Goal: Task Accomplishment & Management: Complete application form

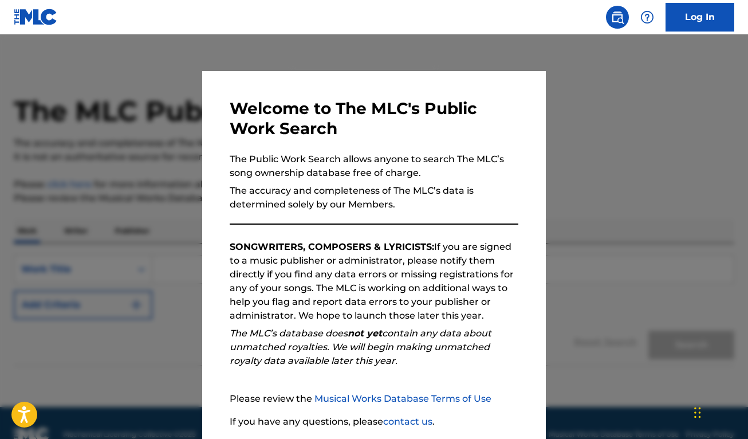
scroll to position [87, 0]
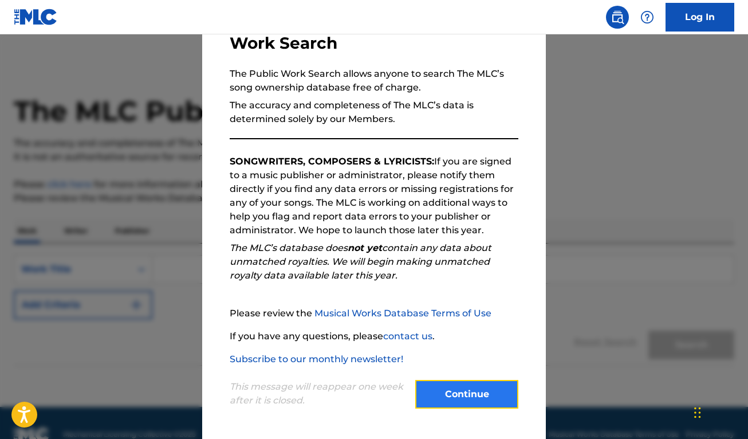
click at [483, 395] on button "Continue" at bounding box center [466, 394] width 103 height 29
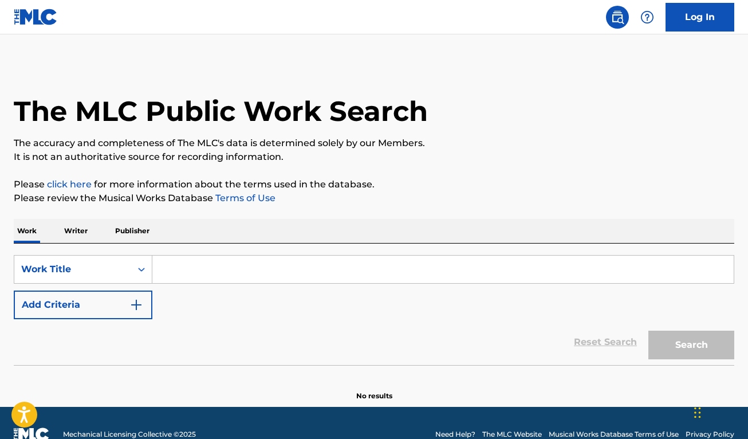
click at [160, 270] on input "Search Form" at bounding box center [442, 268] width 581 height 27
click at [82, 227] on p "Writer" at bounding box center [76, 231] width 30 height 24
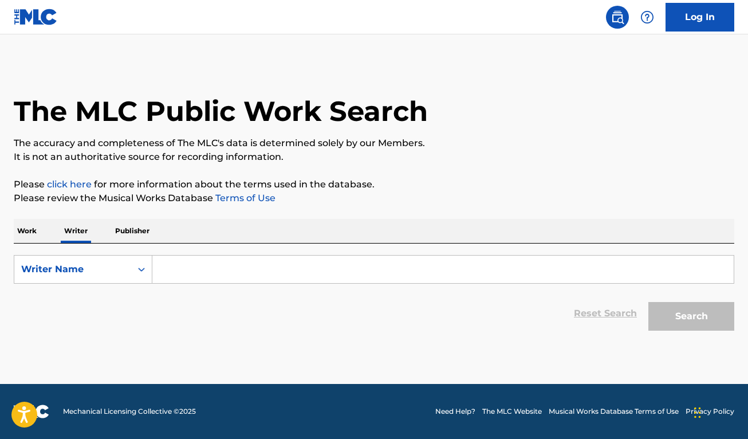
click at [191, 266] on input "Search Form" at bounding box center [442, 268] width 581 height 27
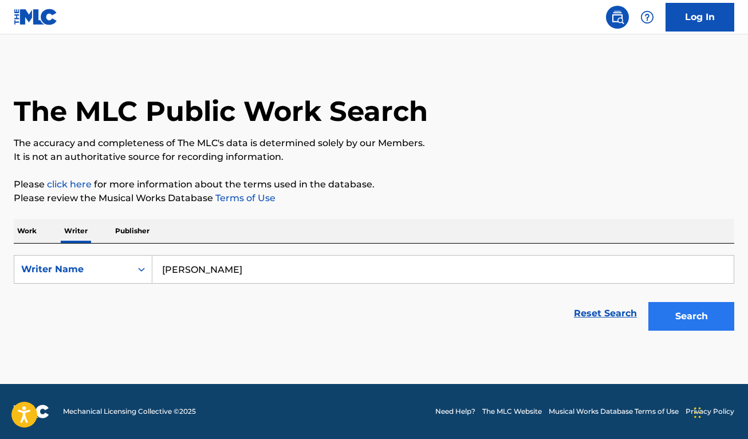
type input "[PERSON_NAME]"
click at [700, 313] on button "Search" at bounding box center [691, 316] width 86 height 29
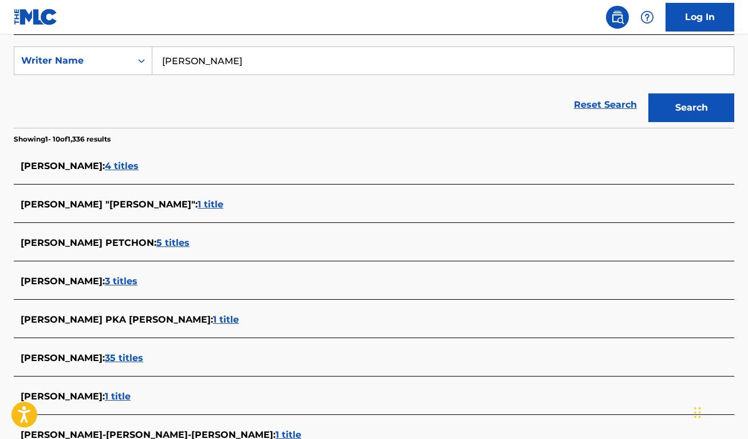
scroll to position [229, 0]
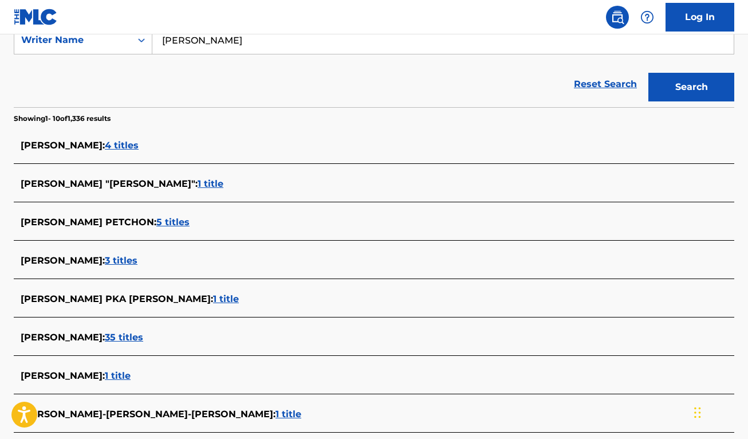
click at [213, 301] on span "1 title" at bounding box center [226, 298] width 26 height 11
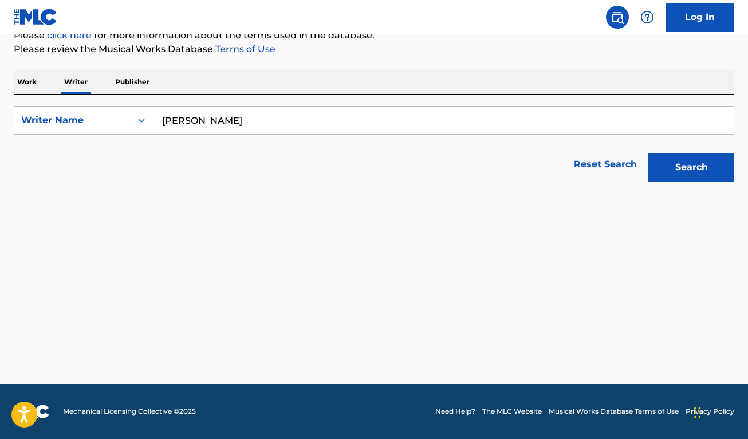
scroll to position [149, 0]
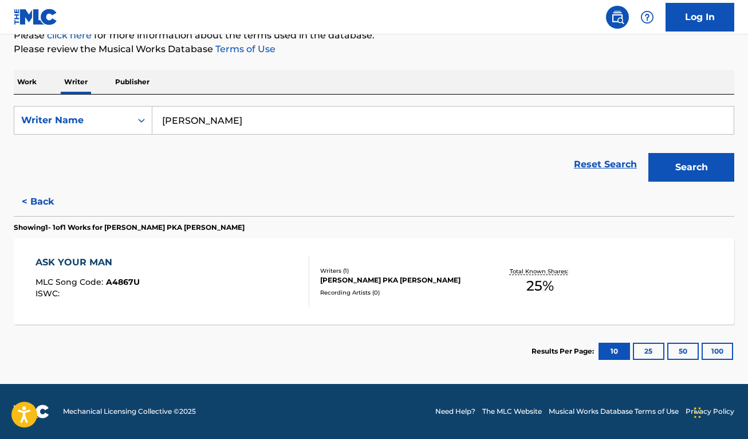
click at [357, 278] on div "[PERSON_NAME] PKA [PERSON_NAME]" at bounding box center [400, 280] width 160 height 10
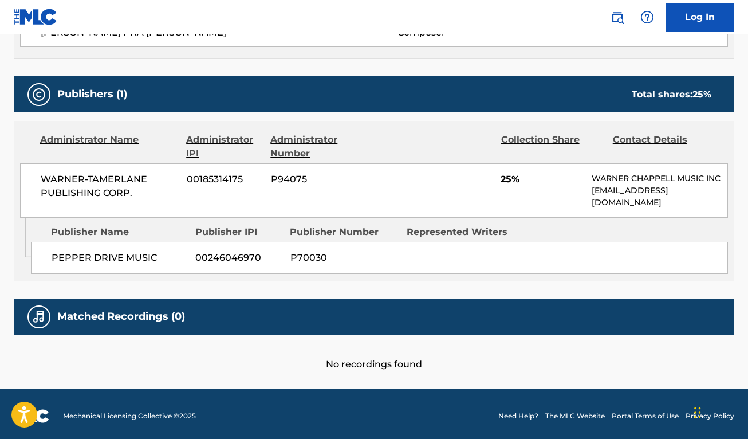
scroll to position [172, 0]
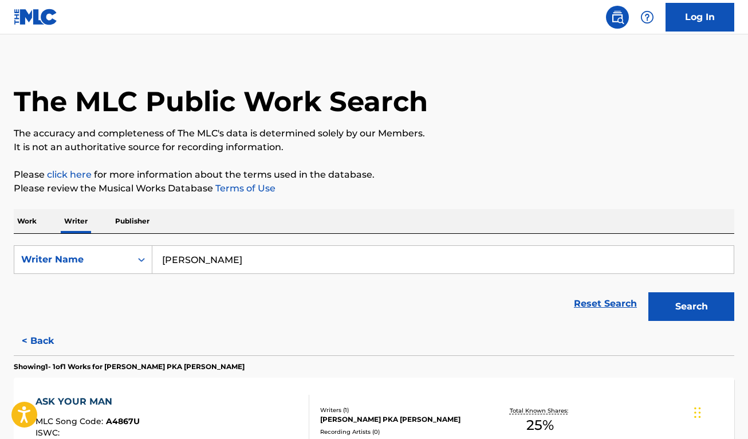
scroll to position [149, 0]
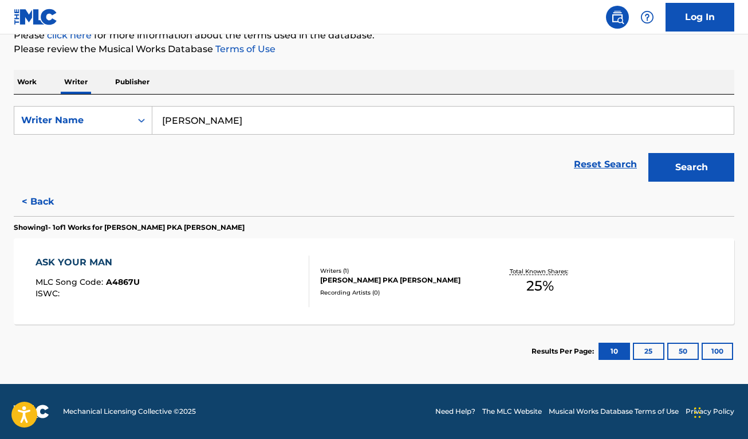
click at [30, 84] on p "Work" at bounding box center [27, 82] width 26 height 24
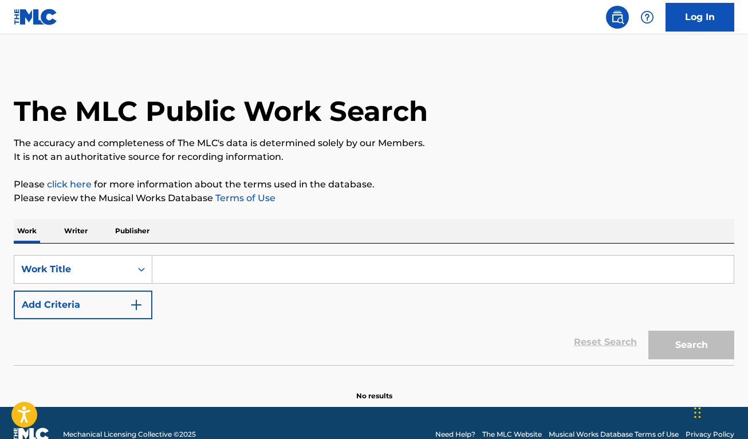
click at [80, 232] on p "Writer" at bounding box center [76, 231] width 30 height 24
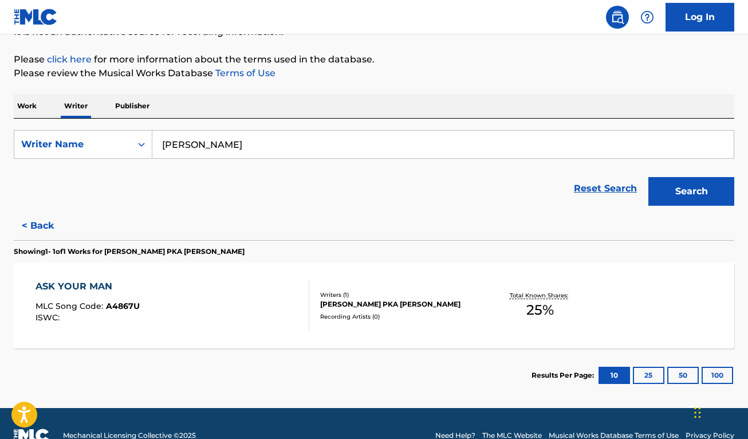
scroll to position [149, 0]
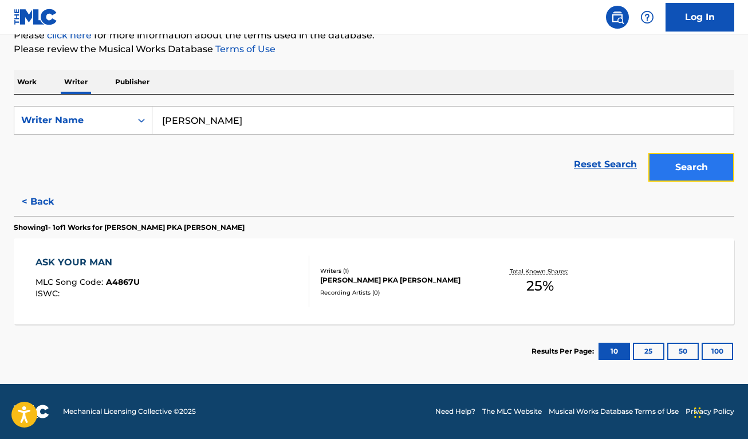
click at [705, 161] on button "Search" at bounding box center [691, 167] width 86 height 29
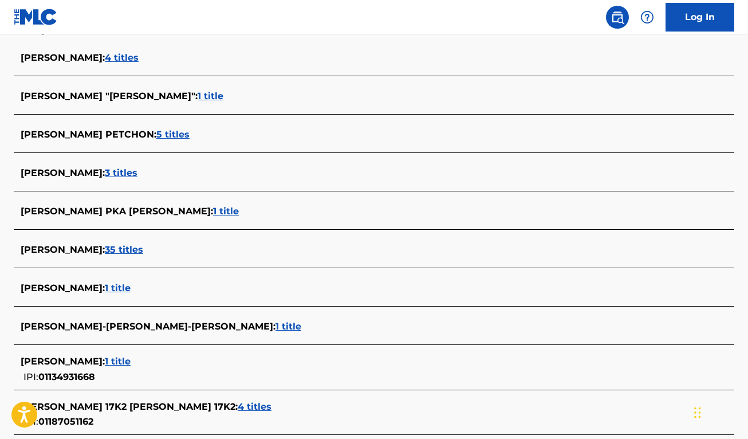
scroll to position [432, 0]
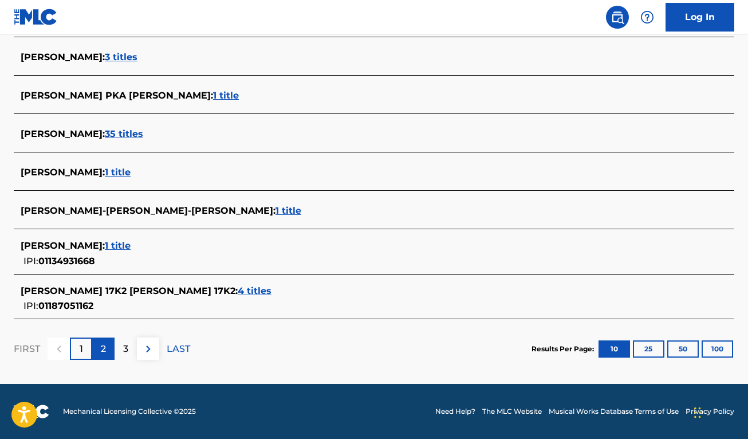
click at [108, 350] on div "2" at bounding box center [103, 348] width 22 height 22
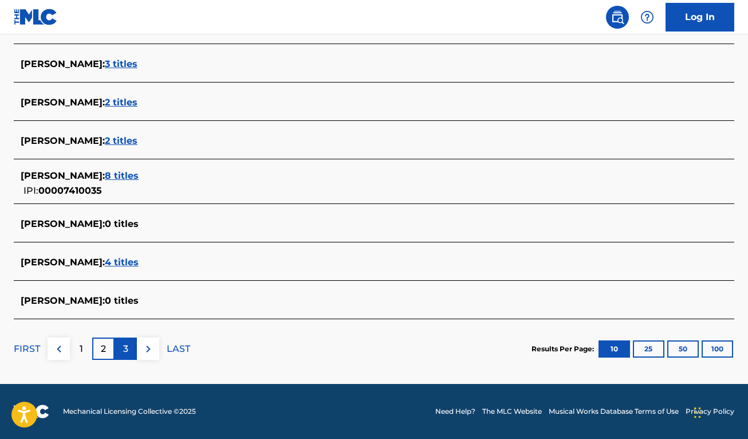
click at [123, 353] on p "3" at bounding box center [125, 349] width 5 height 14
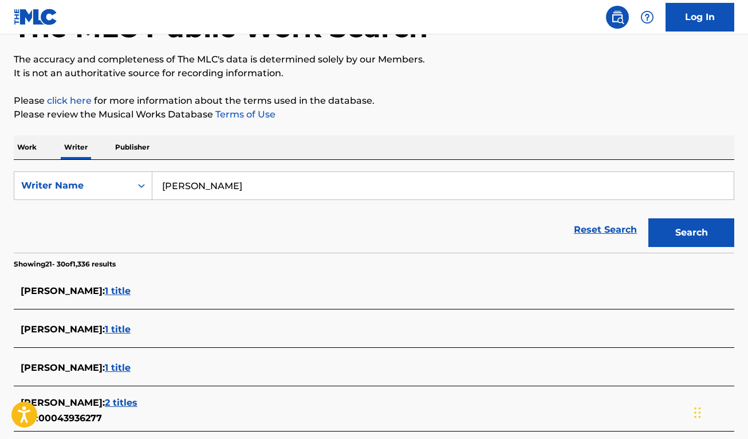
scroll to position [0, 0]
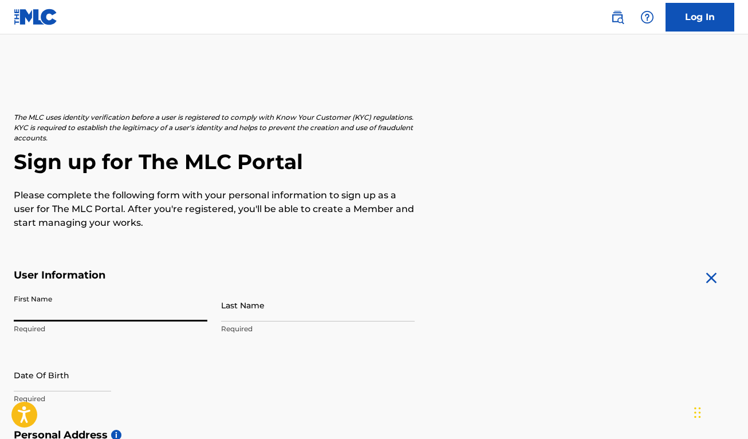
click at [109, 302] on input "First Name" at bounding box center [111, 305] width 194 height 33
type input "[PERSON_NAME]"
type input "[STREET_ADDRESS]"
type input "Monticello"
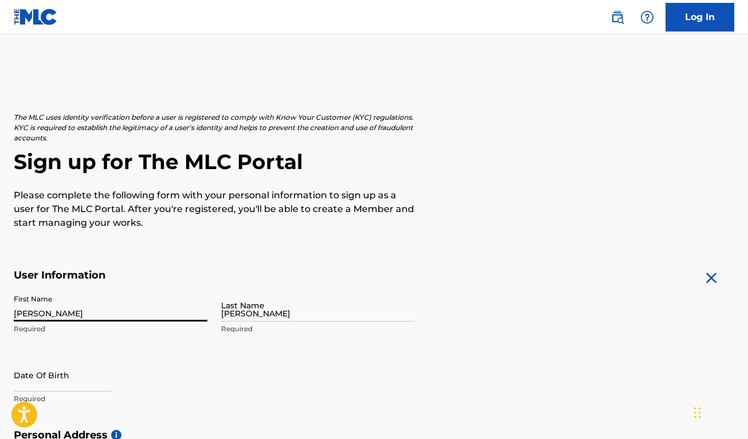
type input "[GEOGRAPHIC_DATA]"
type input "[US_STATE]"
type input "52310"
type input "530"
type input "3537734"
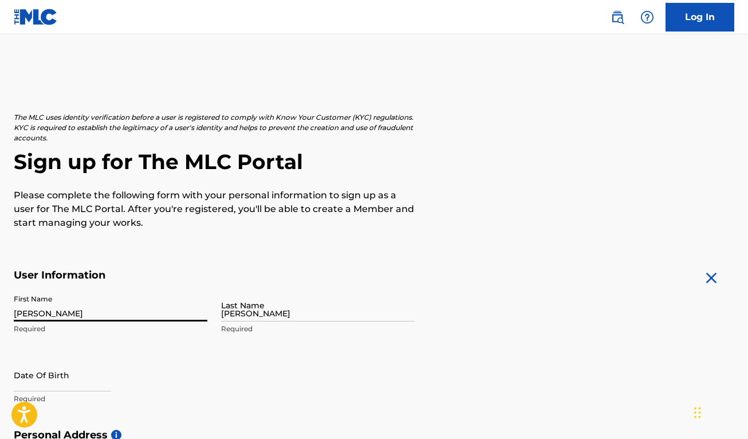
type input "[EMAIL_ADDRESS][DOMAIN_NAME]"
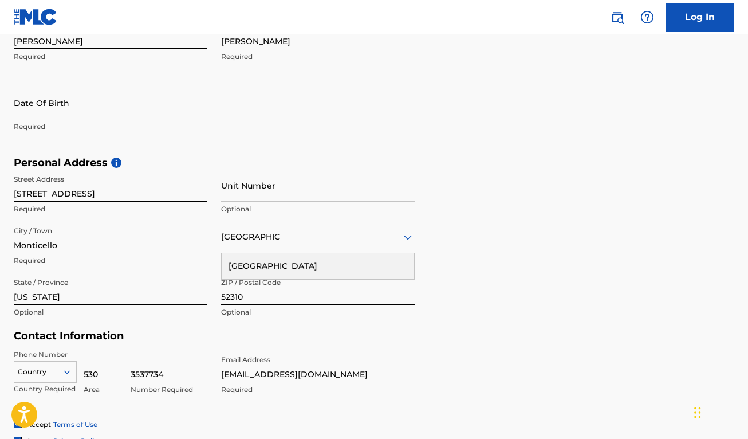
scroll to position [285, 0]
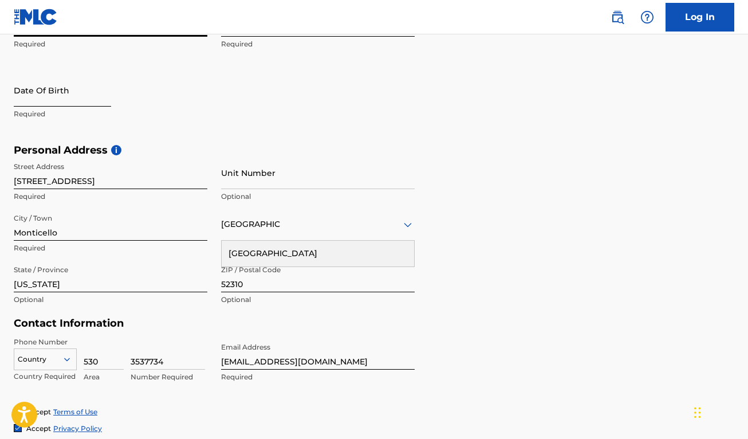
select select "8"
select select "2025"
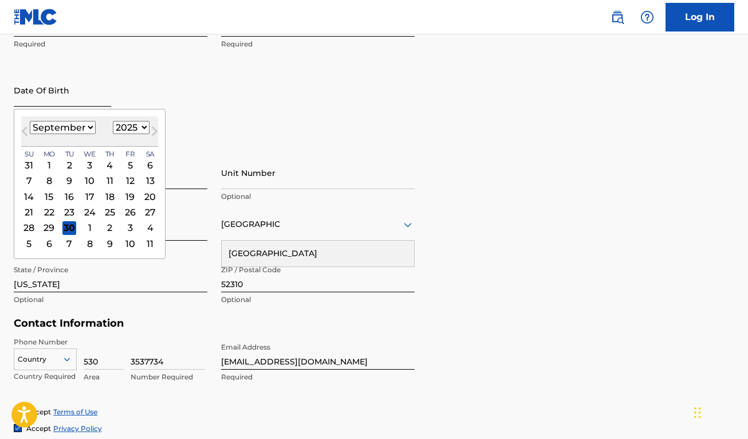
click at [71, 97] on input "text" at bounding box center [62, 90] width 97 height 33
type input "110"
click at [93, 128] on select "January February March April May June July August September October November De…" at bounding box center [63, 127] width 66 height 13
select select "10"
click at [30, 121] on select "January February March April May June July August September October November De…" at bounding box center [63, 127] width 66 height 13
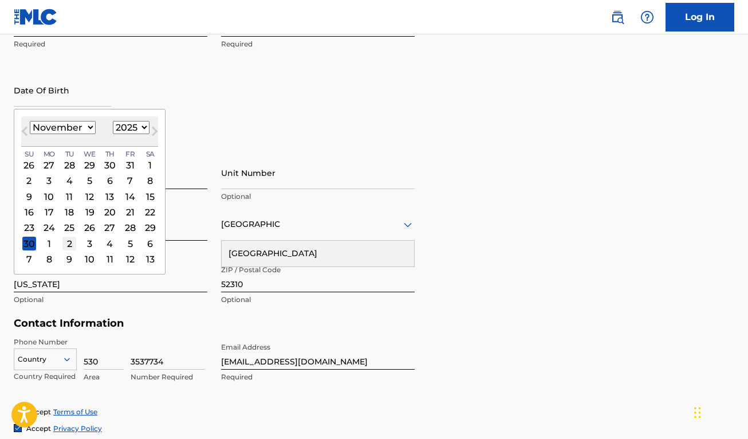
click at [72, 243] on div "2" at bounding box center [69, 243] width 14 height 14
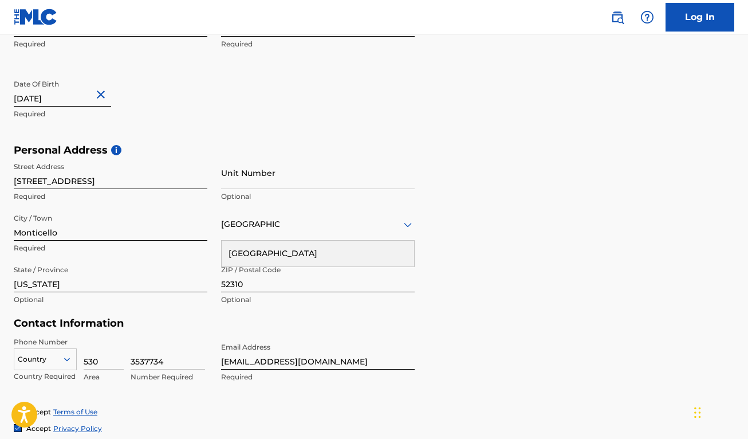
type input "[DATE]"
click at [549, 206] on div "Personal Address i Street Address [STREET_ADDRESS] Required Unit Number Optiona…" at bounding box center [374, 231] width 720 height 174
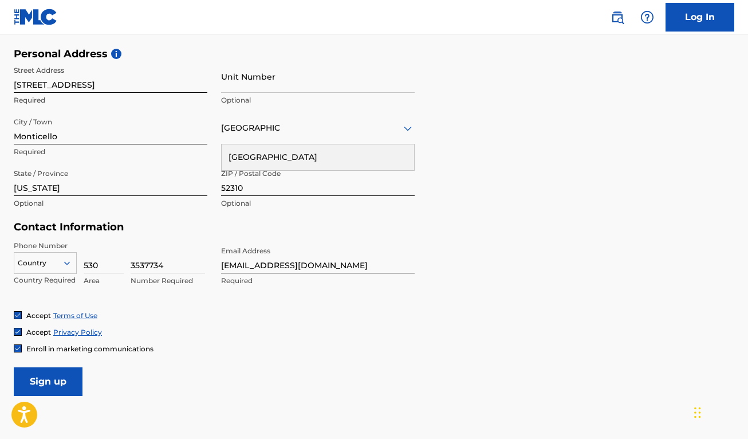
scroll to position [456, 0]
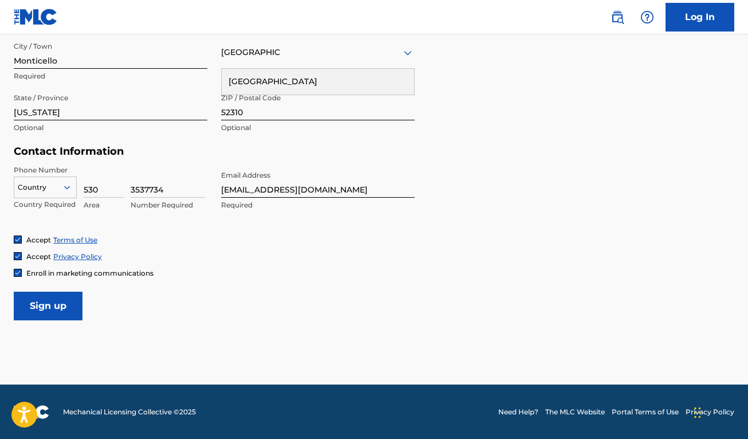
click at [15, 271] on img at bounding box center [17, 272] width 7 height 7
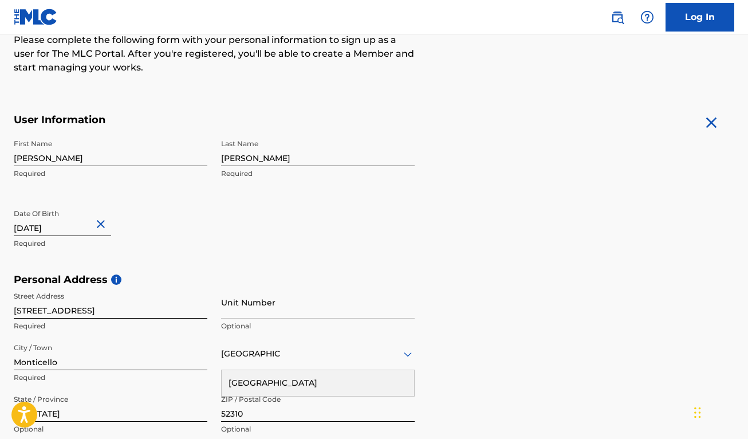
scroll to position [342, 0]
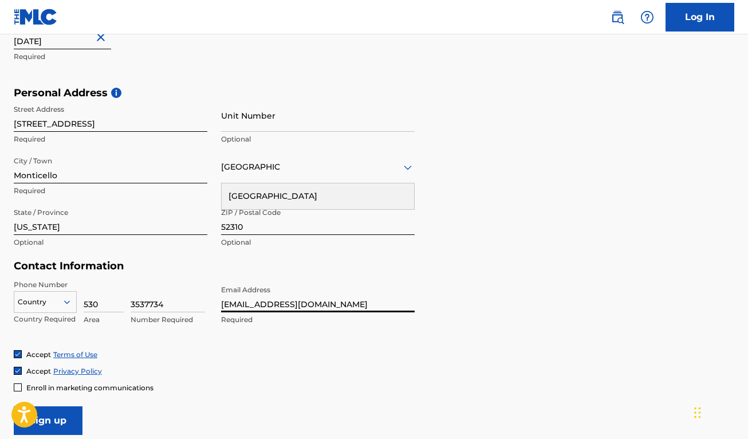
drag, startPoint x: 352, startPoint y: 303, endPoint x: 219, endPoint y: 304, distance: 132.3
click at [219, 304] on div "Phone Number Country Country Required 530 Area 3537734 Number Required Email Ad…" at bounding box center [214, 314] width 401 height 70
type input "lilkaliska86@gmail.com"
click at [61, 416] on input "Sign up" at bounding box center [48, 420] width 69 height 29
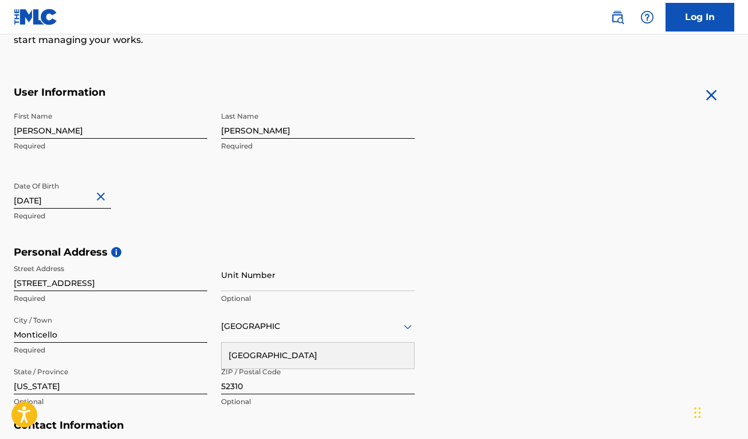
scroll to position [170, 0]
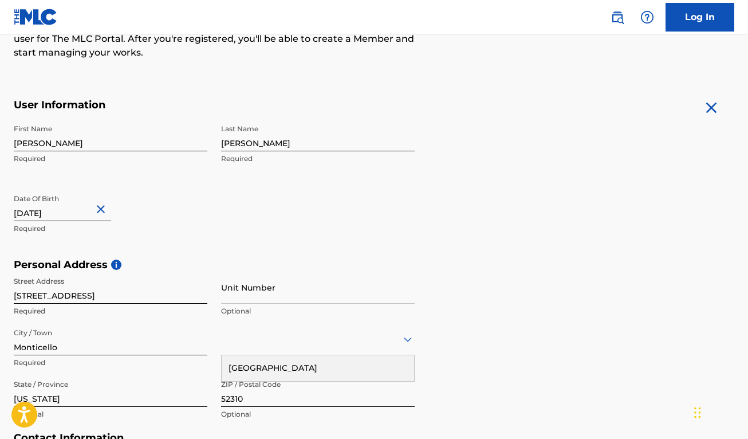
click at [42, 214] on input "December 2 1986" at bounding box center [62, 204] width 97 height 33
select select "11"
select select "1986"
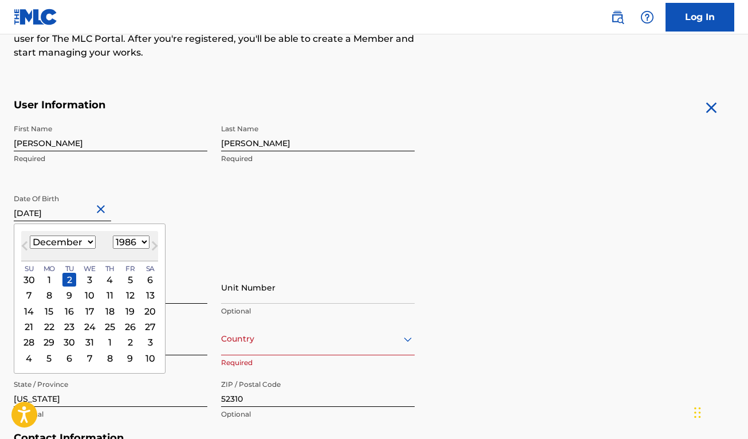
click at [84, 240] on select "January February March April May June July August September October November De…" at bounding box center [63, 241] width 66 height 13
select select "10"
click at [30, 235] on select "January February March April May June July August September October November De…" at bounding box center [63, 241] width 66 height 13
click at [478, 171] on form "User Information First Name Dana Required Last Name Bassinger Required Date Of …" at bounding box center [374, 352] width 720 height 508
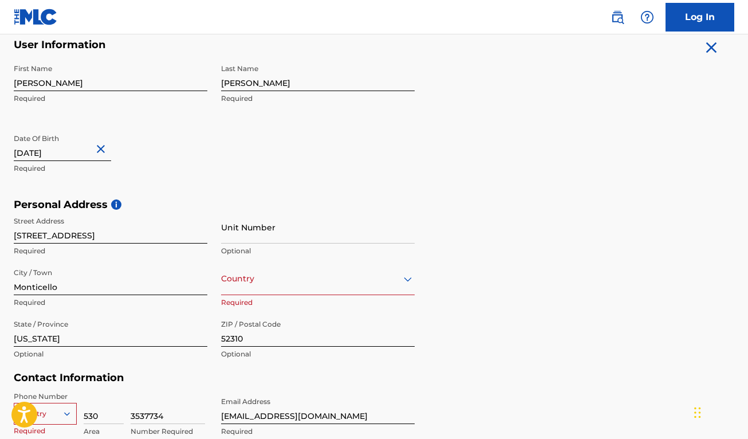
scroll to position [342, 0]
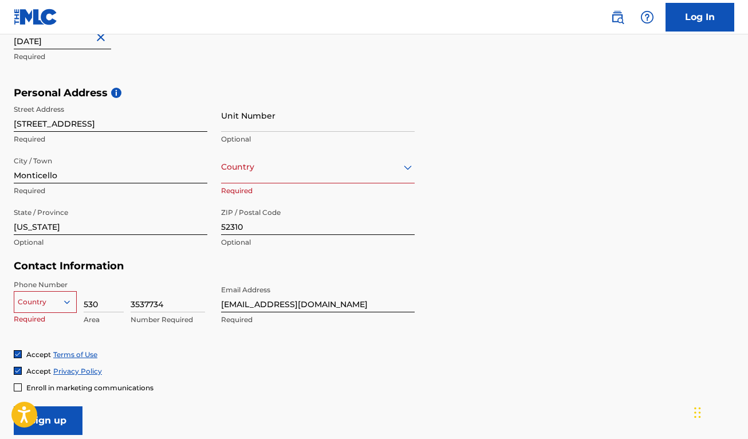
select select "11"
select select "1986"
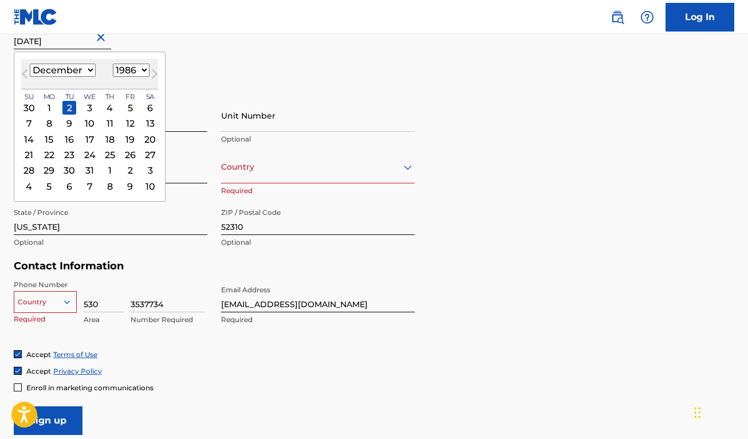
click at [34, 39] on input "December 2 1986" at bounding box center [62, 33] width 97 height 33
click at [90, 69] on select "January February March April May June July August September October November De…" at bounding box center [63, 70] width 66 height 13
select select "10"
click at [30, 64] on select "January February March April May June July August September October November De…" at bounding box center [63, 70] width 66 height 13
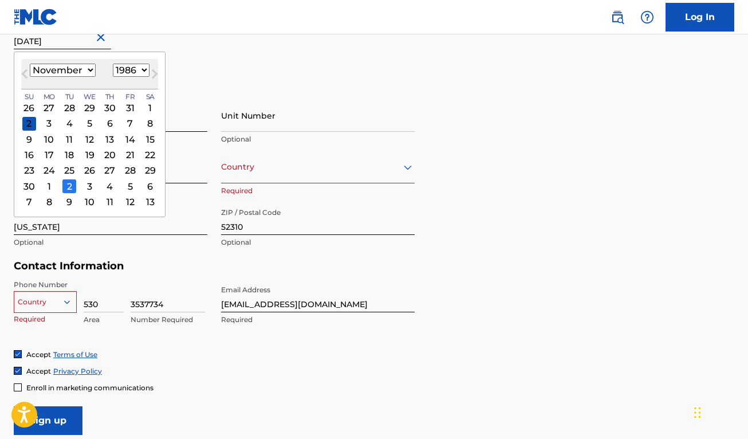
click at [69, 186] on div "2" at bounding box center [69, 186] width 14 height 14
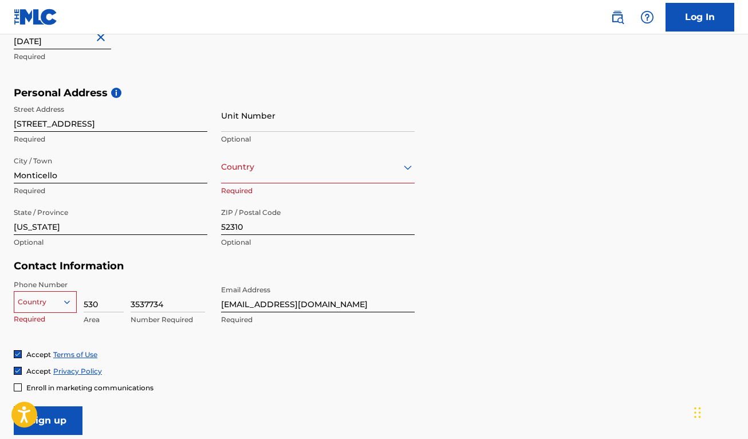
type input "November 2 1986"
click at [14, 406] on input "Sign up" at bounding box center [48, 420] width 69 height 29
select select "10"
select select "1986"
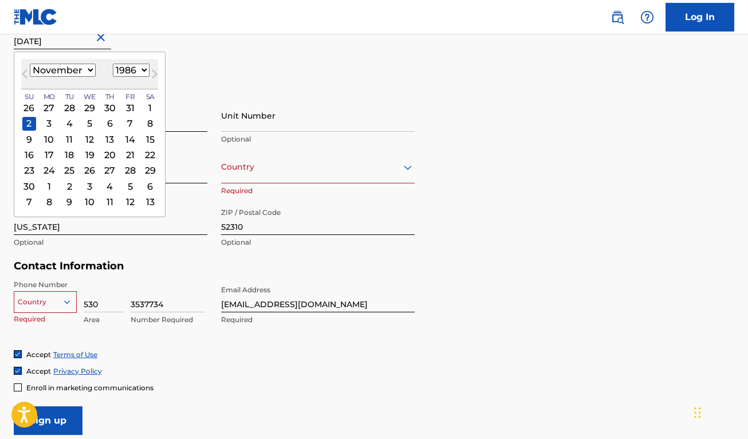
click at [359, 79] on div "First Name Dana Required Last Name Bassinger Required Date Of Birth November 2 …" at bounding box center [214, 17] width 401 height 140
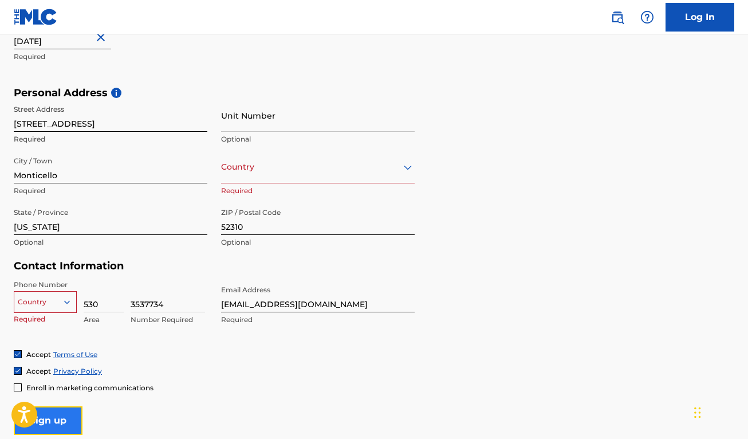
click at [69, 421] on input "Sign up" at bounding box center [48, 420] width 69 height 29
click at [64, 303] on div "Country" at bounding box center [45, 299] width 63 height 17
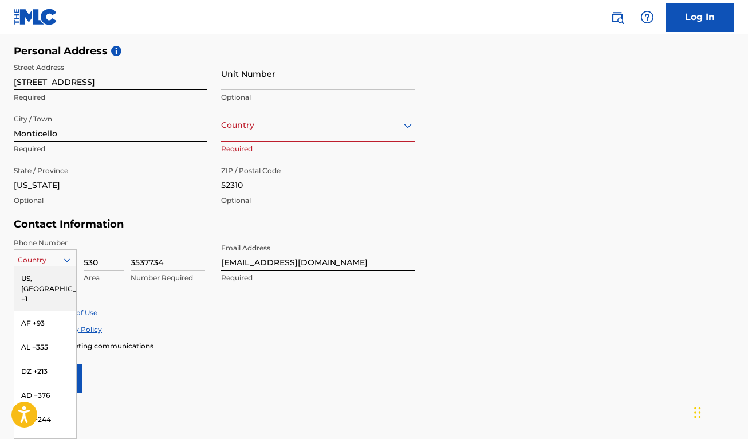
click at [50, 277] on div "US, [GEOGRAPHIC_DATA] +1" at bounding box center [45, 288] width 62 height 45
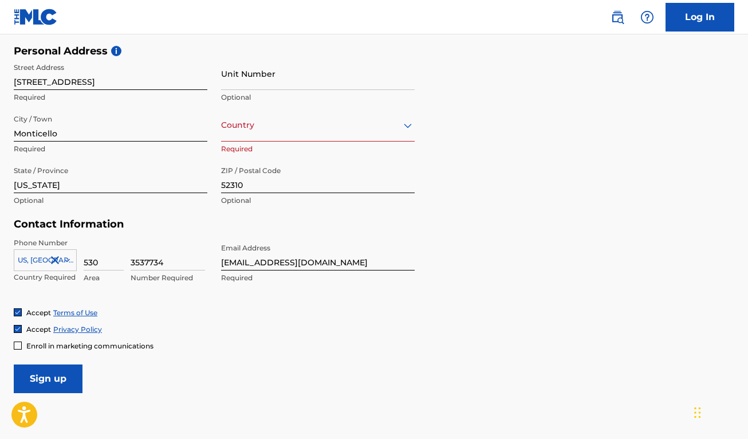
click at [344, 348] on div "Enroll in marketing communications" at bounding box center [374, 346] width 720 height 10
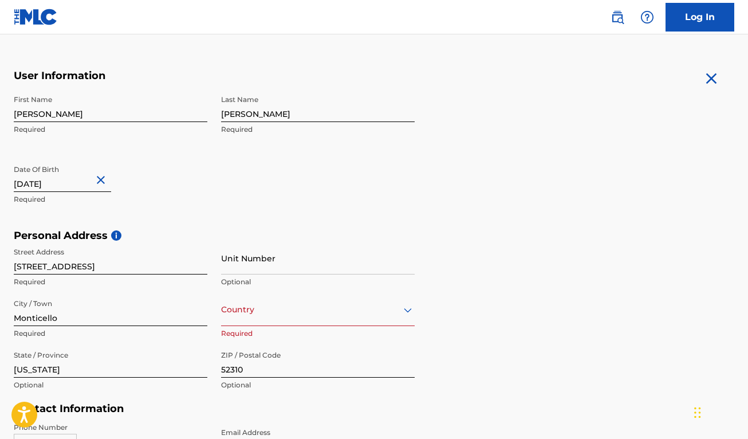
scroll to position [457, 0]
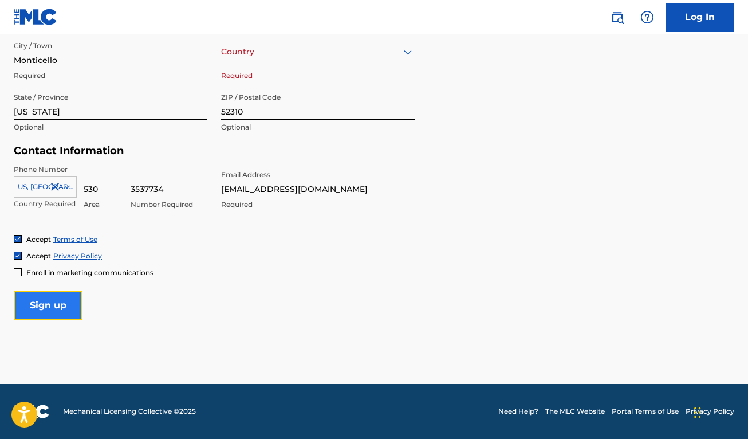
click at [64, 314] on input "Sign up" at bounding box center [48, 305] width 69 height 29
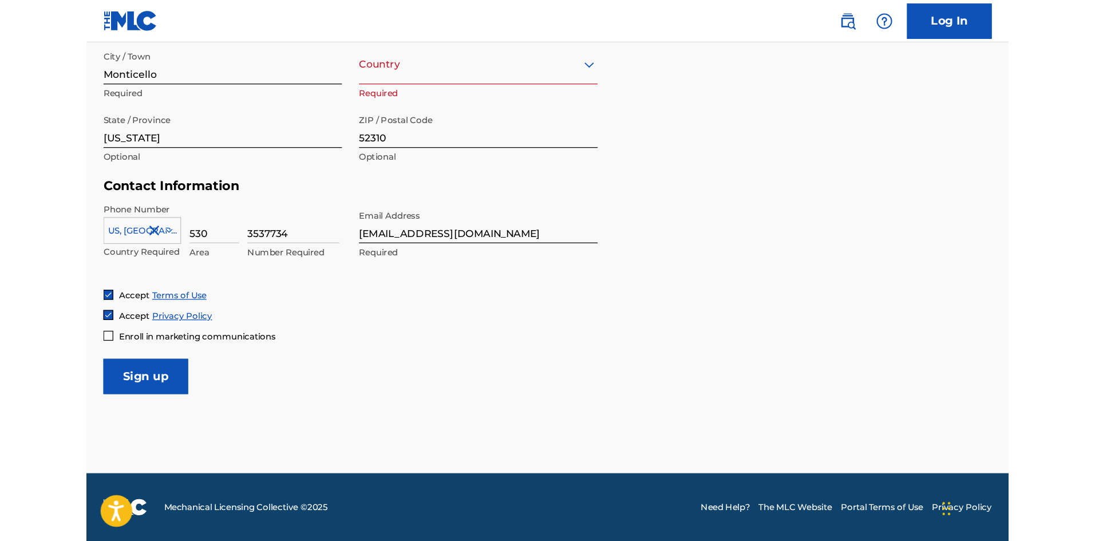
scroll to position [354, 0]
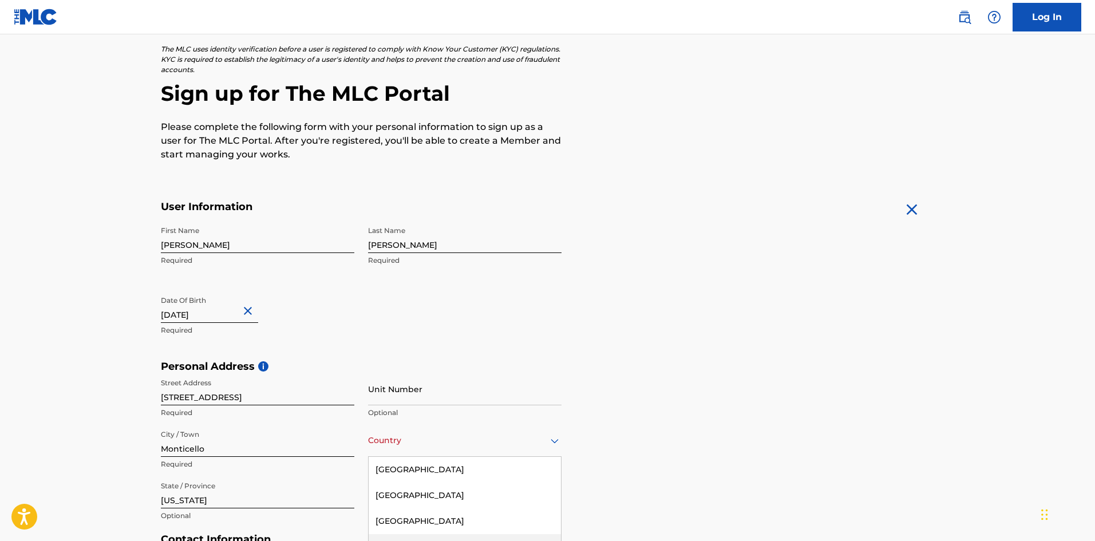
click at [475, 438] on div "223 results available. Use Up and Down to choose options, press Enter to select…" at bounding box center [465, 440] width 194 height 33
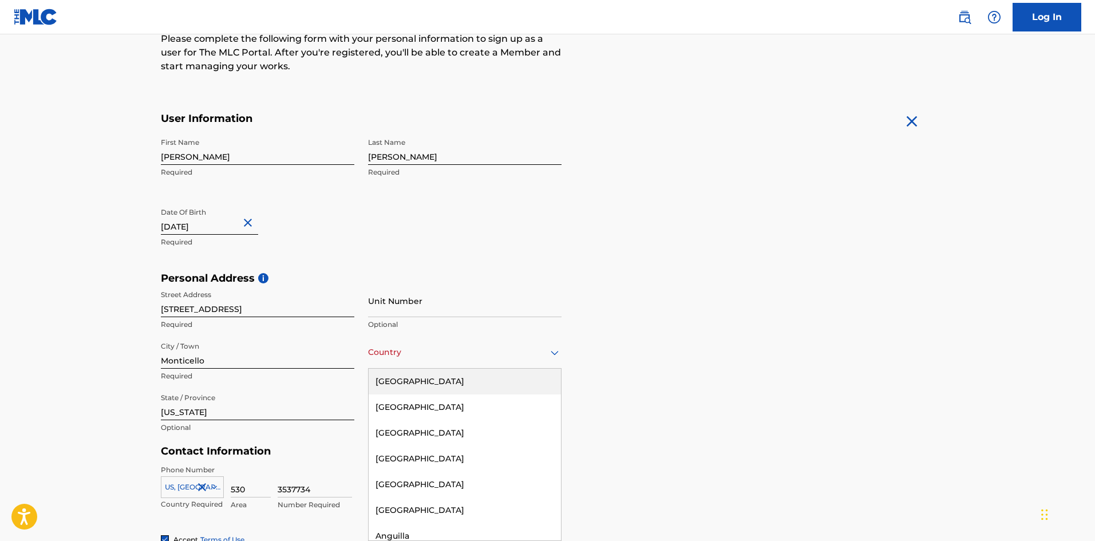
click at [443, 384] on div "[GEOGRAPHIC_DATA]" at bounding box center [465, 382] width 192 height 26
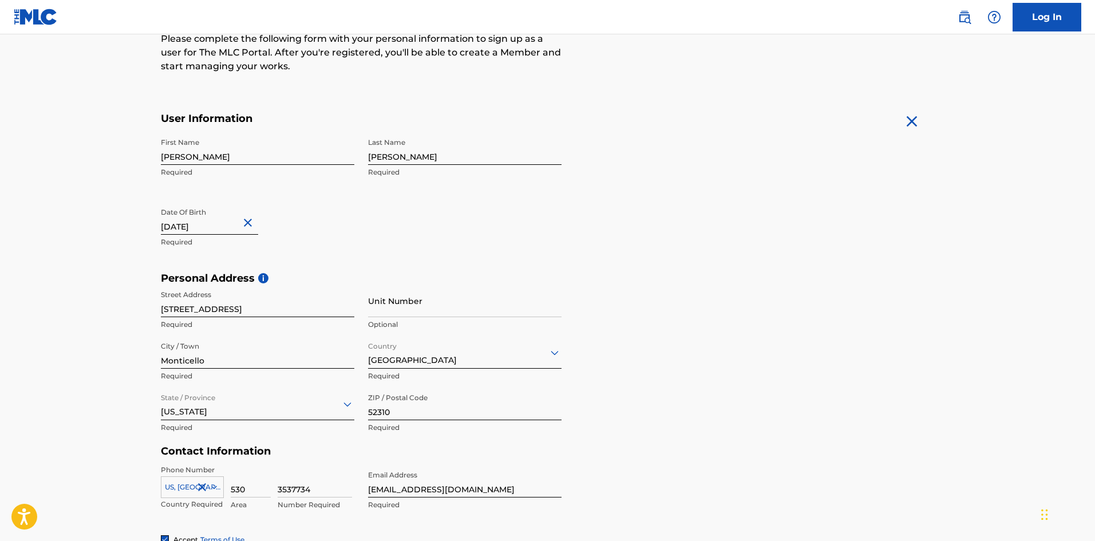
scroll to position [328, 0]
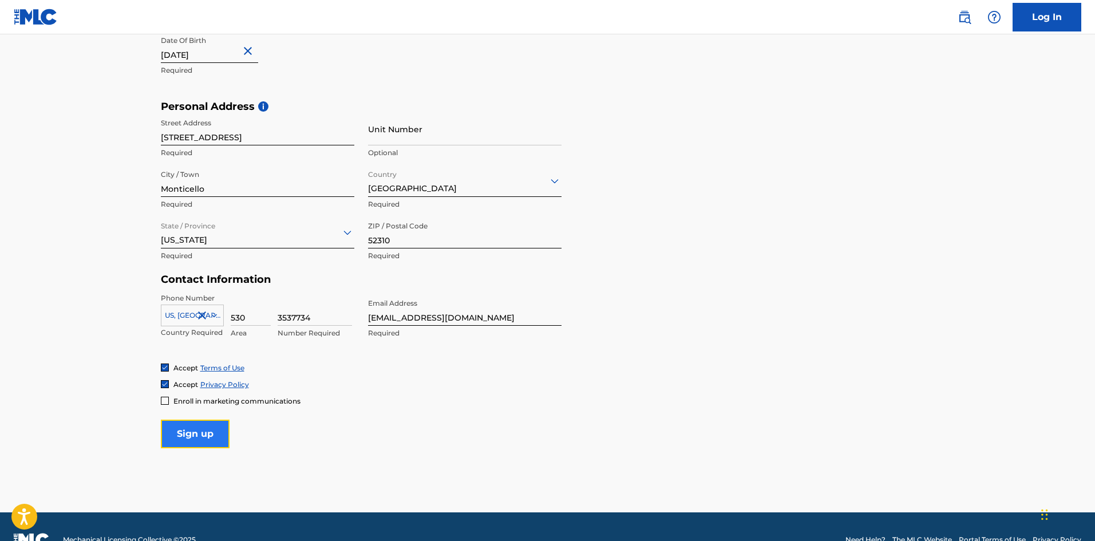
click at [216, 438] on input "Sign up" at bounding box center [195, 434] width 69 height 29
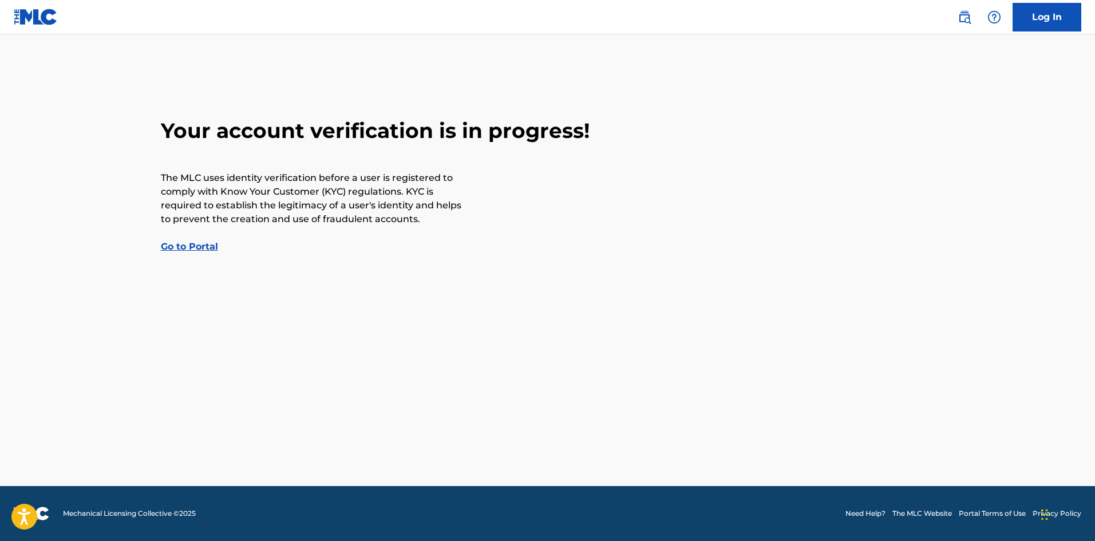
click at [180, 243] on link "Go to Portal" at bounding box center [189, 246] width 57 height 11
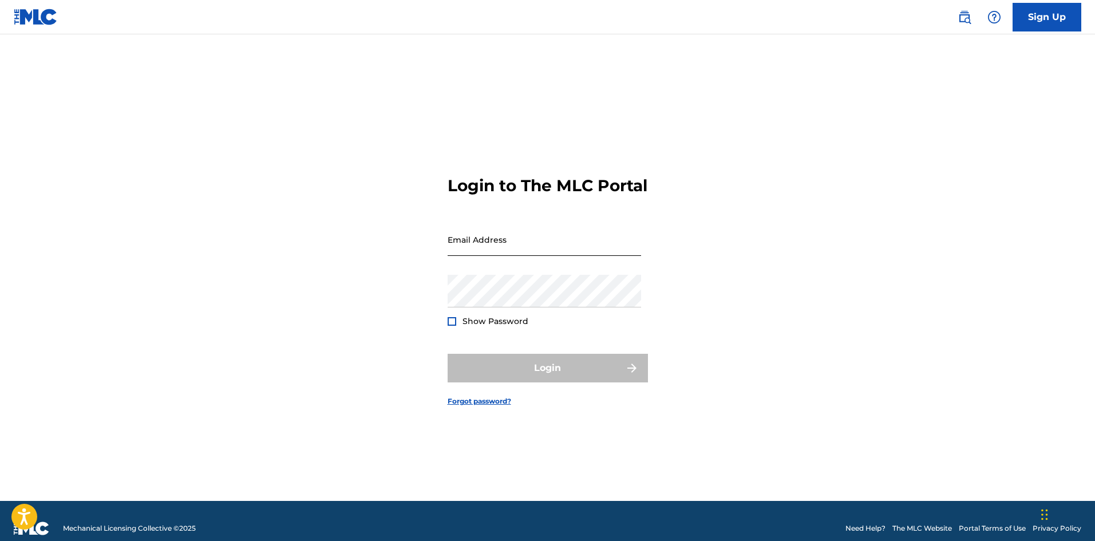
click at [488, 236] on input "Email Address" at bounding box center [545, 239] width 194 height 33
type input "Kamaya86@hotmail.com"
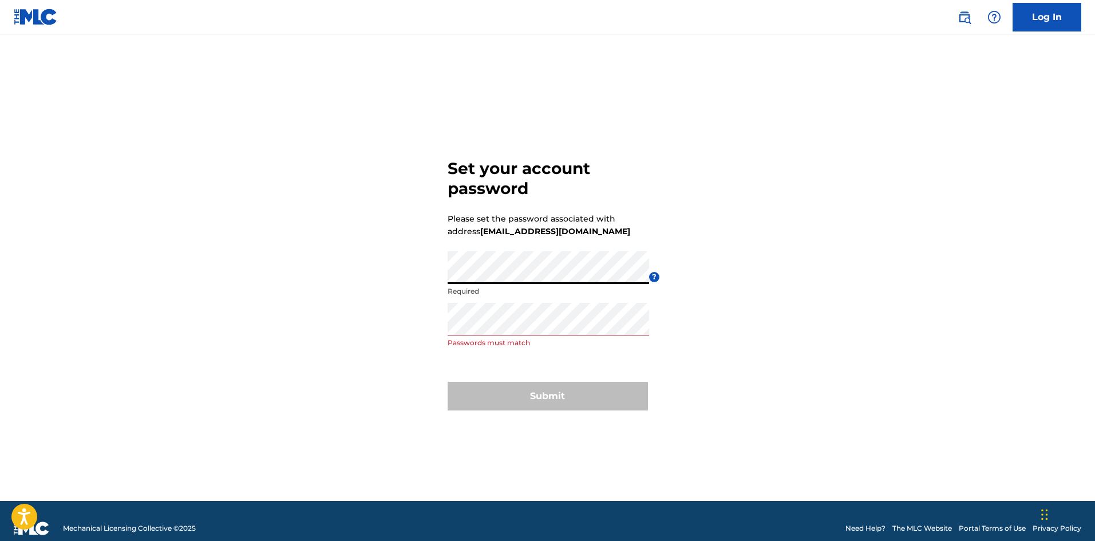
click at [243, 277] on div "Set your account password Please set the password associated with address [EMAI…" at bounding box center [548, 282] width 802 height 438
click at [258, 317] on div "Set your account password Please set the password associated with address [EMAI…" at bounding box center [548, 282] width 802 height 438
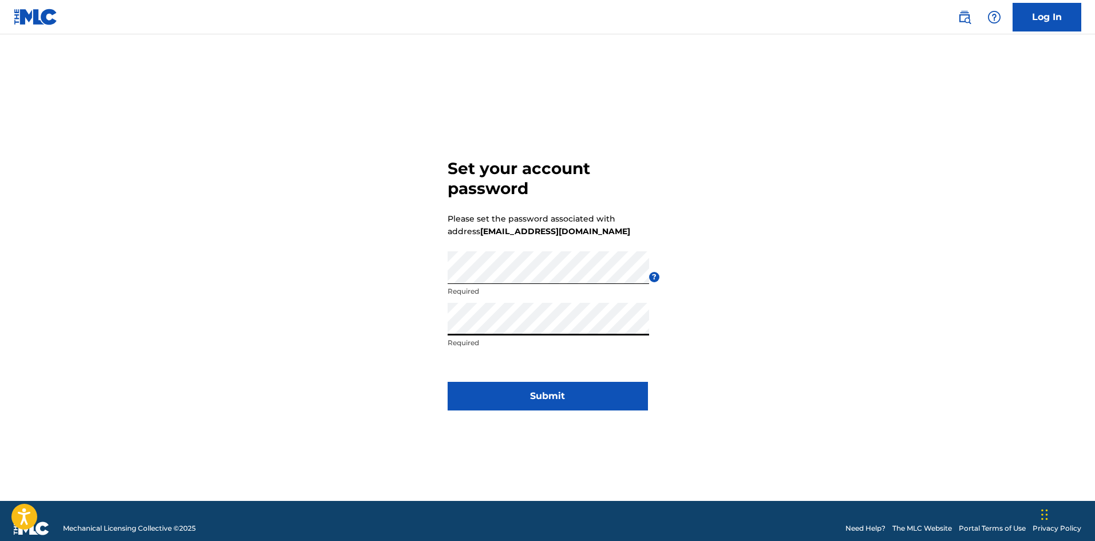
click button "Submit" at bounding box center [548, 396] width 200 height 29
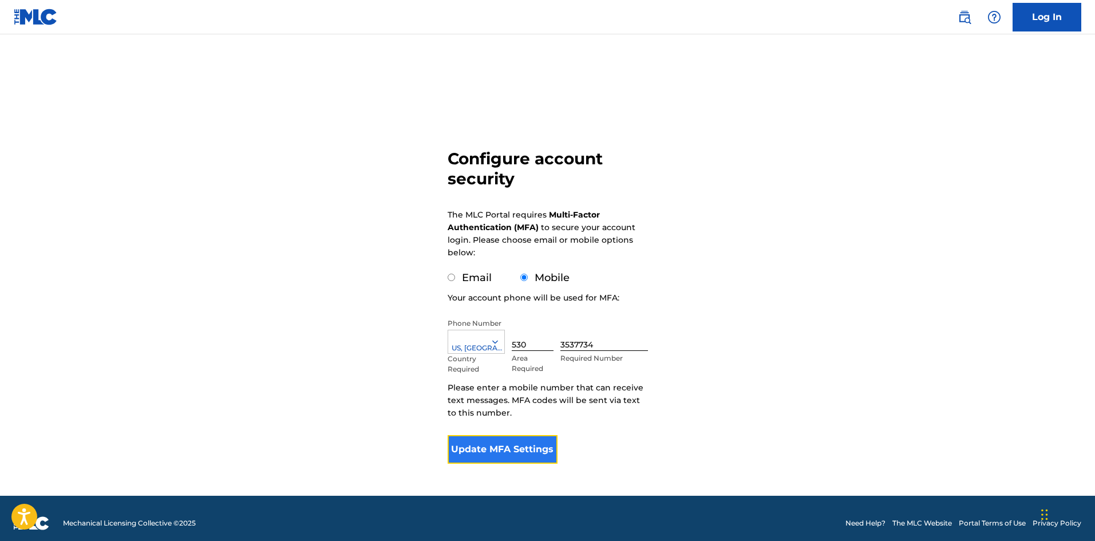
click at [491, 450] on button "Update MFA Settings" at bounding box center [503, 449] width 111 height 29
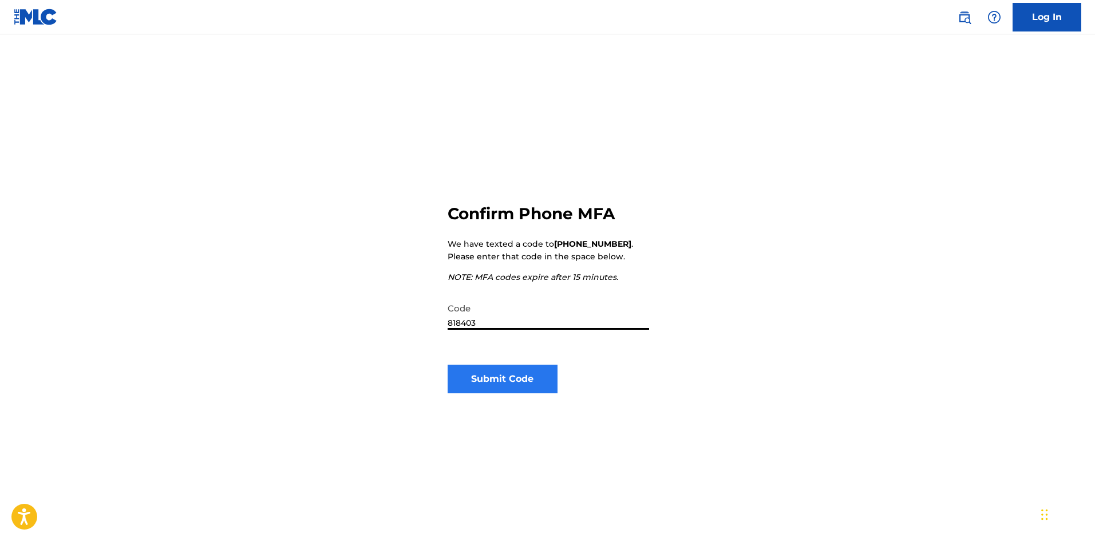
type input "818403"
click at [538, 383] on button "Submit Code" at bounding box center [503, 379] width 111 height 29
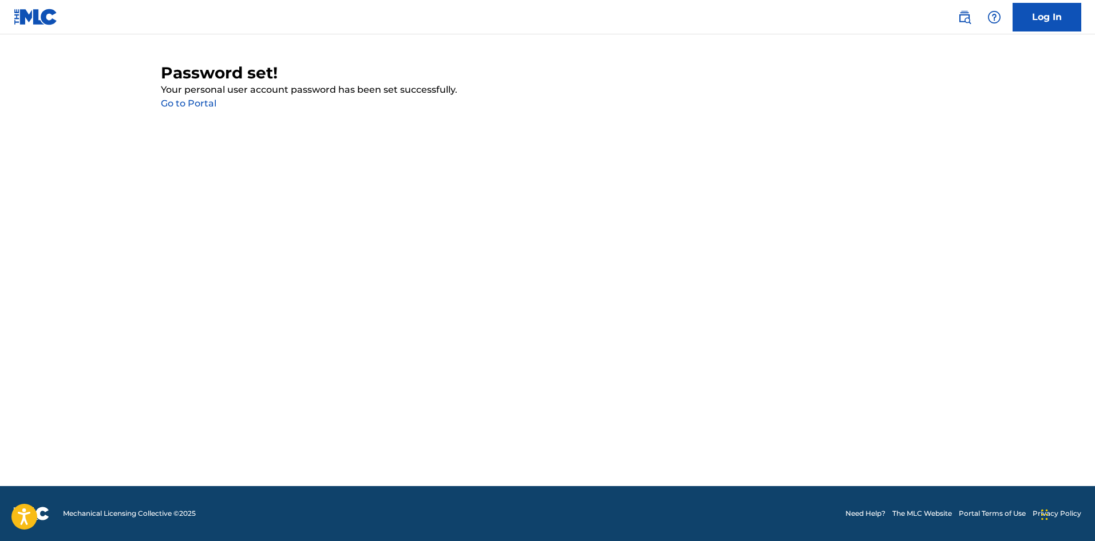
click at [178, 104] on link "Go to Portal" at bounding box center [189, 103] width 56 height 11
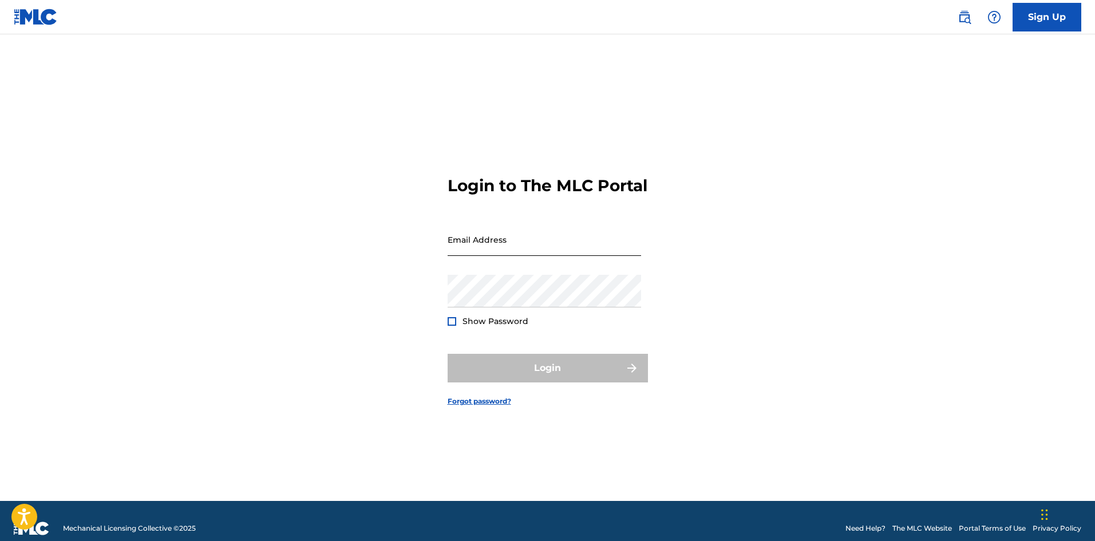
click at [610, 234] on input "Email Address" at bounding box center [545, 239] width 194 height 33
click at [597, 251] on input "li" at bounding box center [545, 239] width 194 height 33
type input "[EMAIL_ADDRESS][DOMAIN_NAME]"
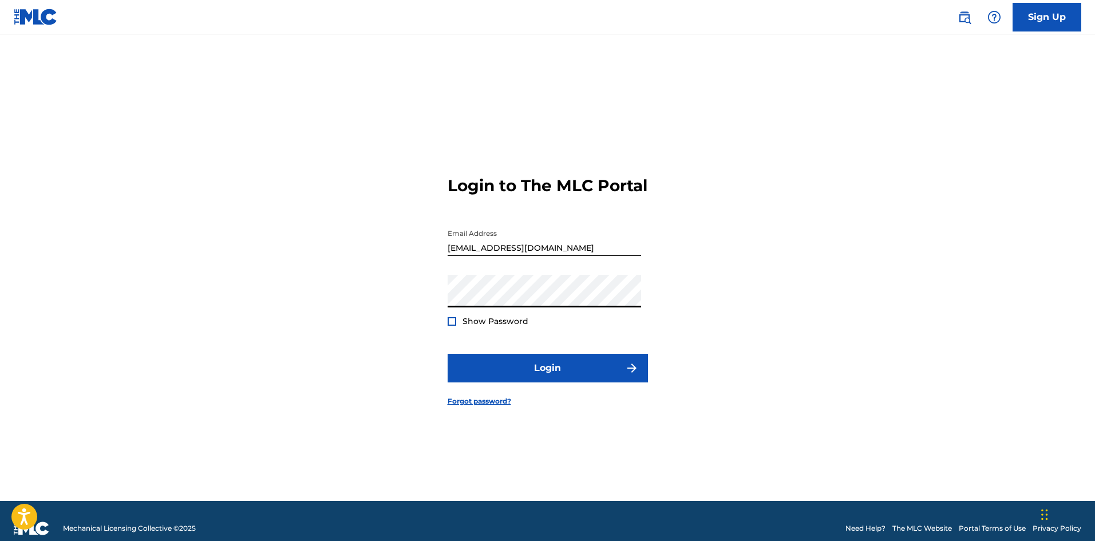
click at [361, 332] on div "Login to The MLC Portal Email Address [EMAIL_ADDRESS][DOMAIN_NAME] Password Sho…" at bounding box center [548, 282] width 802 height 438
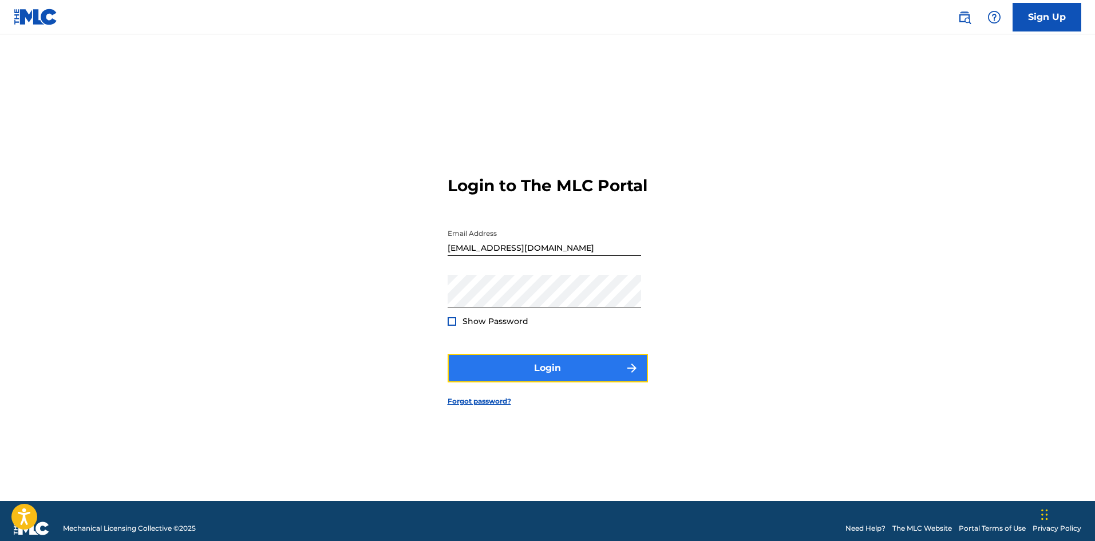
click at [530, 364] on button "Login" at bounding box center [548, 368] width 200 height 29
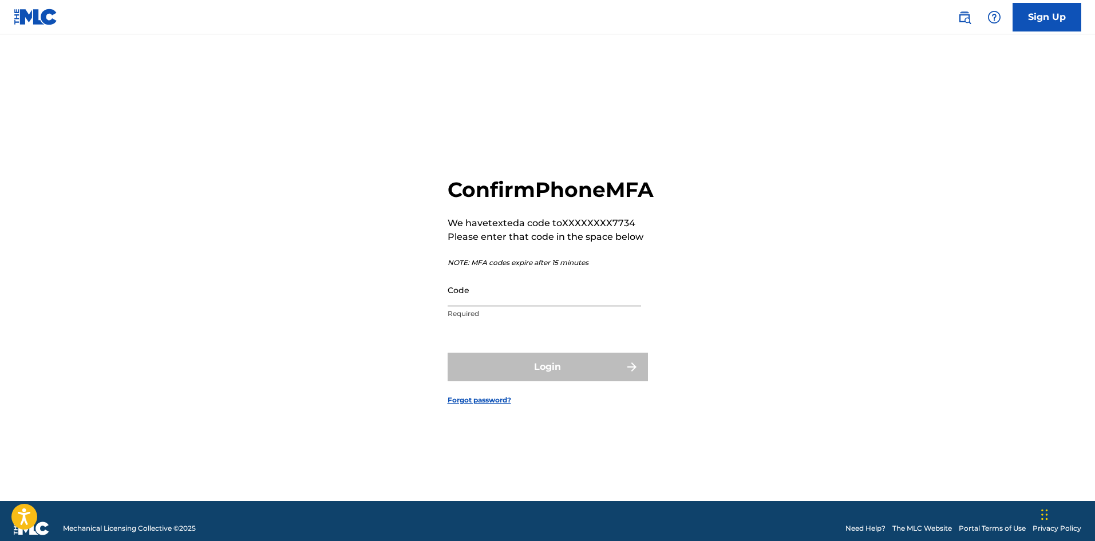
click at [532, 298] on input "Code" at bounding box center [545, 290] width 194 height 33
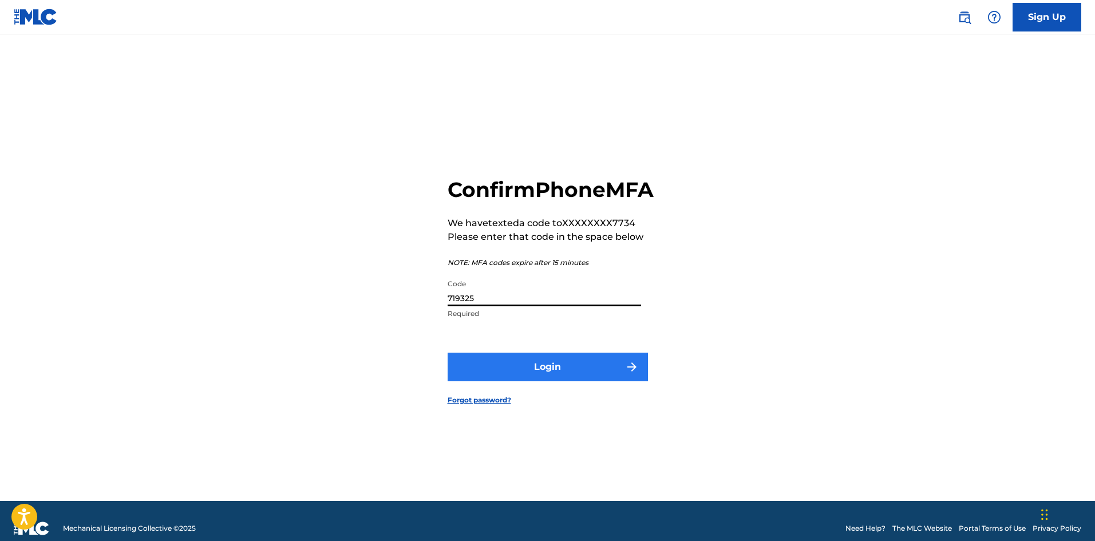
type input "719325"
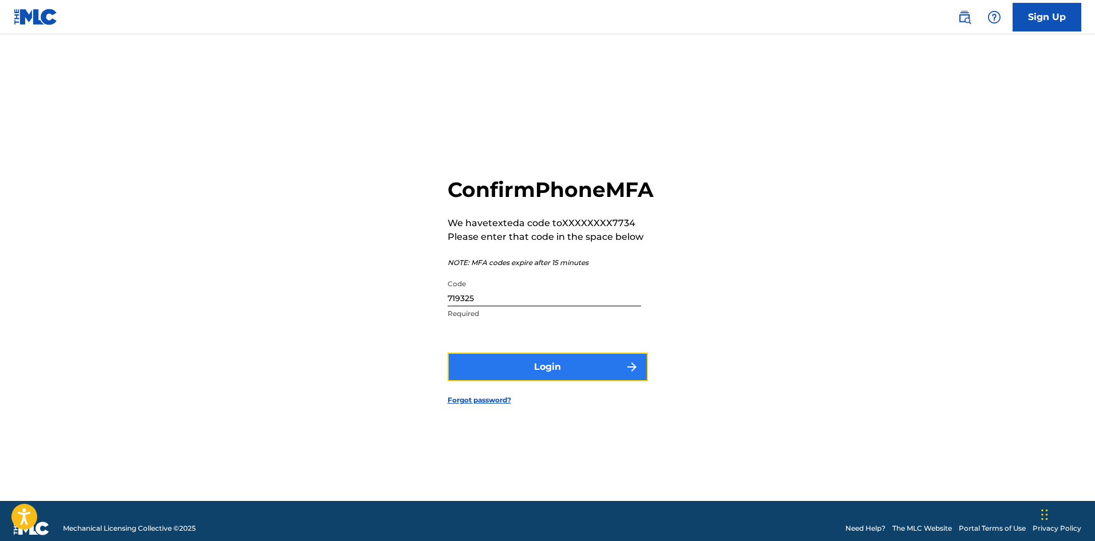
click at [570, 381] on button "Login" at bounding box center [548, 367] width 200 height 29
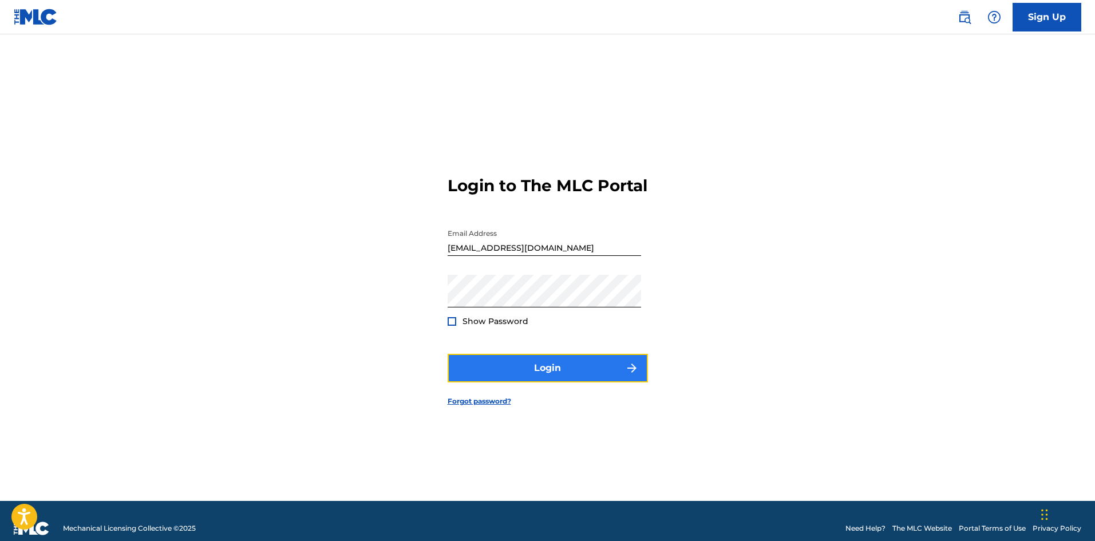
click at [511, 366] on button "Login" at bounding box center [548, 368] width 200 height 29
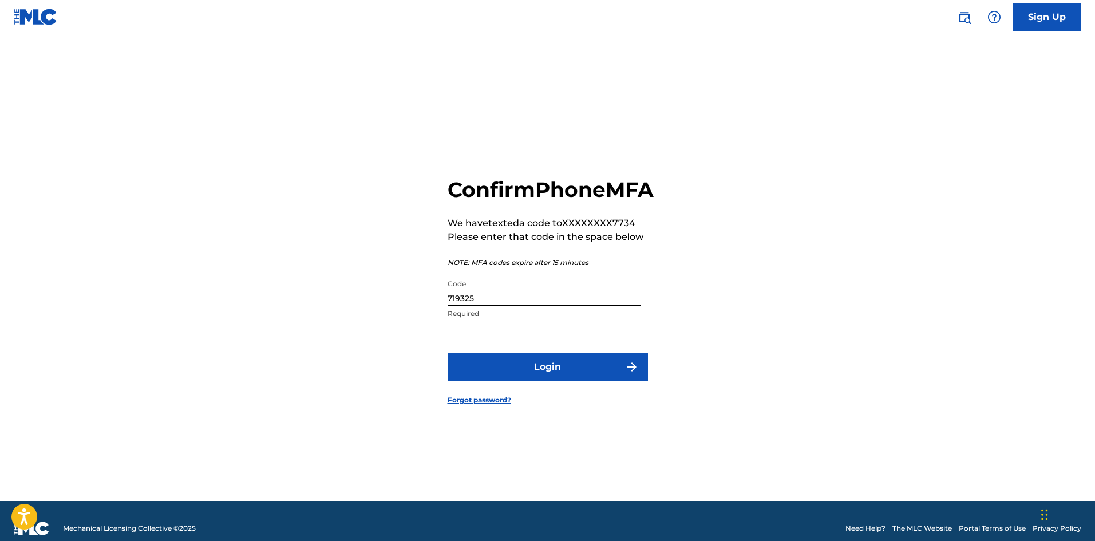
drag, startPoint x: 515, startPoint y: 309, endPoint x: 387, endPoint y: 307, distance: 128.9
click at [387, 307] on div "Confirm Phone MFA We have texted a code to XXXXXXXX7734 Please enter that code …" at bounding box center [548, 282] width 802 height 438
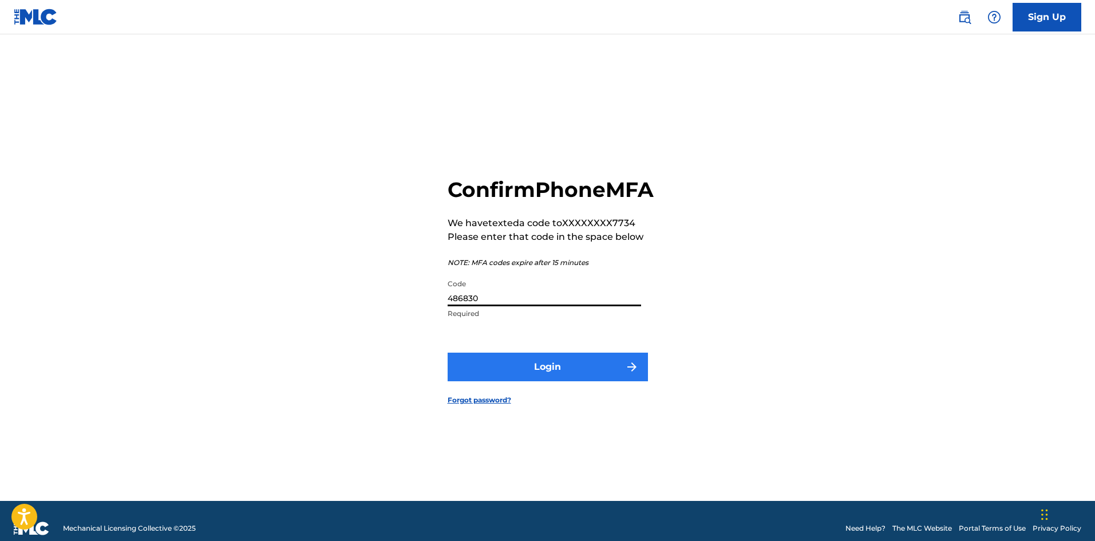
type input "486830"
click at [548, 381] on button "Login" at bounding box center [548, 367] width 200 height 29
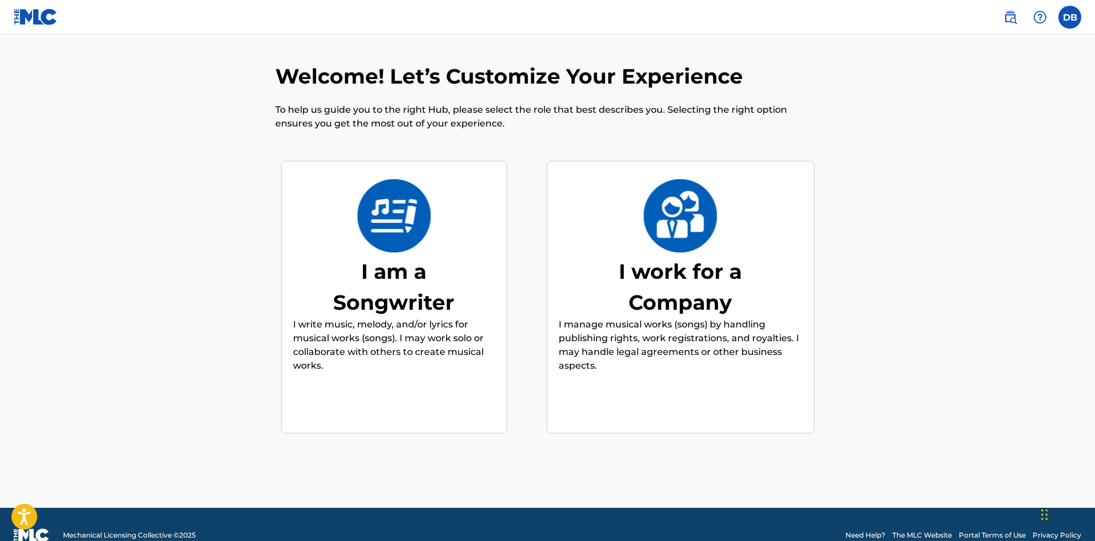
click at [343, 291] on div "I am a Songwriter" at bounding box center [394, 287] width 172 height 62
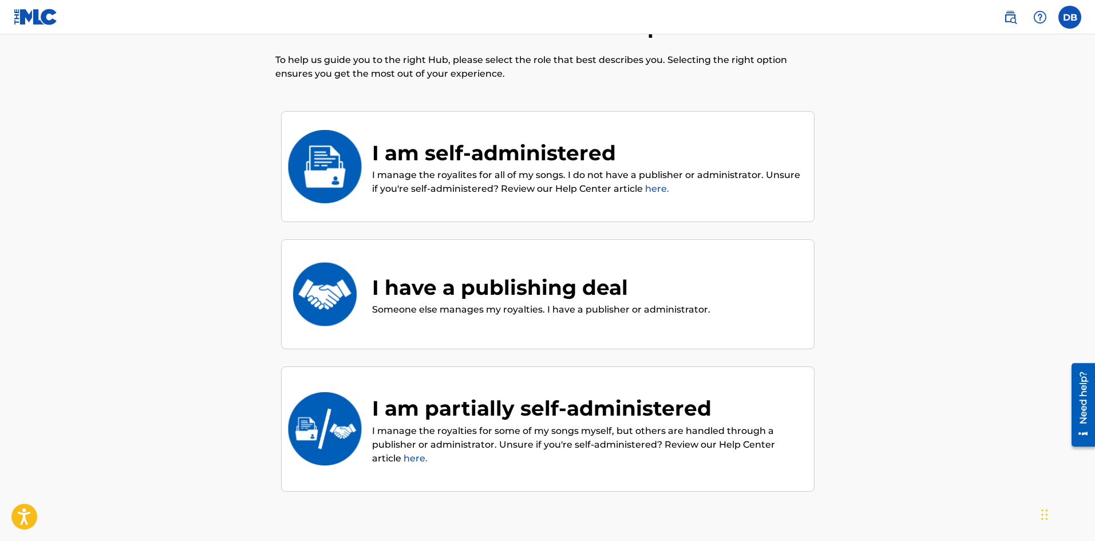
scroll to position [52, 0]
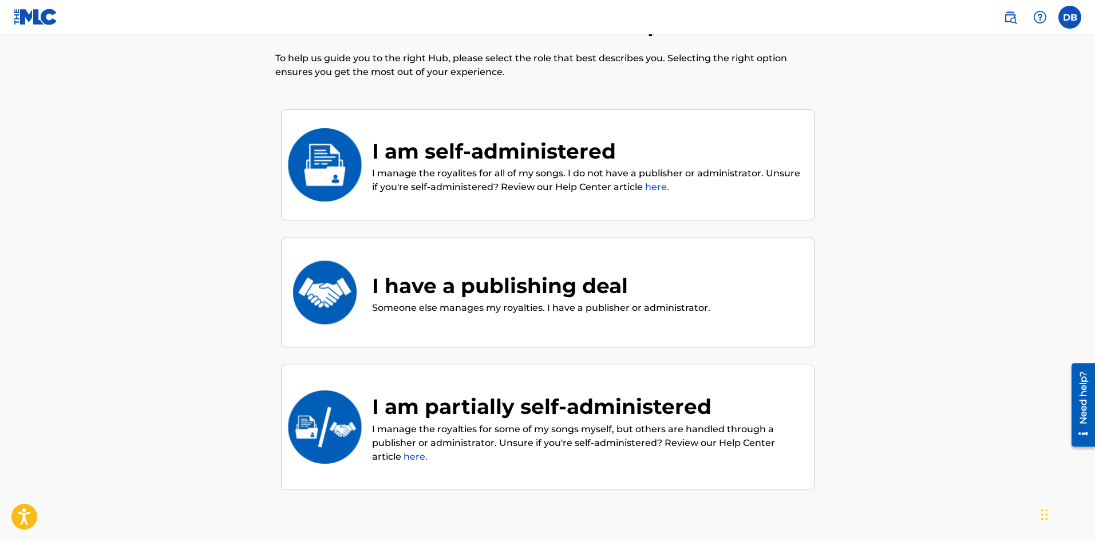
click at [548, 148] on div "I am self-administered" at bounding box center [587, 151] width 431 height 31
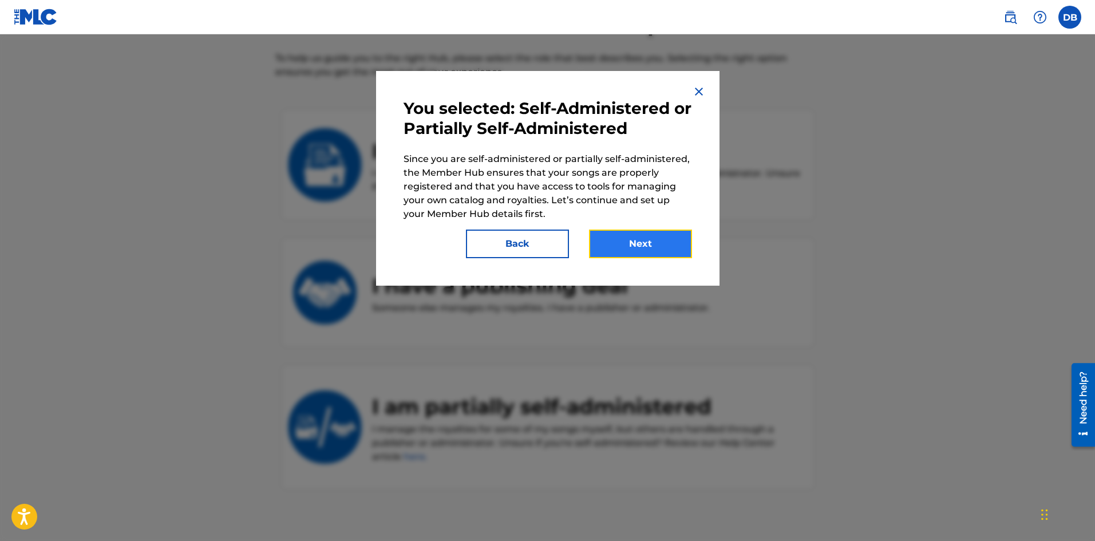
click at [650, 248] on button "Next" at bounding box center [640, 244] width 103 height 29
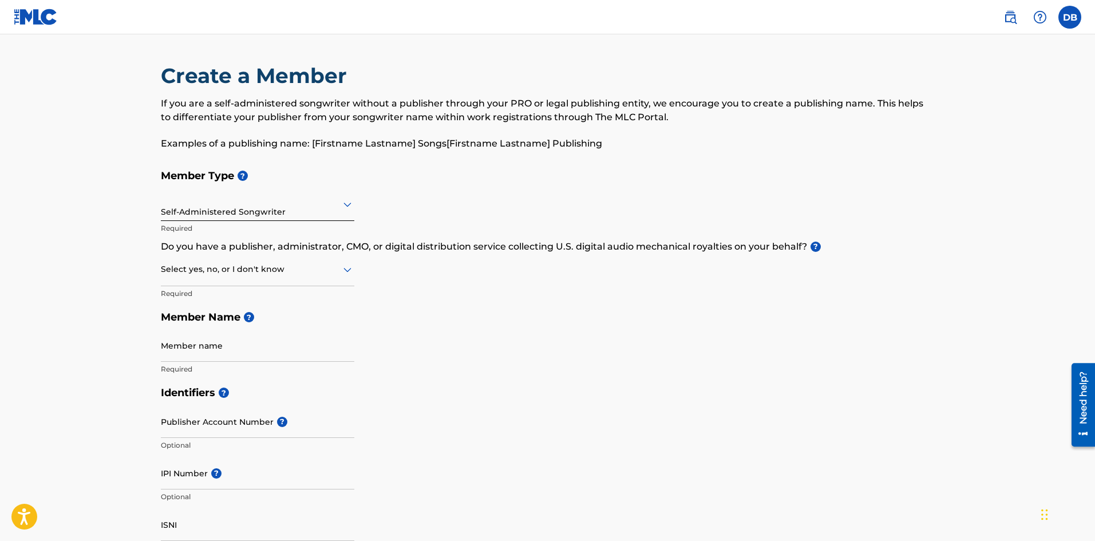
click at [316, 212] on div "Self-Administered Songwriter" at bounding box center [258, 204] width 194 height 28
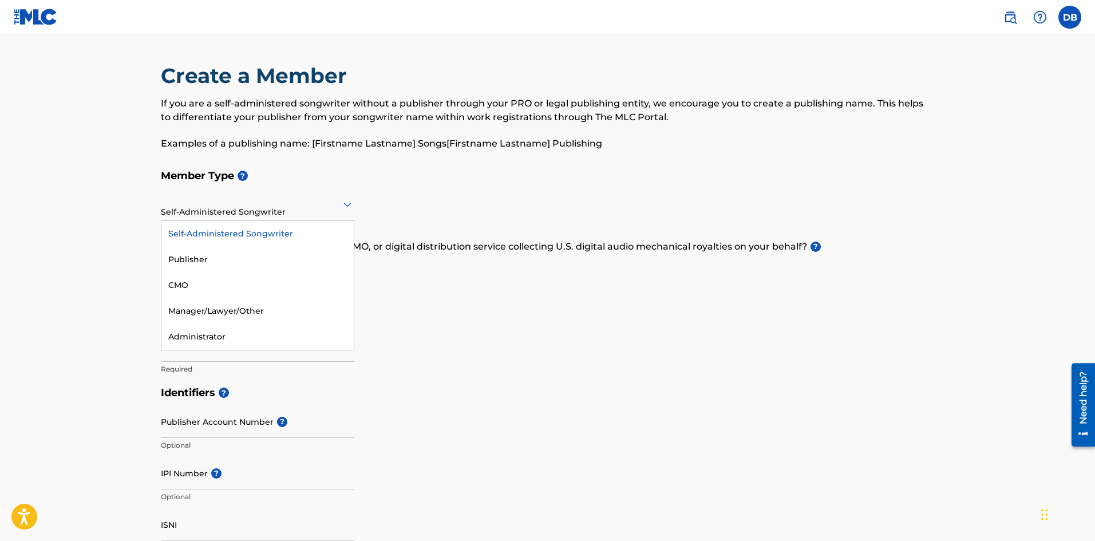
click at [316, 212] on div "Self-Administered Songwriter" at bounding box center [258, 204] width 194 height 28
click at [307, 212] on div "Self-Administered Songwriter" at bounding box center [258, 204] width 194 height 28
click at [388, 169] on h5 "Member Type ?" at bounding box center [548, 176] width 774 height 25
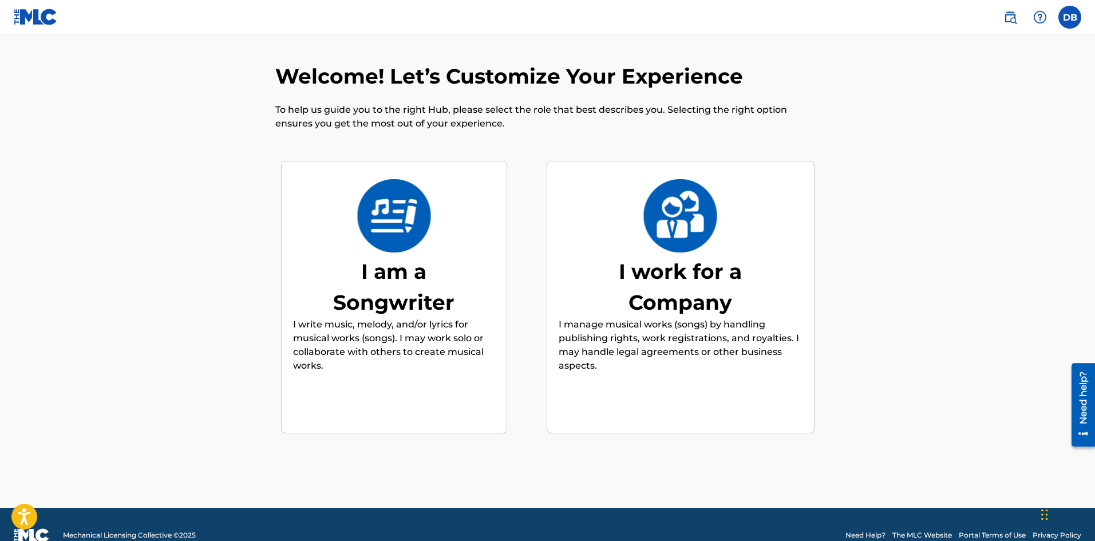
click at [370, 321] on p "I write music, melody, and/or lyrics for musical works (songs). I may work solo…" at bounding box center [394, 345] width 202 height 55
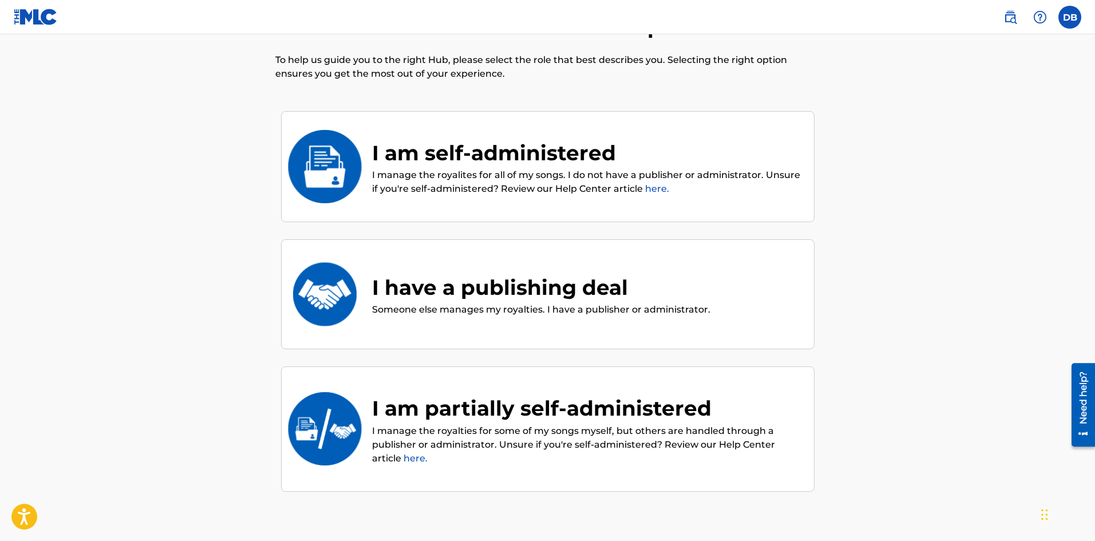
scroll to position [52, 0]
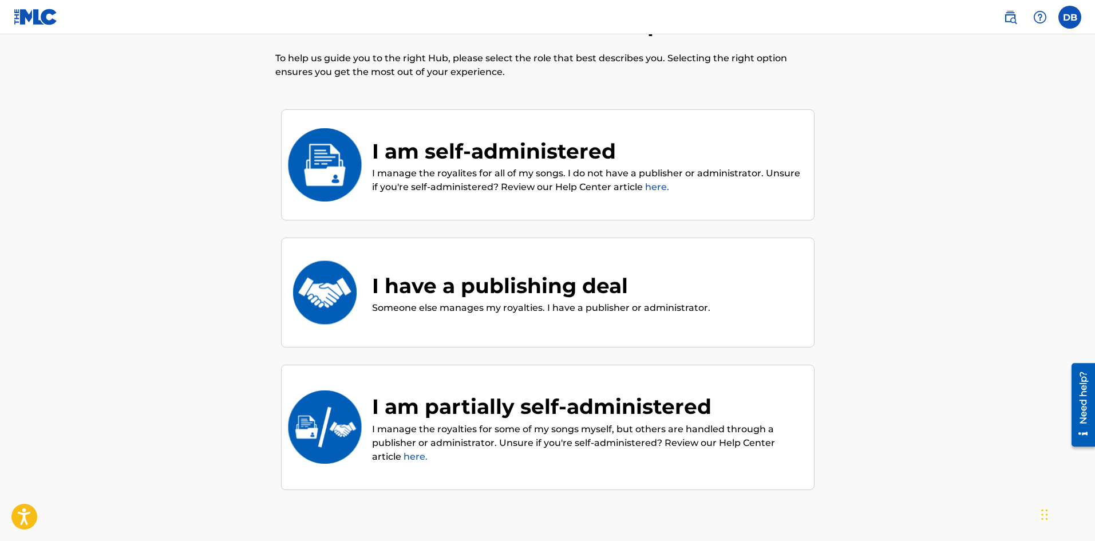
click at [796, 145] on div "I am self-administered" at bounding box center [587, 151] width 431 height 31
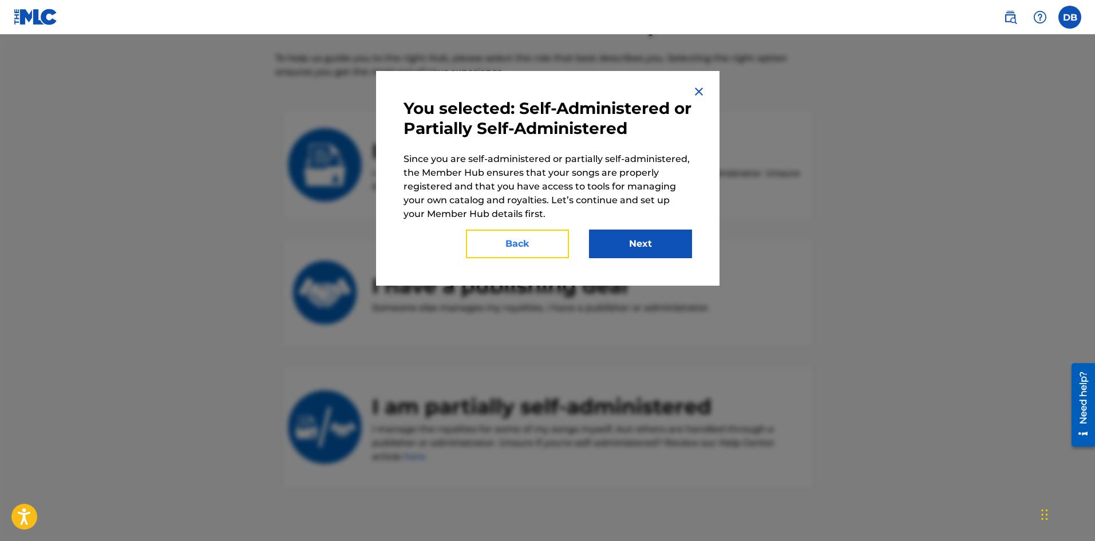
click at [508, 256] on button "Back" at bounding box center [517, 244] width 103 height 29
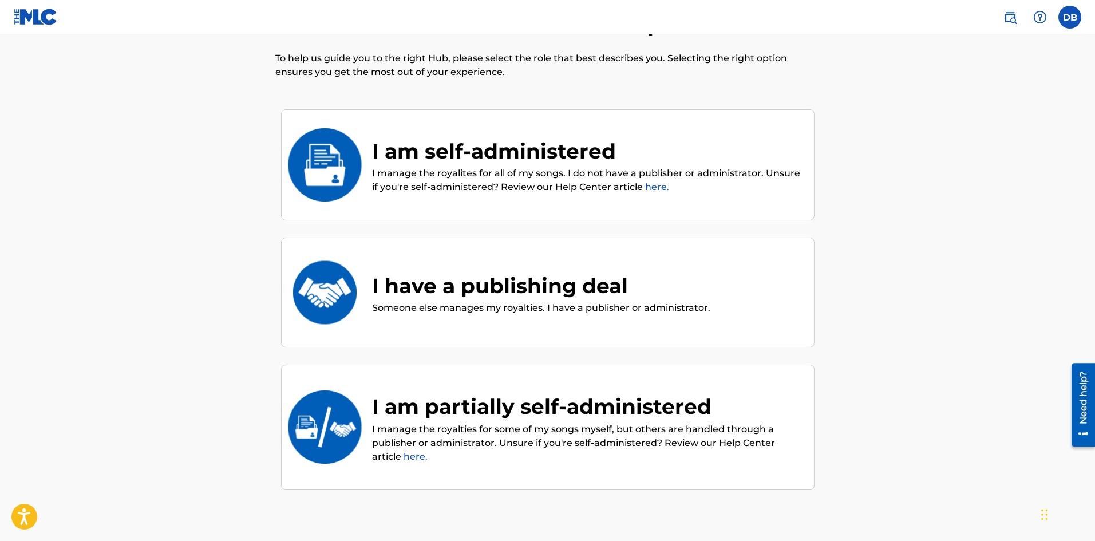
click at [660, 186] on link "here." at bounding box center [657, 187] width 24 height 11
click at [442, 184] on p "I manage the royalites for all of my songs. I do not have a publisher or admini…" at bounding box center [587, 180] width 431 height 27
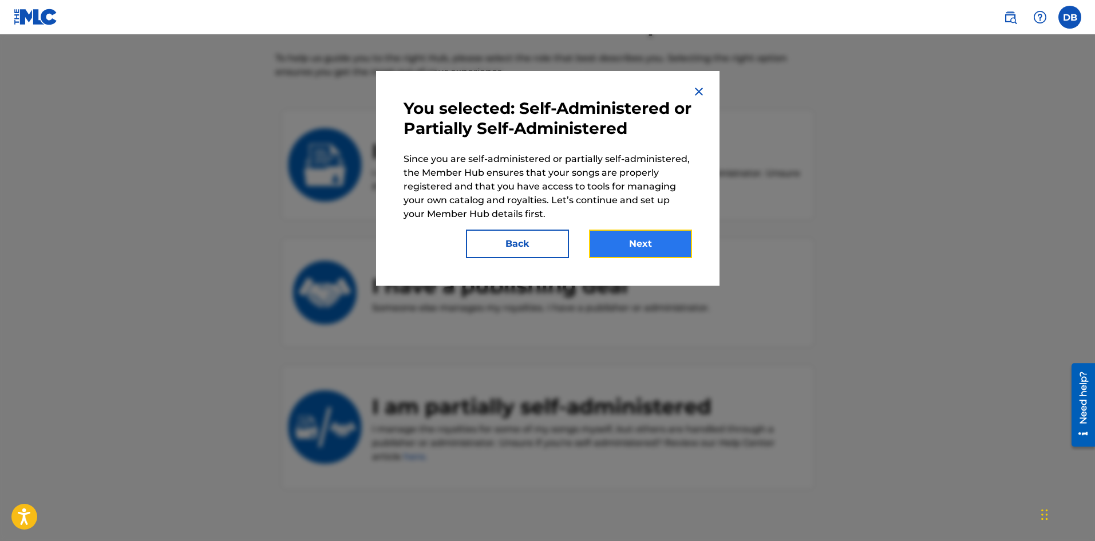
click at [645, 246] on button "Next" at bounding box center [640, 244] width 103 height 29
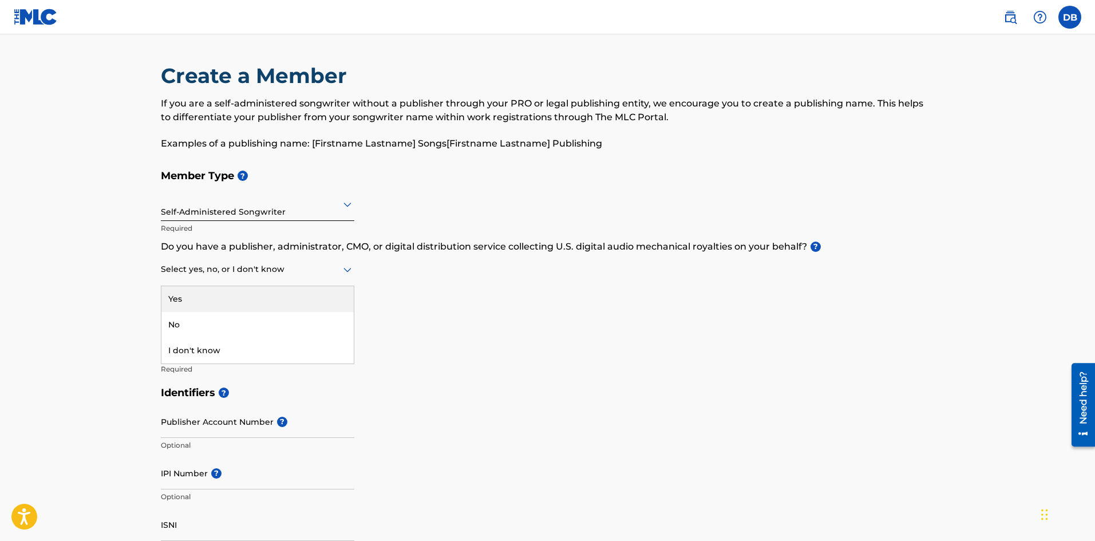
click at [350, 266] on icon at bounding box center [348, 270] width 14 height 14
click at [191, 322] on div "No" at bounding box center [257, 325] width 192 height 26
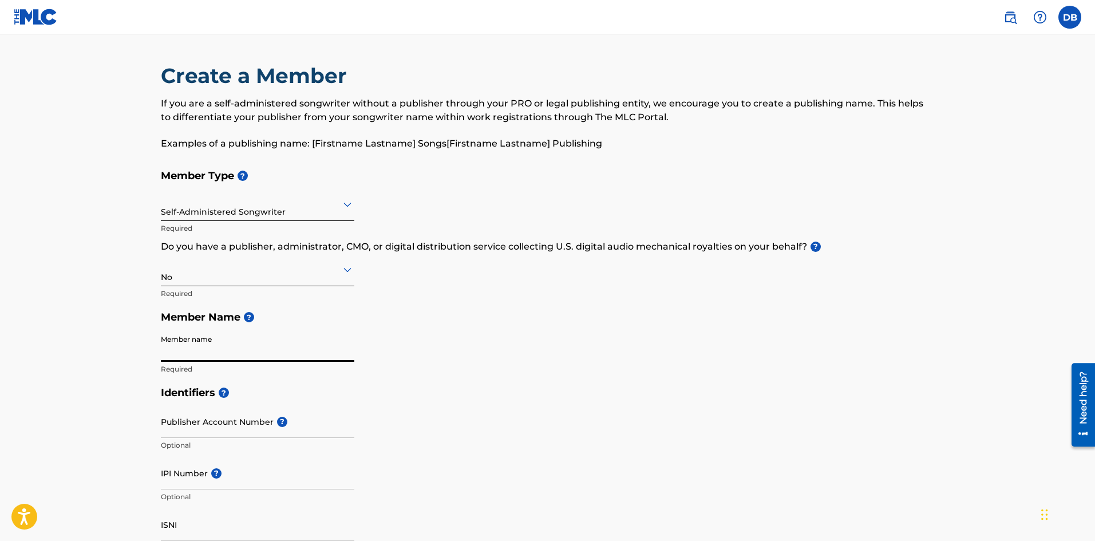
click at [333, 352] on input "Member name" at bounding box center [258, 345] width 194 height 33
type input "[PERSON_NAME]"
type input "[STREET_ADDRESS]"
click at [617, 318] on h5 "Member Name ?" at bounding box center [548, 317] width 774 height 25
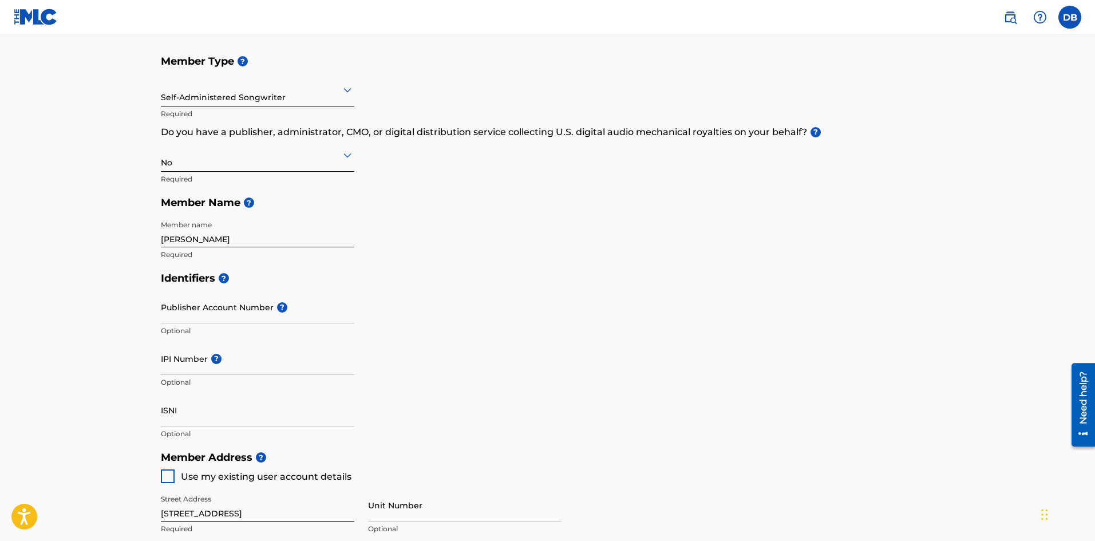
scroll to position [172, 0]
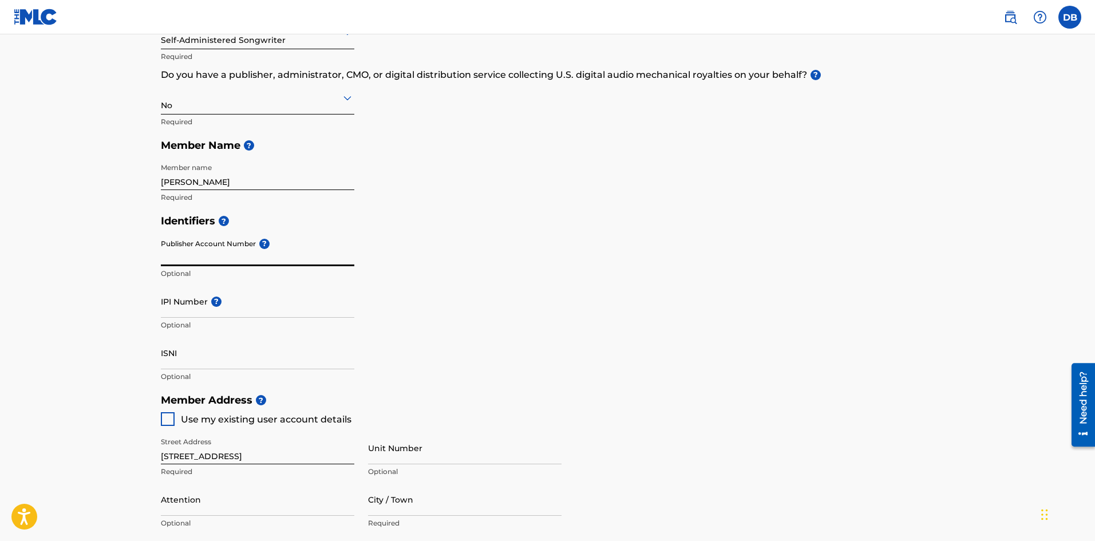
click at [229, 249] on input "Publisher Account Number ?" at bounding box center [258, 250] width 194 height 33
paste input "01308627552"
type input "01308627552"
drag, startPoint x: 165, startPoint y: 258, endPoint x: 139, endPoint y: 261, distance: 26.5
click at [134, 256] on main "Create a Member If you are a self-administered songwriter without a publisher t…" at bounding box center [547, 377] width 1095 height 1028
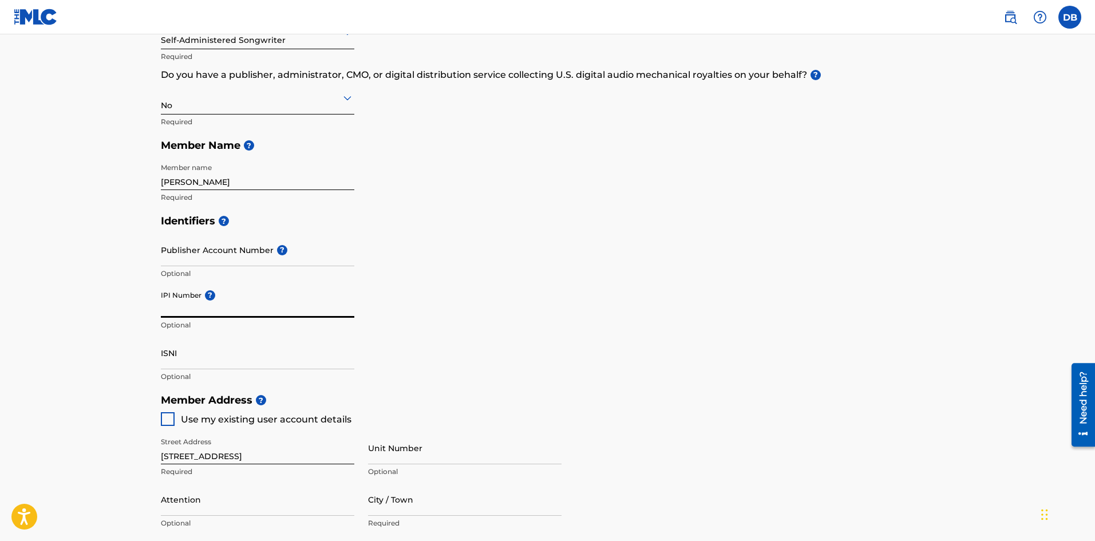
click at [180, 308] on input "IPI Number ?" at bounding box center [258, 301] width 194 height 33
paste input "01308627552"
type input "01308627552"
click at [620, 273] on div "Identifiers ? Publisher Account Number ? Optional IPI Number ? 01308627552 Opti…" at bounding box center [548, 298] width 774 height 179
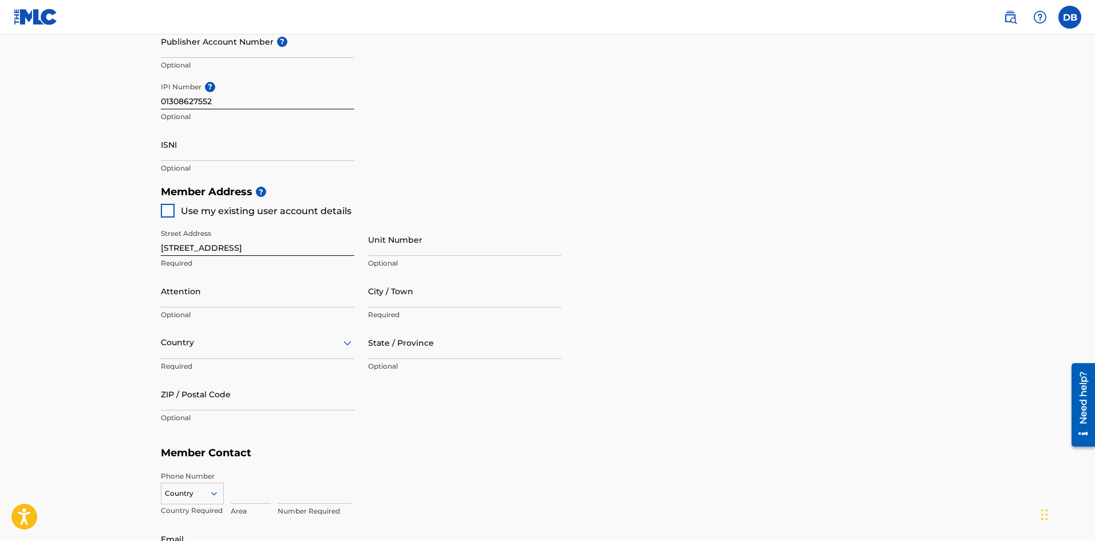
scroll to position [401, 0]
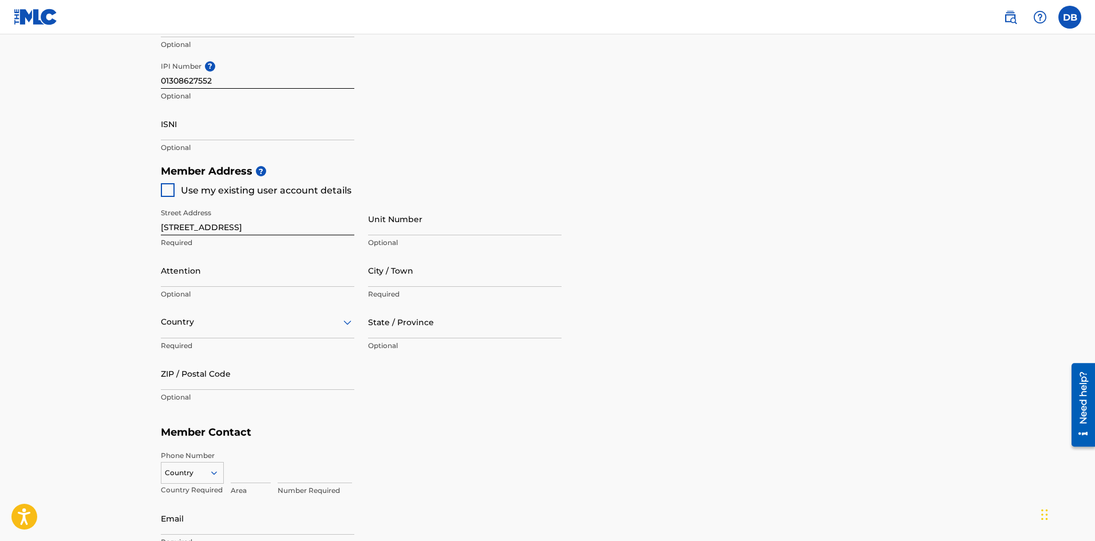
click at [167, 188] on div at bounding box center [168, 190] width 14 height 14
type input "Monticello"
type input "52310"
type input "530"
type input "3537734"
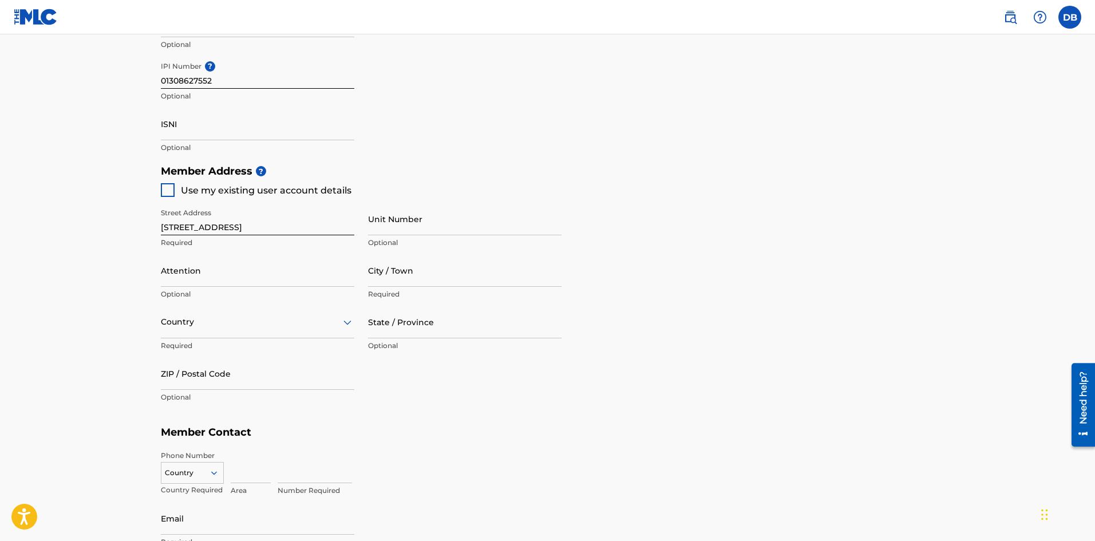
type input "[EMAIL_ADDRESS][DOMAIN_NAME]"
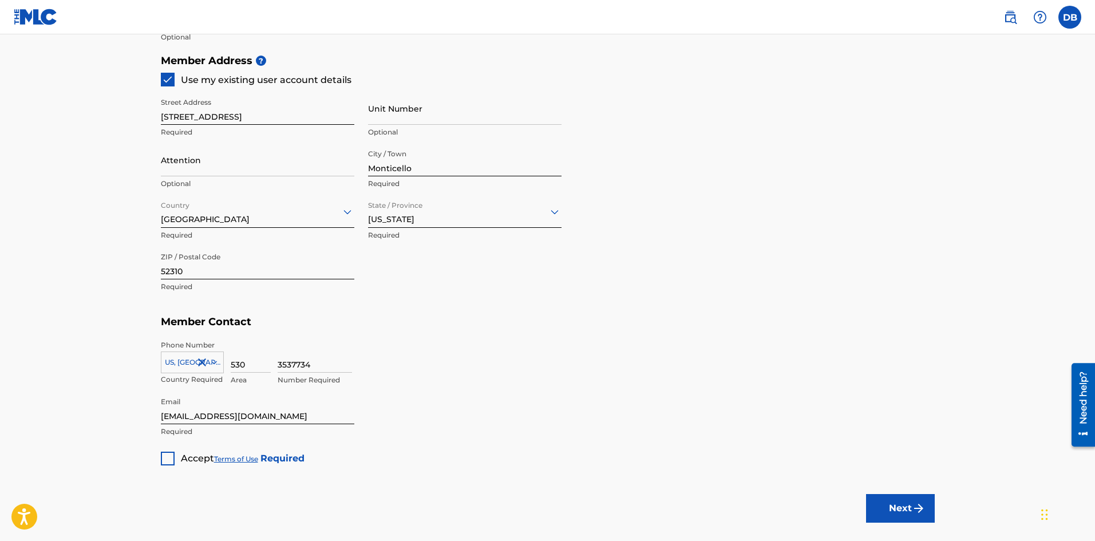
scroll to position [515, 0]
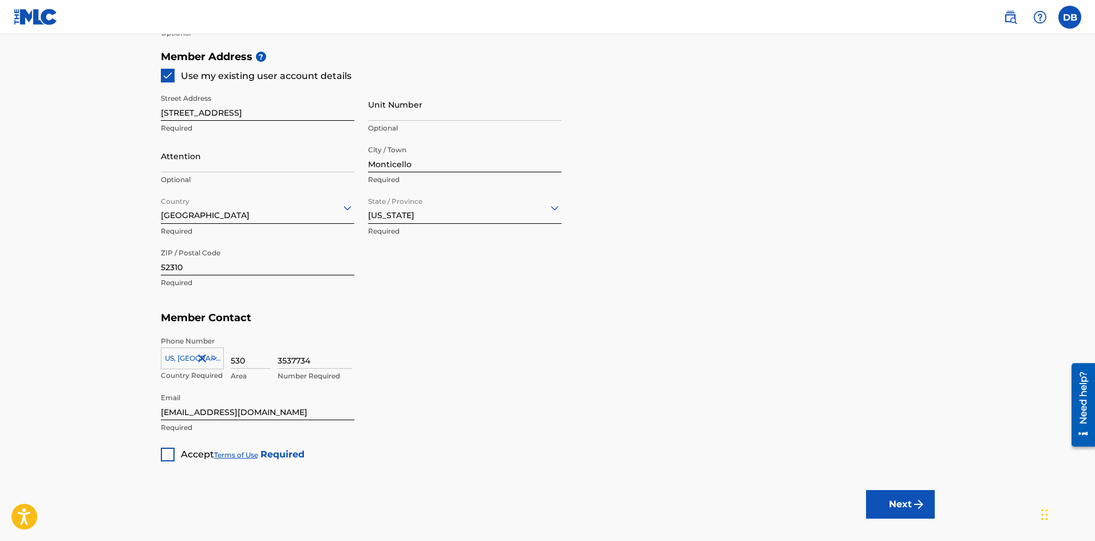
click at [164, 457] on div at bounding box center [168, 455] width 14 height 14
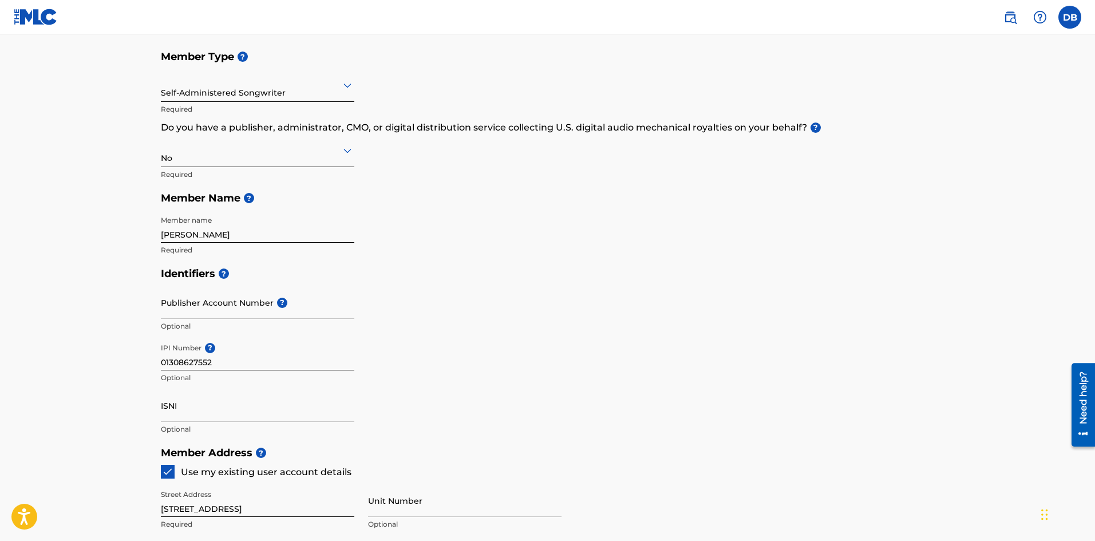
scroll to position [115, 0]
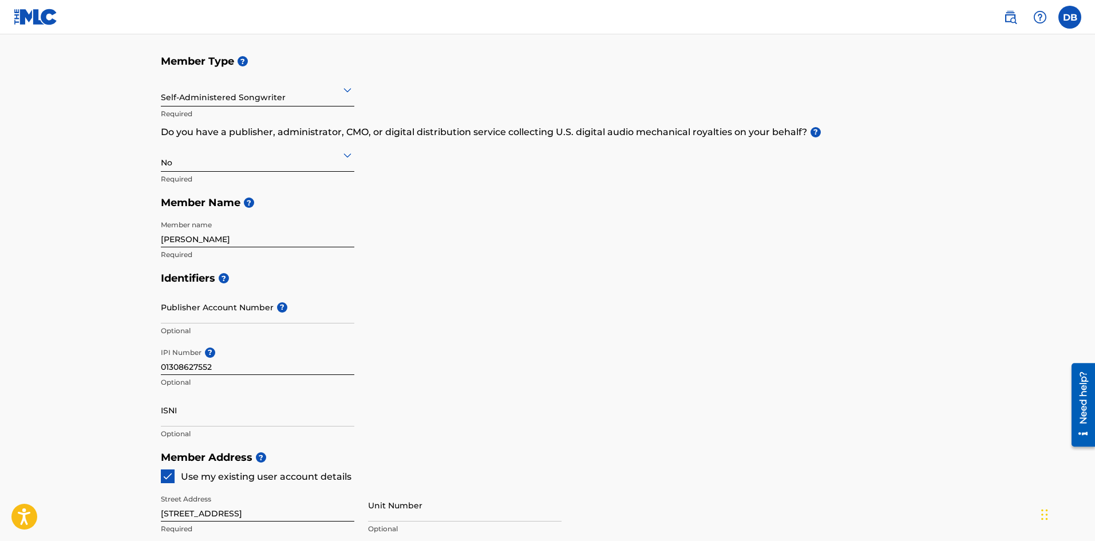
click at [329, 161] on div at bounding box center [258, 155] width 194 height 14
click at [215, 179] on div "Yes" at bounding box center [257, 185] width 192 height 26
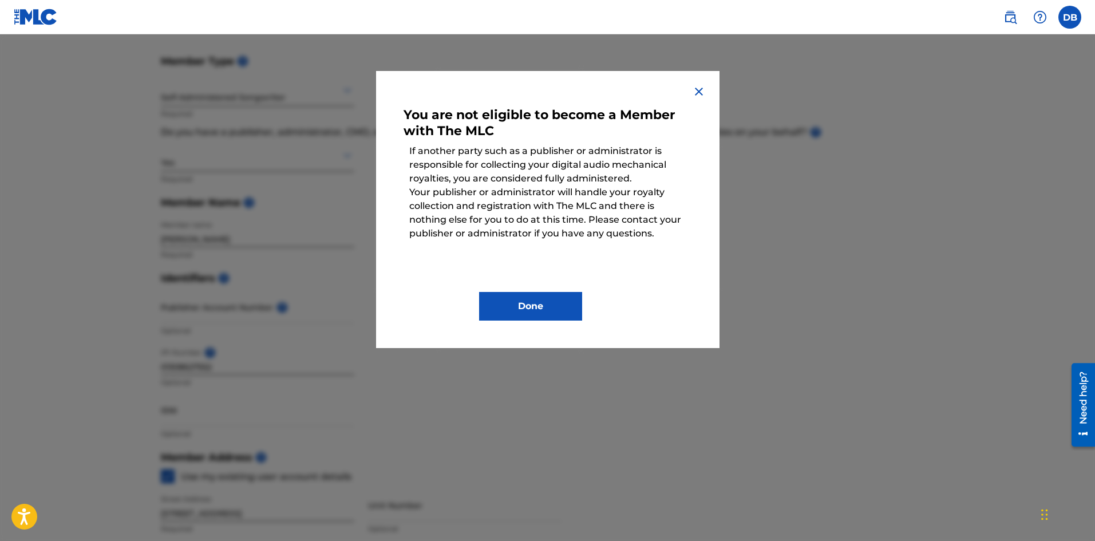
click at [700, 88] on img at bounding box center [699, 92] width 14 height 14
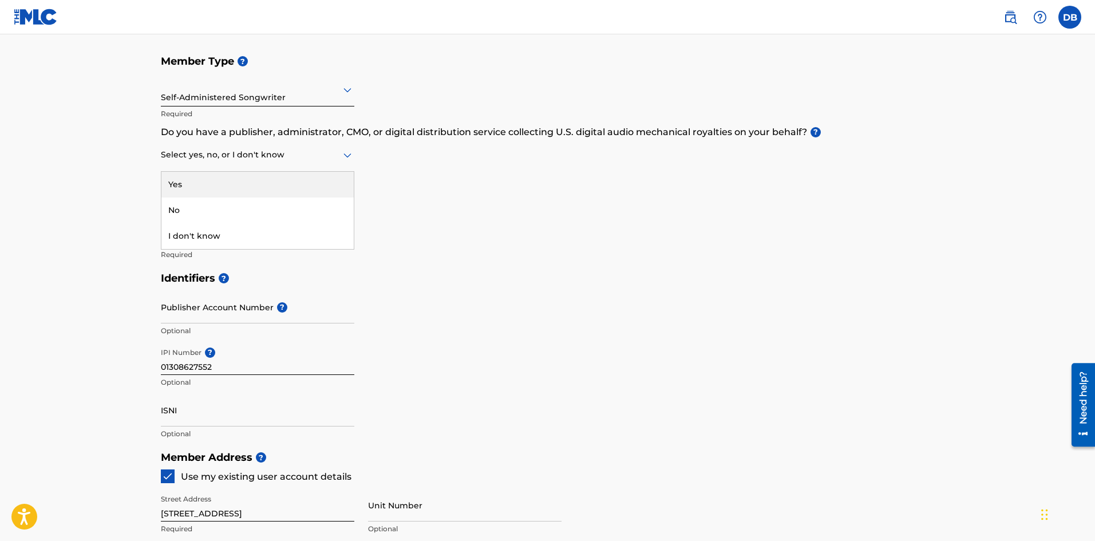
click at [342, 155] on icon at bounding box center [348, 155] width 14 height 14
click at [289, 235] on div "I don't know" at bounding box center [257, 236] width 192 height 26
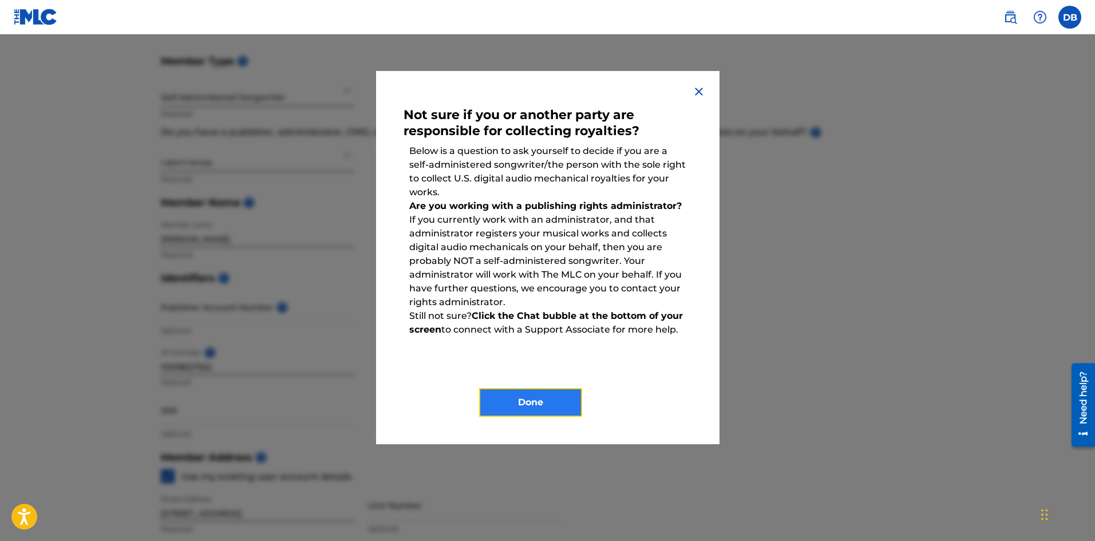
click at [547, 400] on button "Done" at bounding box center [530, 402] width 103 height 29
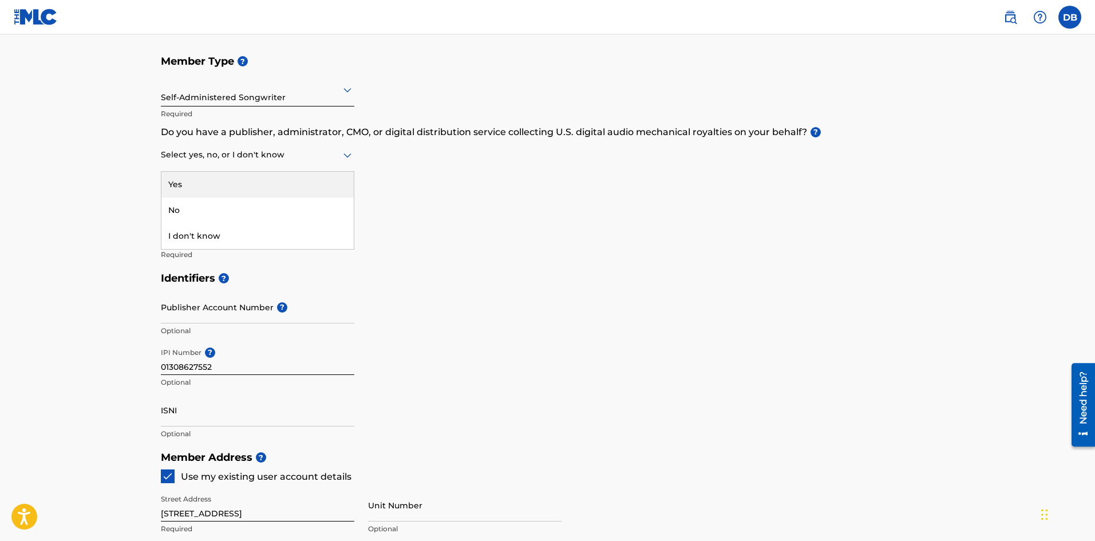
click at [332, 155] on div at bounding box center [258, 155] width 194 height 14
click at [274, 235] on div "I don't know" at bounding box center [257, 236] width 192 height 26
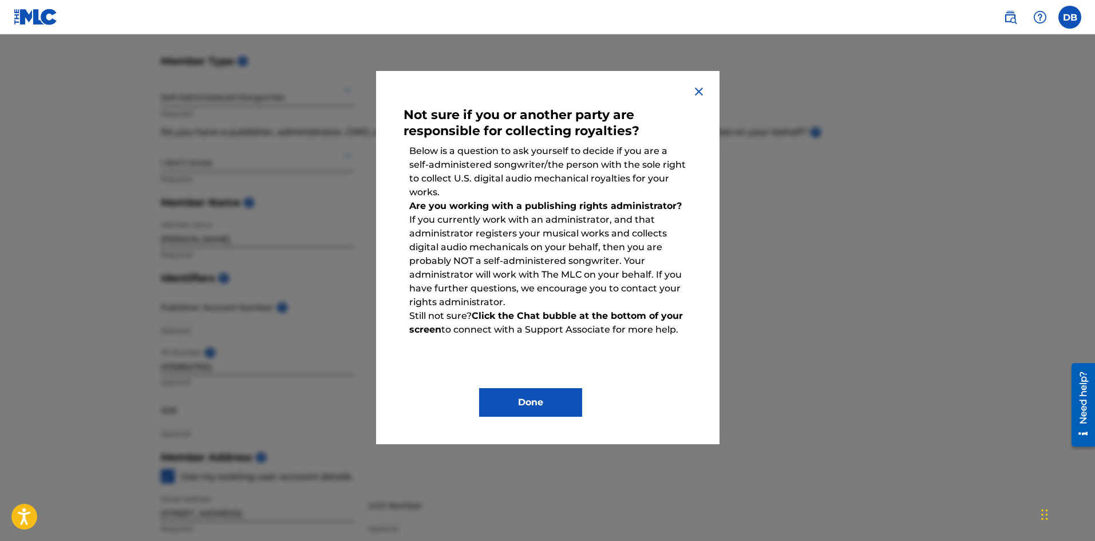
click at [699, 90] on img at bounding box center [699, 92] width 14 height 14
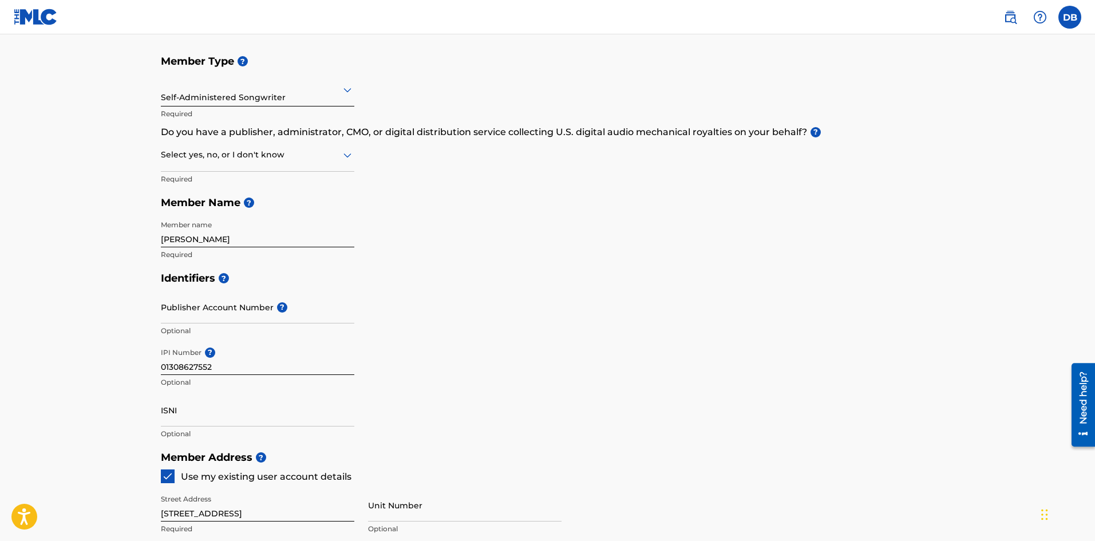
click at [334, 160] on div at bounding box center [258, 155] width 194 height 14
click at [224, 211] on div "No" at bounding box center [257, 211] width 192 height 26
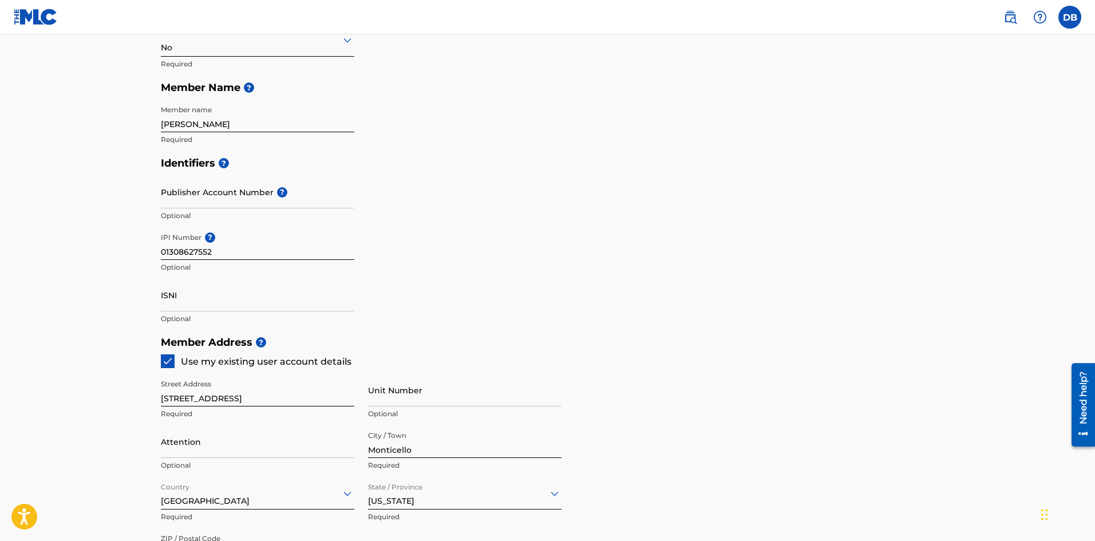
scroll to position [229, 0]
click at [257, 202] on input "Publisher Account Number ?" at bounding box center [258, 192] width 194 height 33
type input "Bmi registered"
drag, startPoint x: 235, startPoint y: 200, endPoint x: 152, endPoint y: 198, distance: 83.1
click at [156, 198] on div "Create a Member If you are a self-administered songwriter without a publisher t…" at bounding box center [548, 291] width 802 height 914
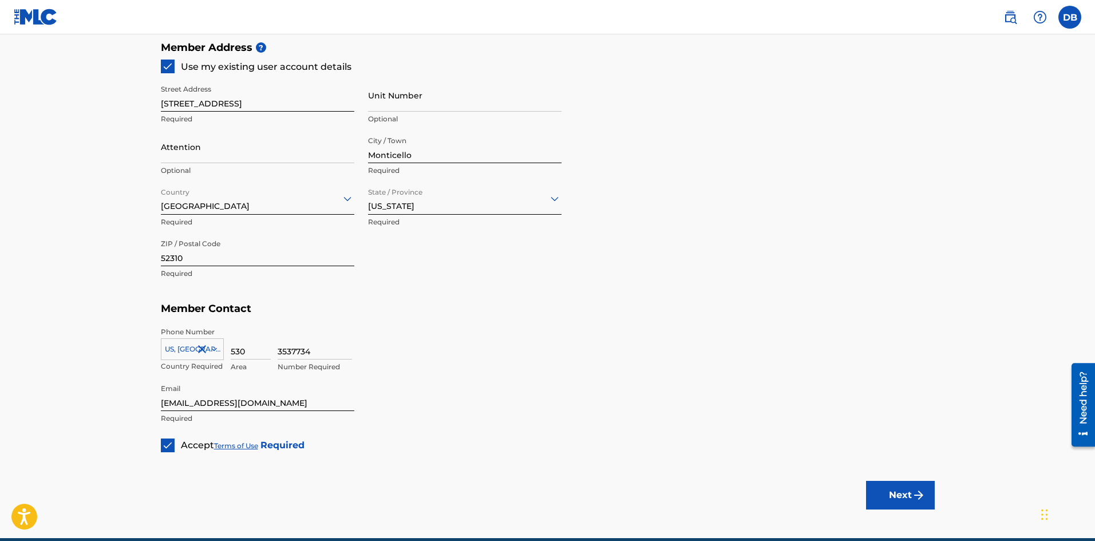
scroll to position [573, 0]
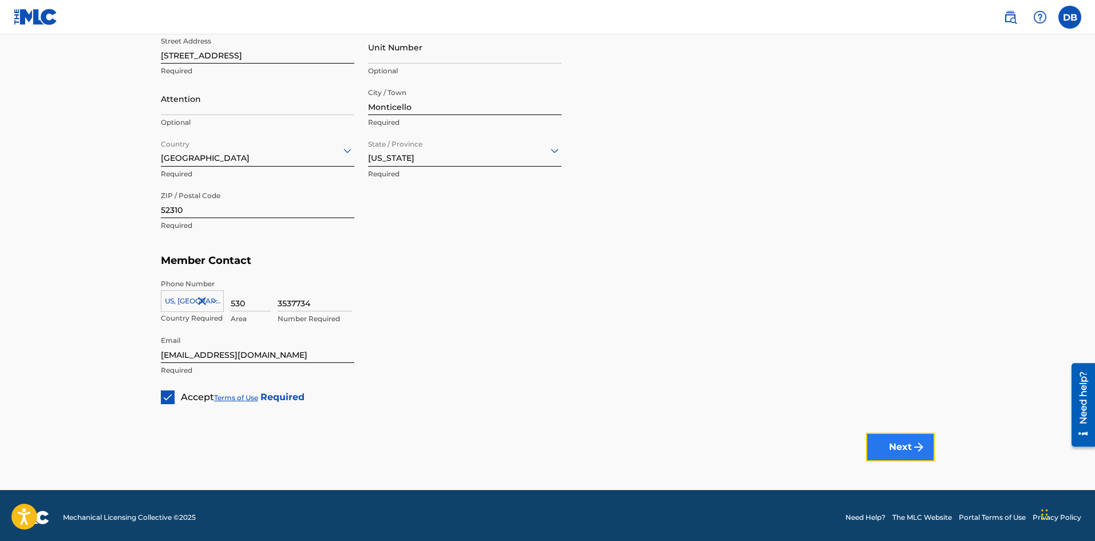
click at [899, 448] on button "Next" at bounding box center [900, 447] width 69 height 29
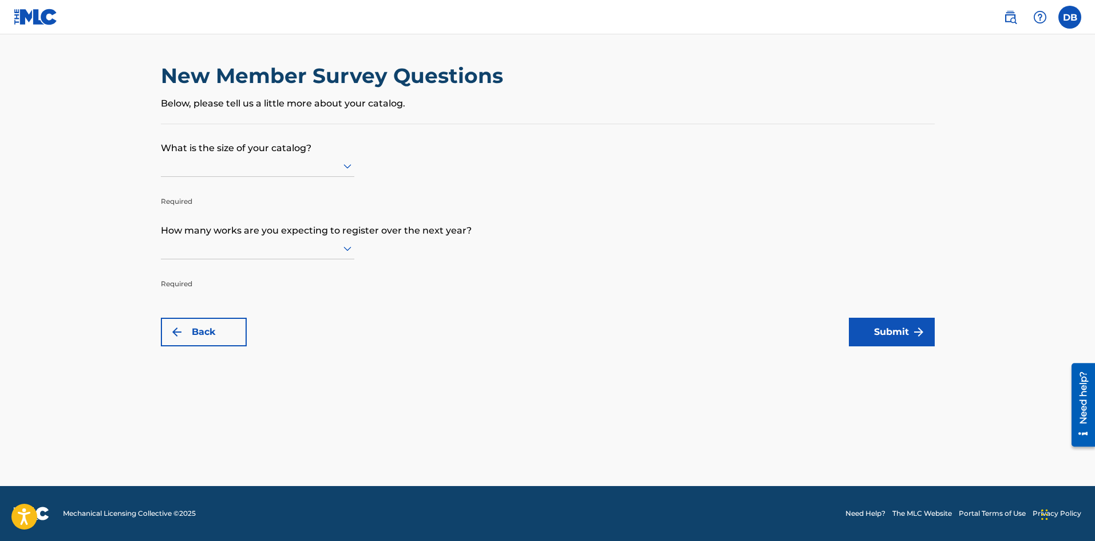
click at [349, 159] on div at bounding box center [258, 166] width 194 height 14
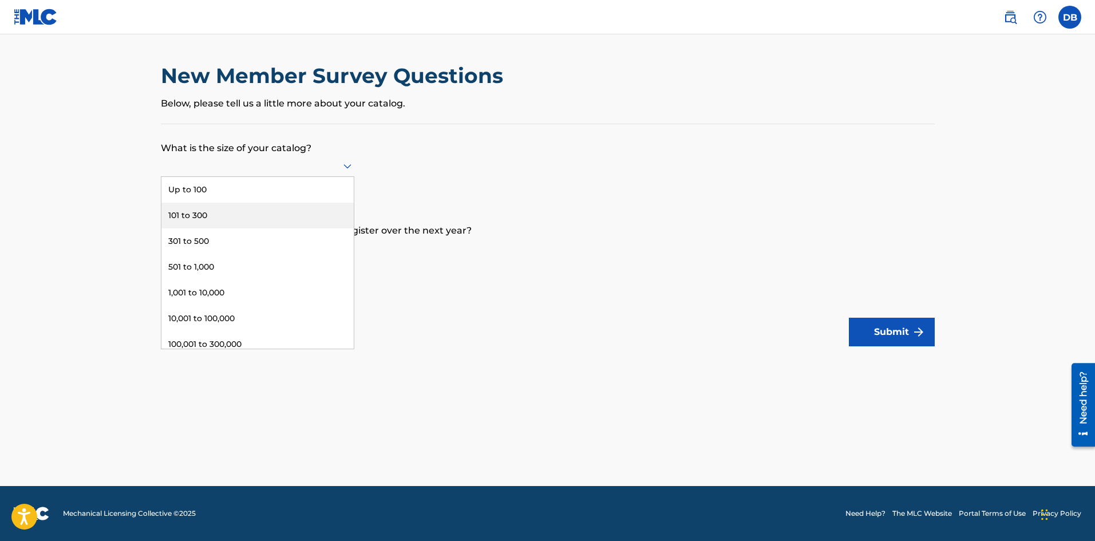
click at [240, 208] on div "101 to 300" at bounding box center [257, 216] width 192 height 26
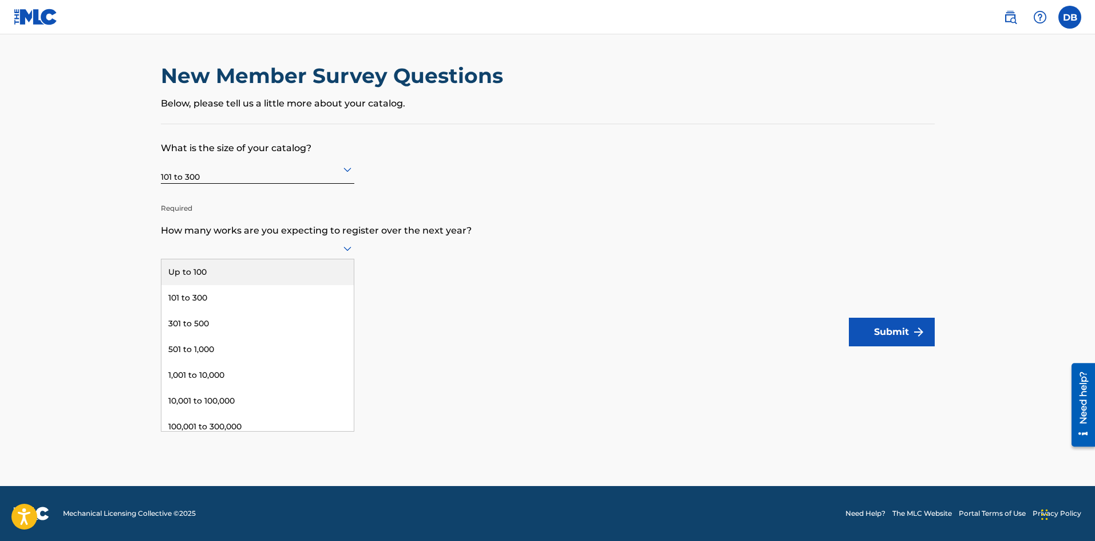
click at [346, 254] on icon at bounding box center [348, 249] width 14 height 14
click at [245, 267] on div "Up to 100" at bounding box center [257, 272] width 192 height 26
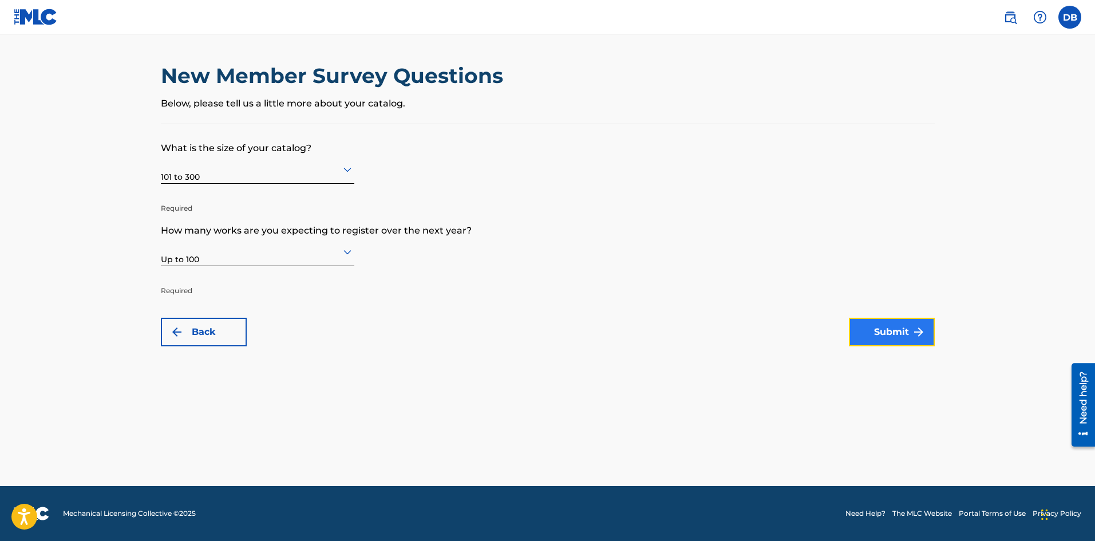
click at [897, 338] on button "Submit" at bounding box center [892, 332] width 86 height 29
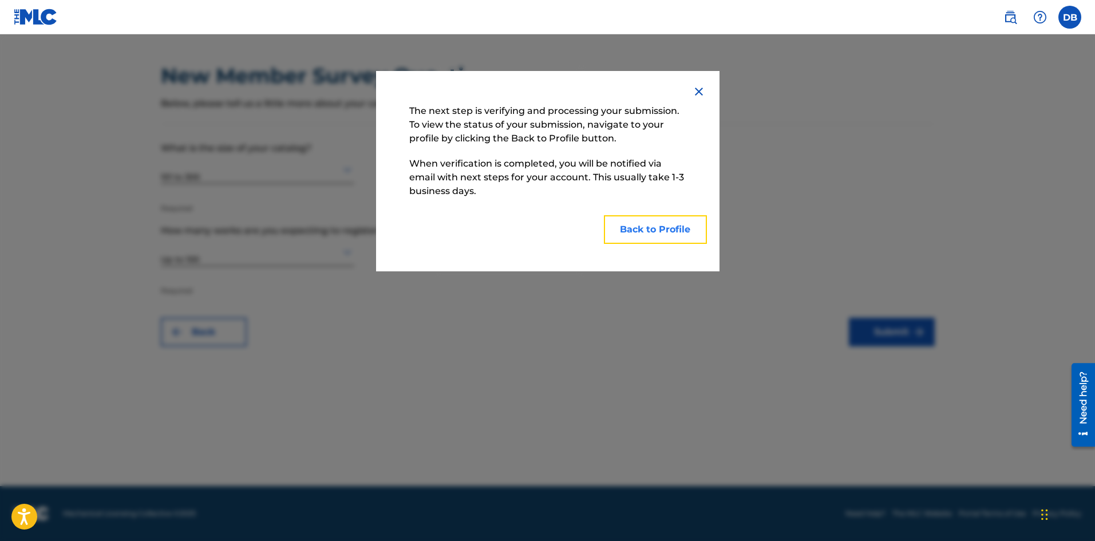
click at [657, 229] on button "Back to Profile" at bounding box center [655, 229] width 103 height 29
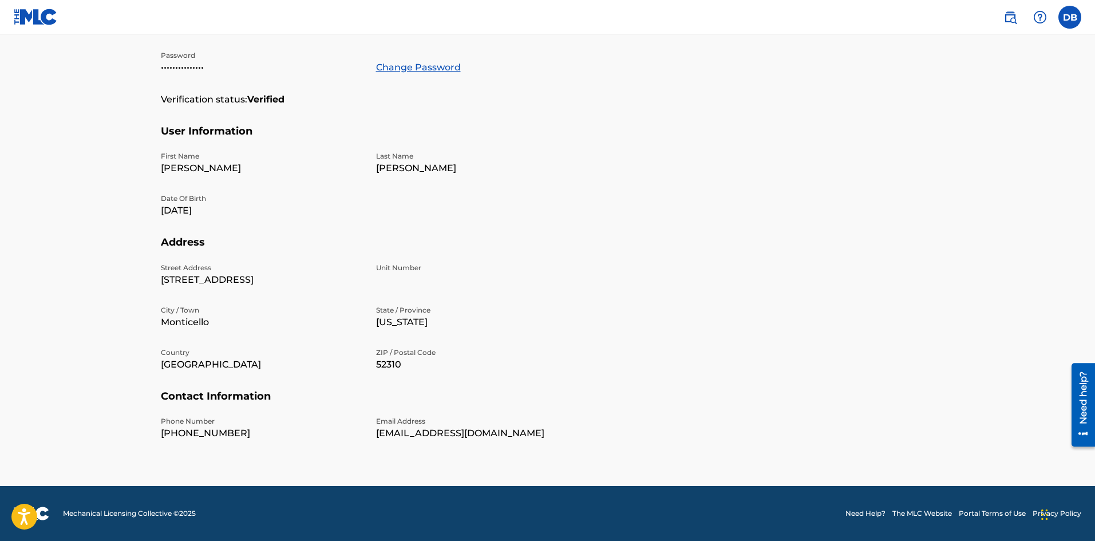
scroll to position [1, 0]
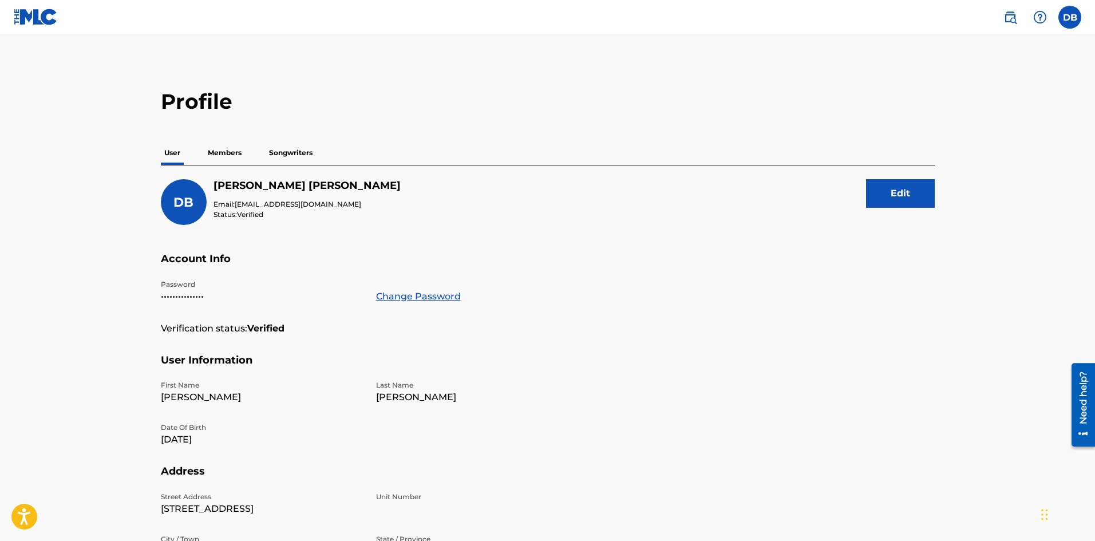
click at [238, 156] on p "Members" at bounding box center [224, 153] width 41 height 24
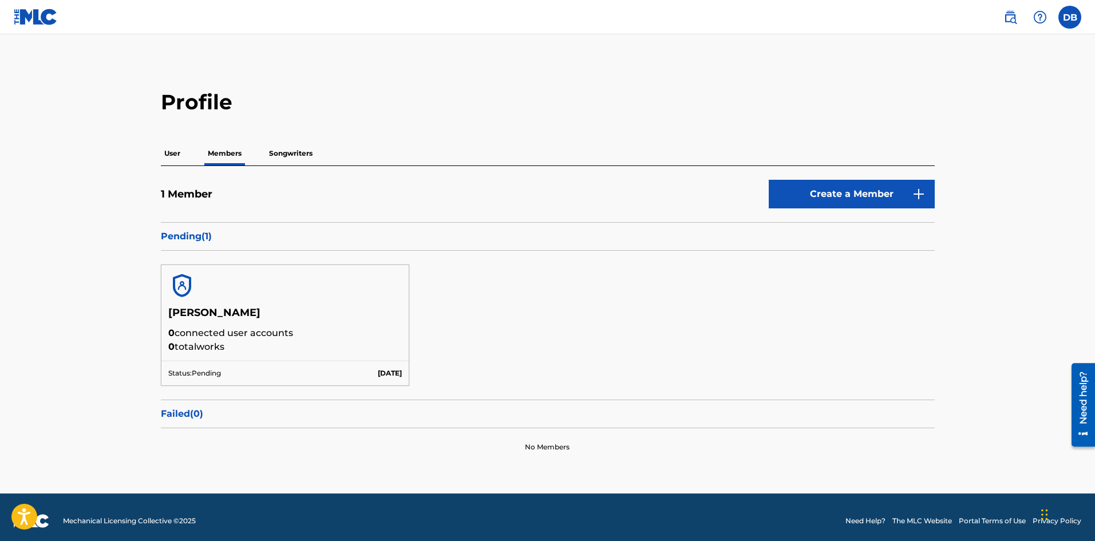
click at [292, 148] on p "Songwriters" at bounding box center [291, 153] width 50 height 24
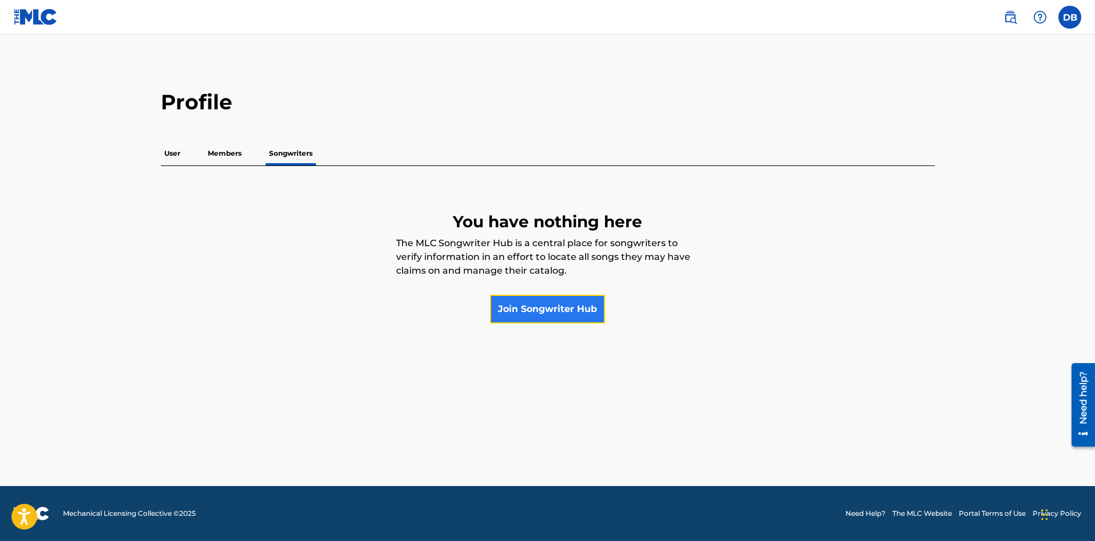
click at [545, 315] on link "Join Songwriter Hub" at bounding box center [547, 309] width 115 height 29
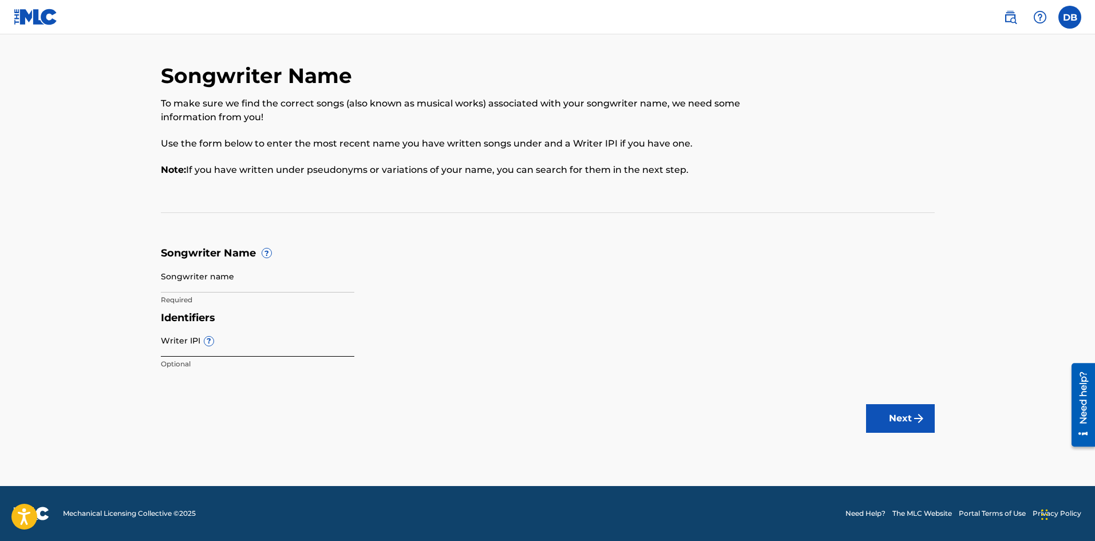
click at [174, 338] on input "Writer IPI ?" at bounding box center [258, 340] width 194 height 33
type input "01308627552"
click at [246, 283] on input "Songwriter name" at bounding box center [258, 276] width 194 height 33
type input "[PERSON_NAME]"
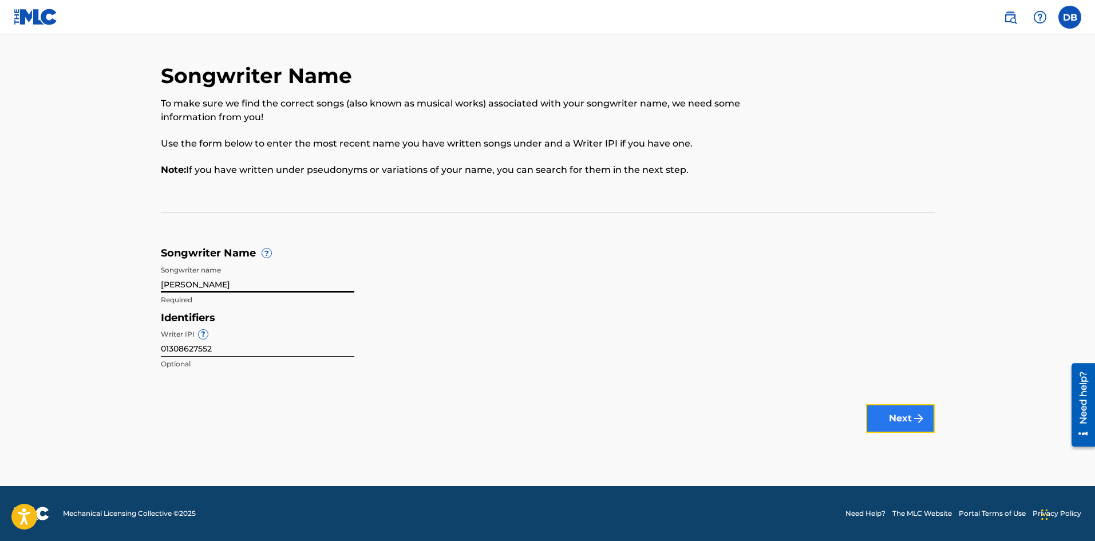
click at [892, 417] on button "Next" at bounding box center [900, 418] width 69 height 29
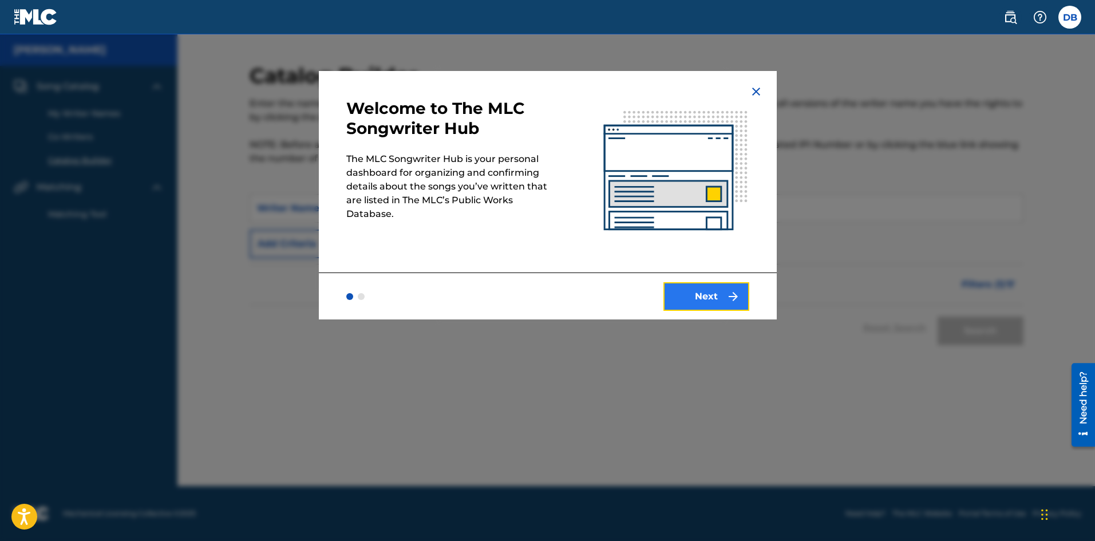
click at [707, 294] on button "Next" at bounding box center [707, 296] width 86 height 29
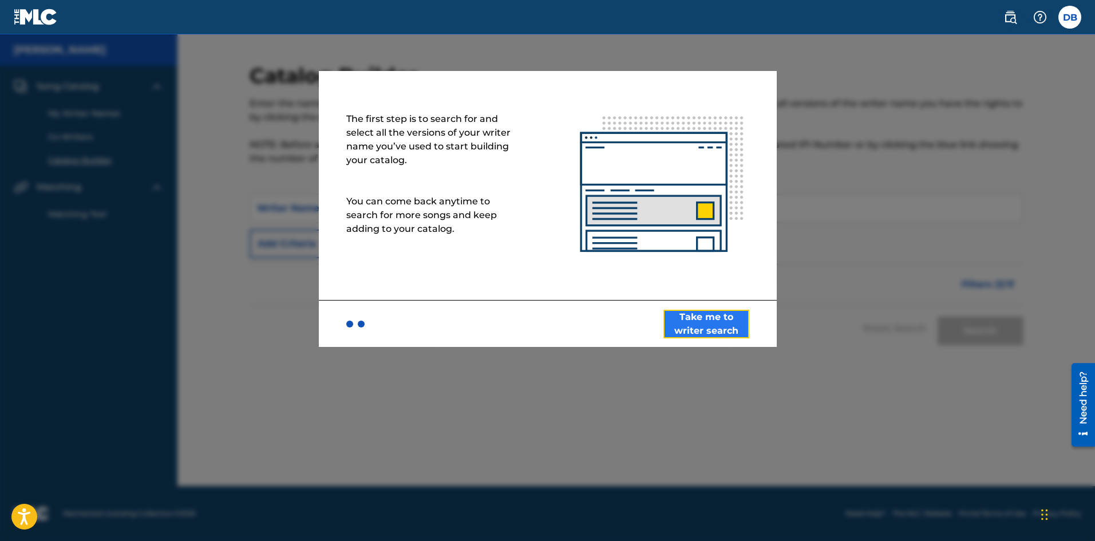
click at [693, 329] on button "Take me to writer search" at bounding box center [707, 324] width 86 height 29
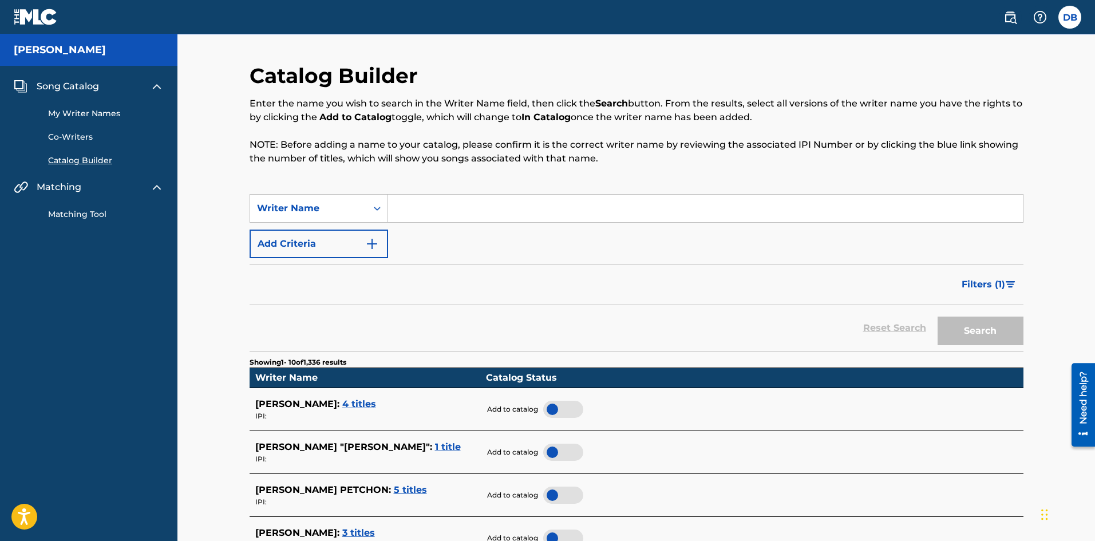
click at [74, 111] on link "My Writer Names" at bounding box center [106, 114] width 116 height 12
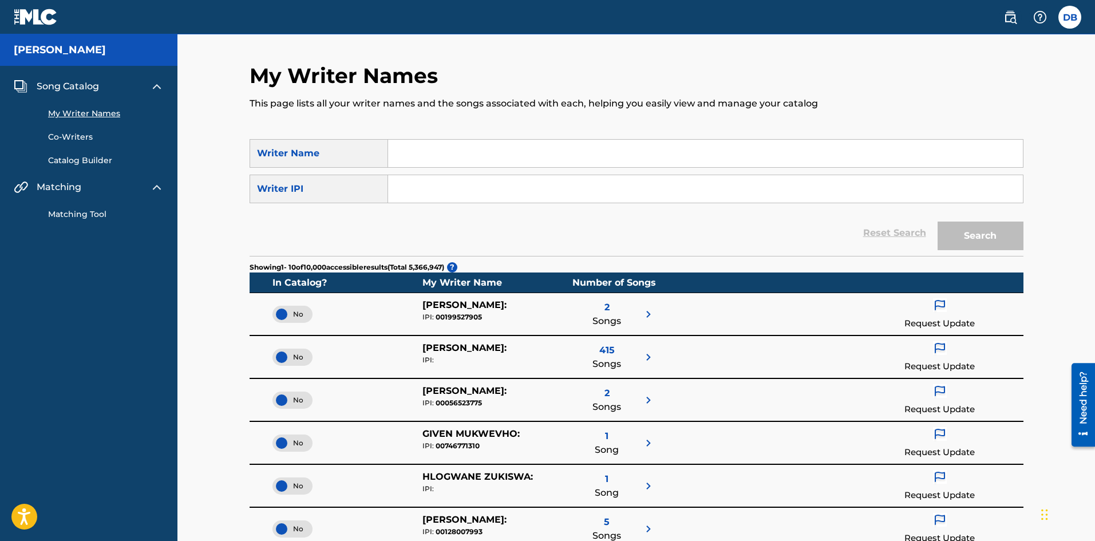
click at [435, 151] on input "Search Form" at bounding box center [705, 153] width 635 height 27
paste input "01308627552"
type input "0"
type input "Azuredreams"
click at [488, 188] on input "Search Form" at bounding box center [705, 188] width 635 height 27
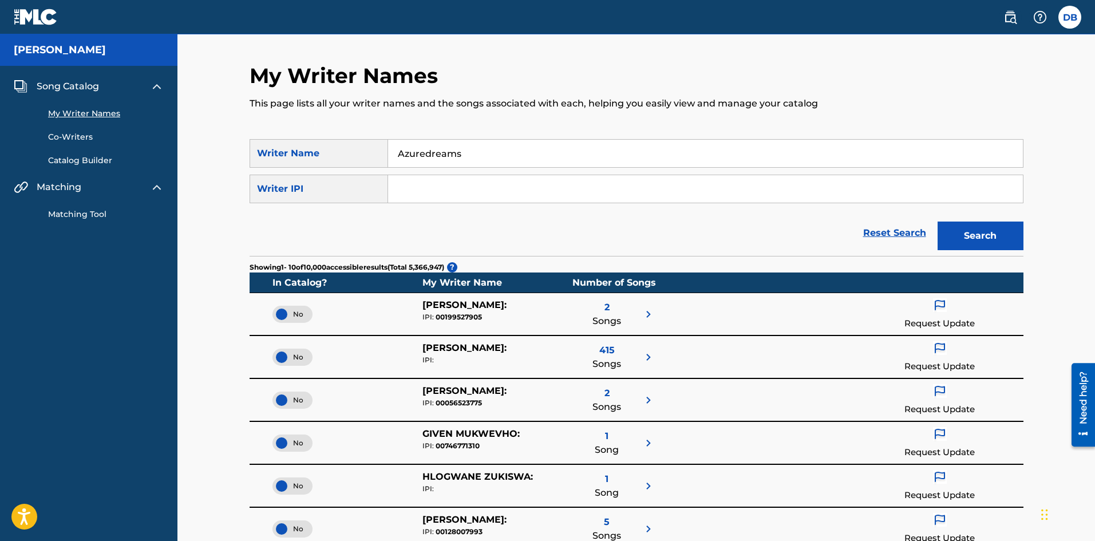
paste input "01308627650"
type input "01308627650"
click at [973, 223] on button "Search" at bounding box center [981, 236] width 86 height 29
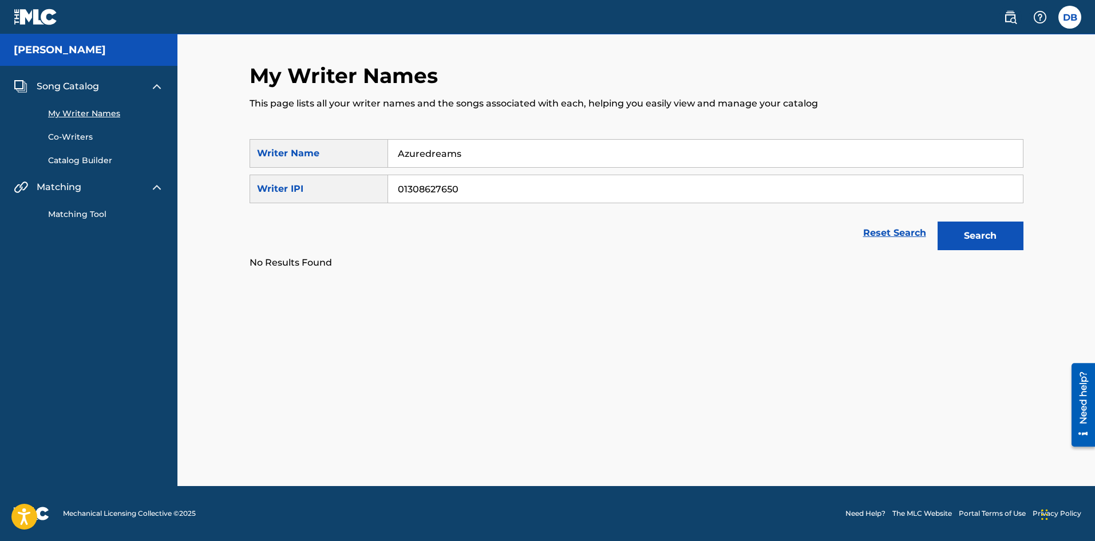
drag, startPoint x: 476, startPoint y: 187, endPoint x: 283, endPoint y: 175, distance: 192.8
click at [283, 175] on div "SearchWithCriteriad8006d47-41da-4819-82b9-880067c8e386 Writer IPI 01308627650" at bounding box center [637, 189] width 774 height 29
click at [995, 236] on button "Search" at bounding box center [981, 236] width 86 height 29
drag, startPoint x: 561, startPoint y: 147, endPoint x: 220, endPoint y: 132, distance: 341.6
click at [265, 137] on div "My Writer Names This page lists all your writer names and the songs associated …" at bounding box center [637, 166] width 774 height 207
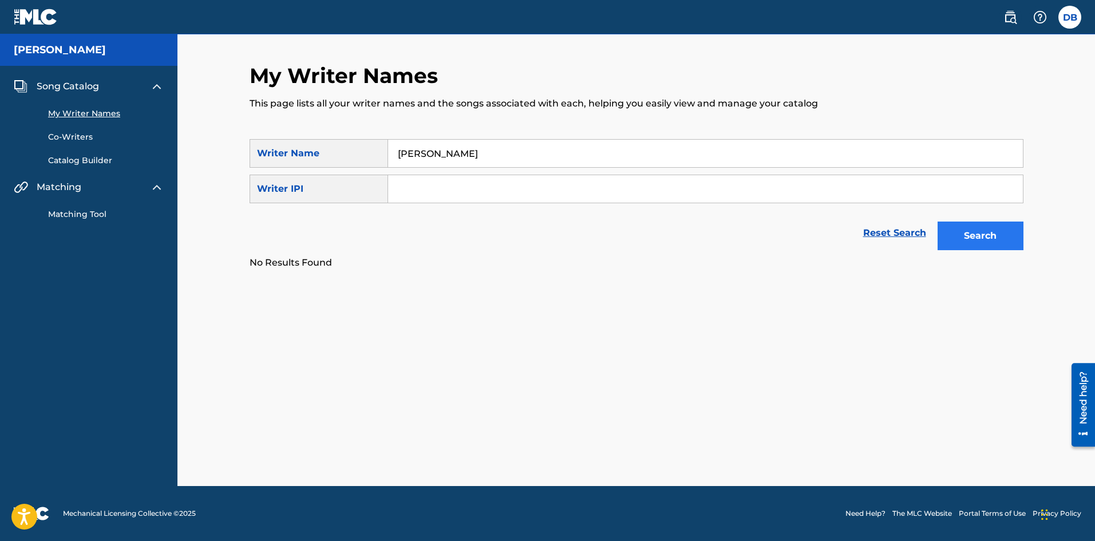
type input "[PERSON_NAME]"
click at [1007, 235] on button "Search" at bounding box center [981, 236] width 86 height 29
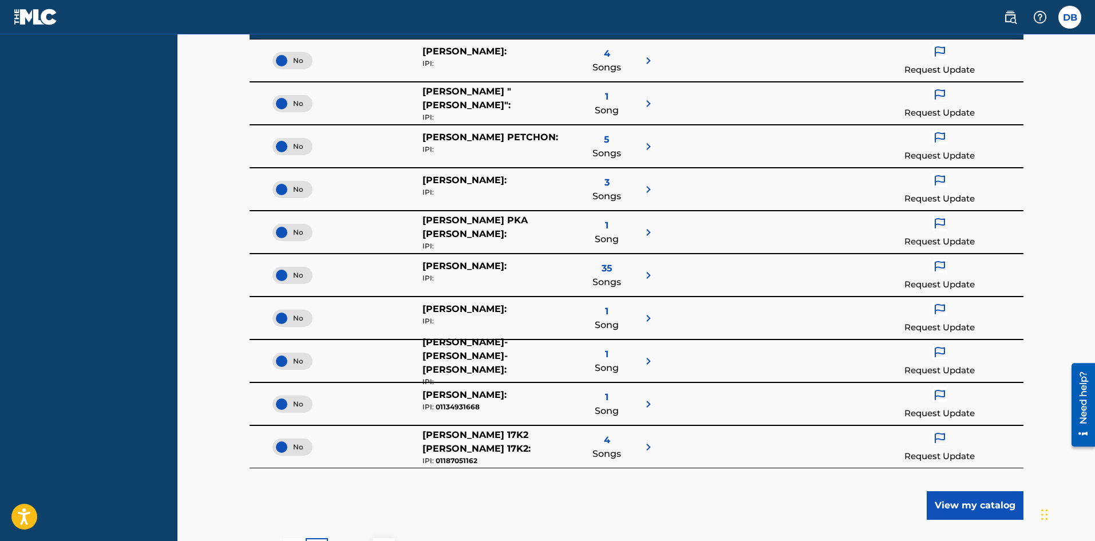
scroll to position [404, 0]
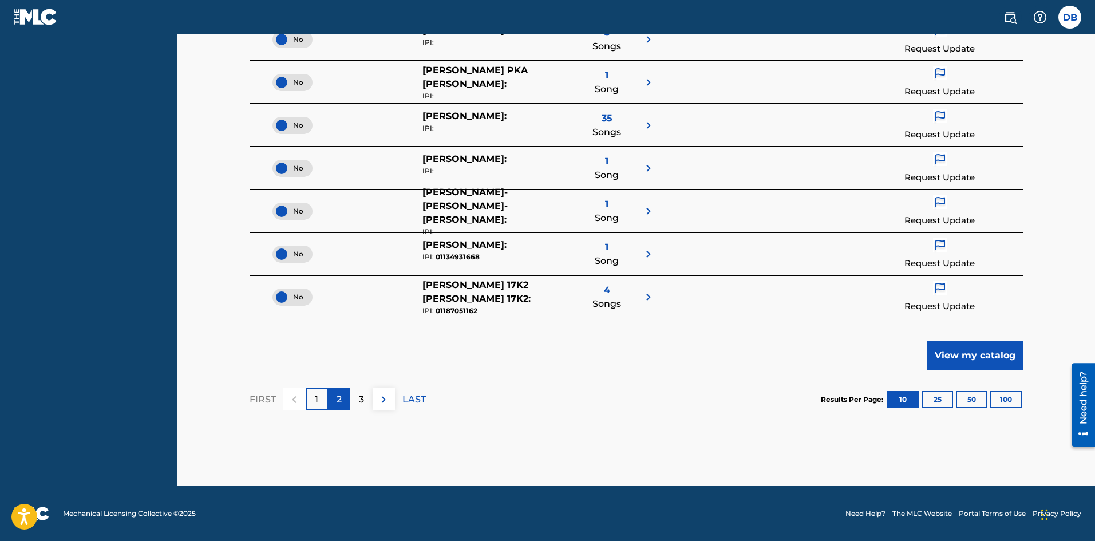
click at [339, 400] on p "2" at bounding box center [339, 400] width 5 height 14
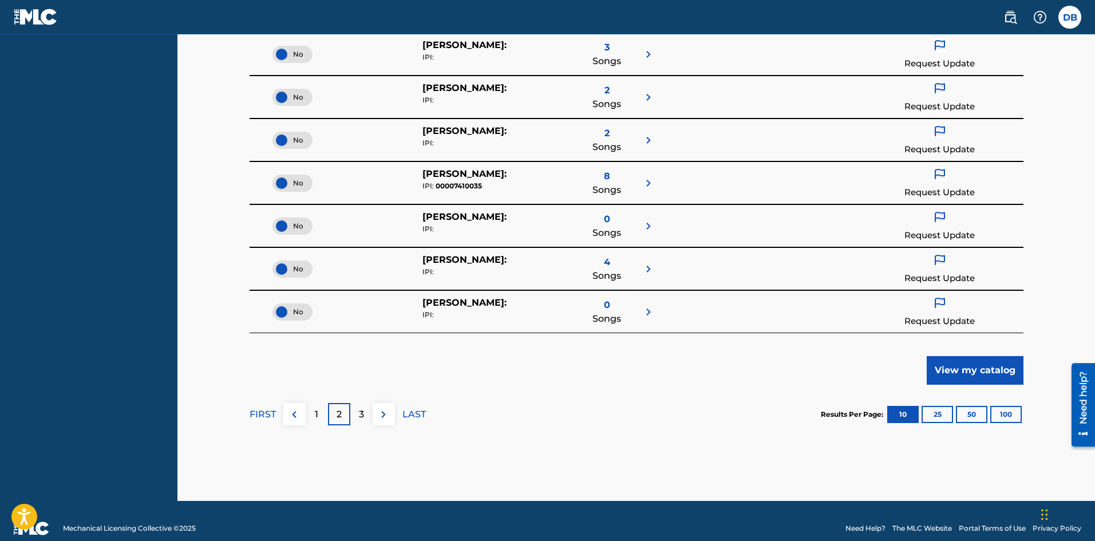
scroll to position [401, 0]
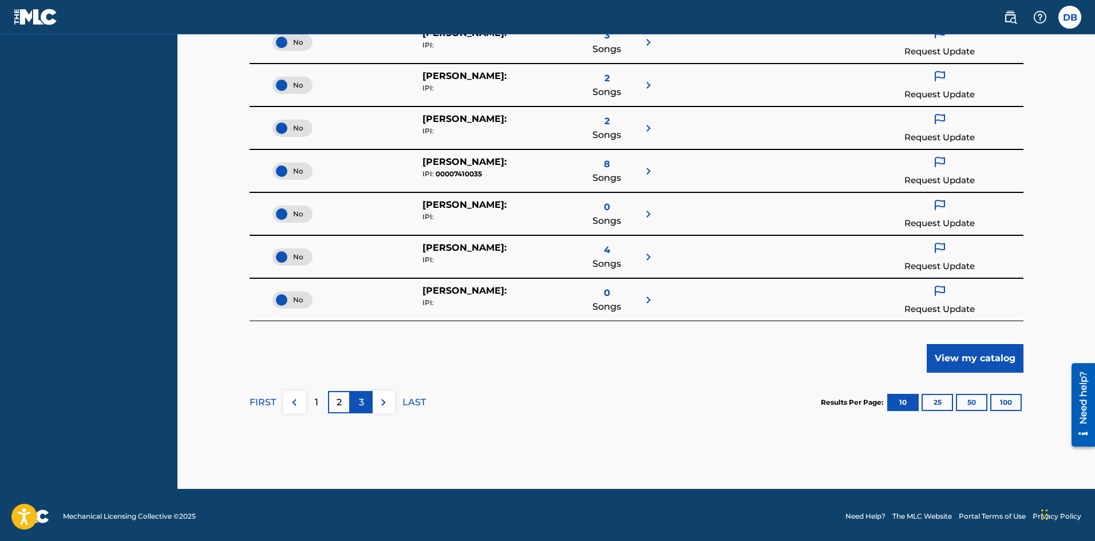
click at [359, 403] on p "3" at bounding box center [361, 403] width 5 height 14
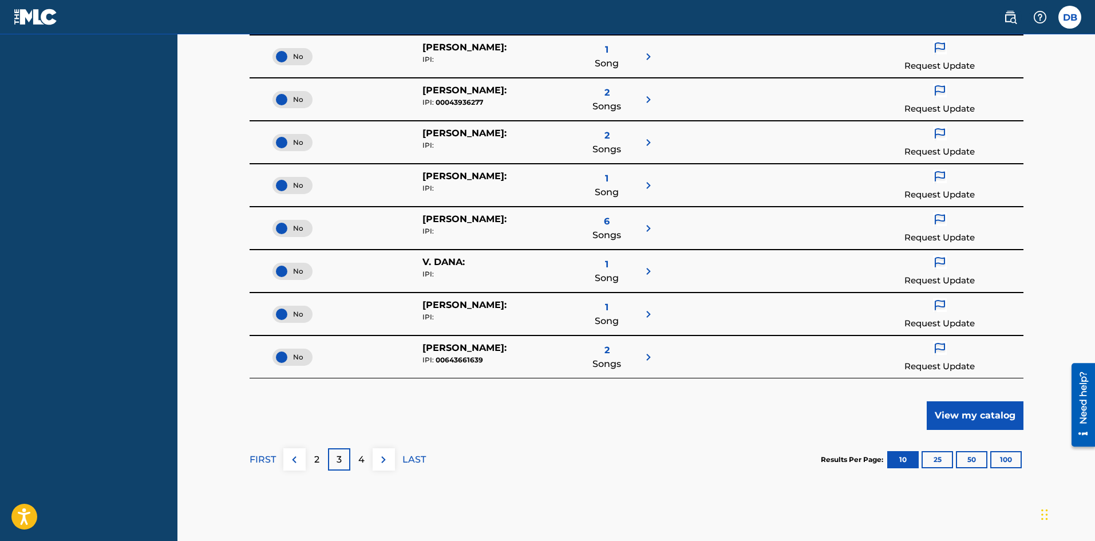
scroll to position [0, 0]
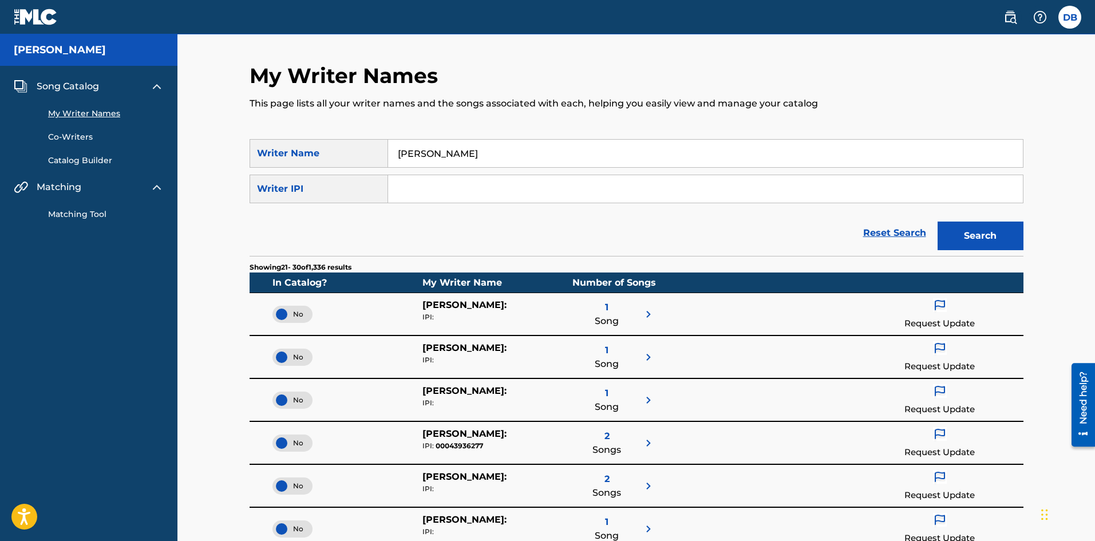
click at [487, 186] on input "Search Form" at bounding box center [705, 188] width 635 height 27
drag, startPoint x: 476, startPoint y: 154, endPoint x: 317, endPoint y: 144, distance: 158.9
click at [317, 144] on div "SearchWithCriteria40bd7602-ba94-4013-978a-bd52346758f7 Writer Name [PERSON_NAME]" at bounding box center [637, 153] width 774 height 29
click at [115, 108] on link "My Writer Names" at bounding box center [106, 114] width 116 height 12
click at [1073, 19] on label at bounding box center [1070, 17] width 23 height 23
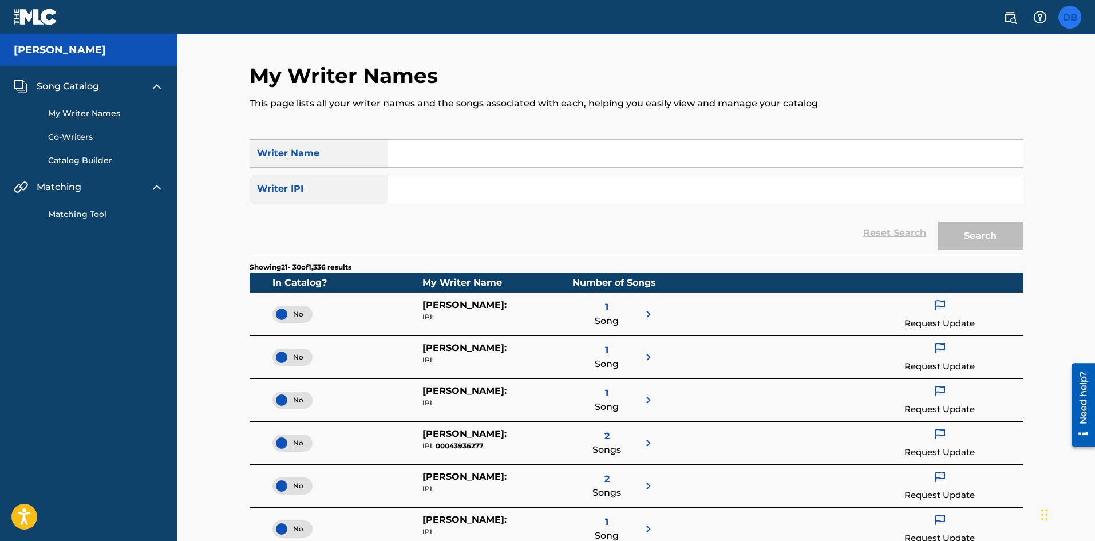
click at [1070, 17] on input "DB [PERSON_NAME] [EMAIL_ADDRESS][DOMAIN_NAME] Notification Preferences Profile …" at bounding box center [1070, 17] width 0 height 0
click at [80, 137] on link "Co-Writers" at bounding box center [106, 137] width 116 height 12
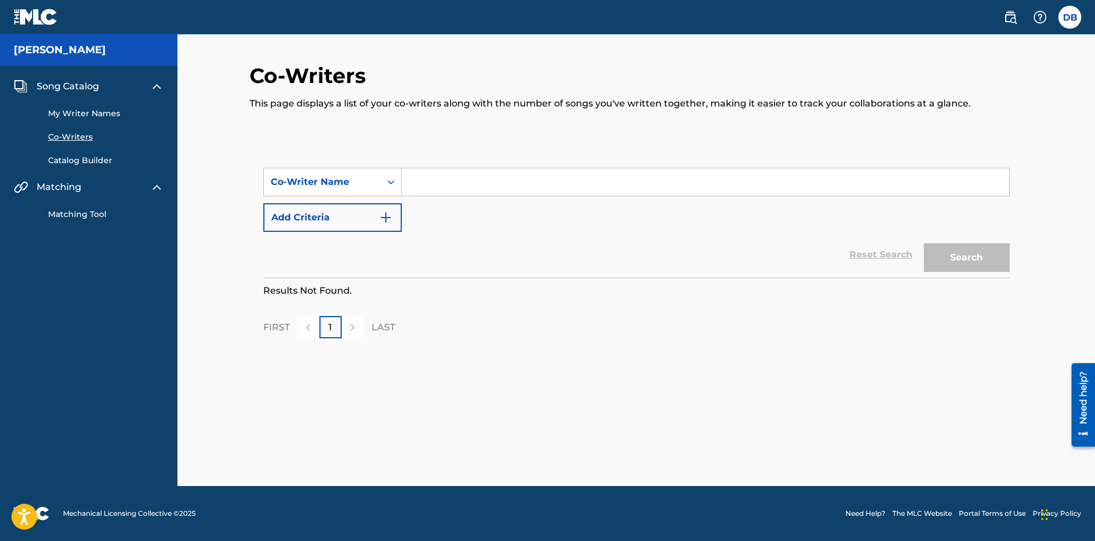
click at [93, 155] on link "Catalog Builder" at bounding box center [106, 161] width 116 height 12
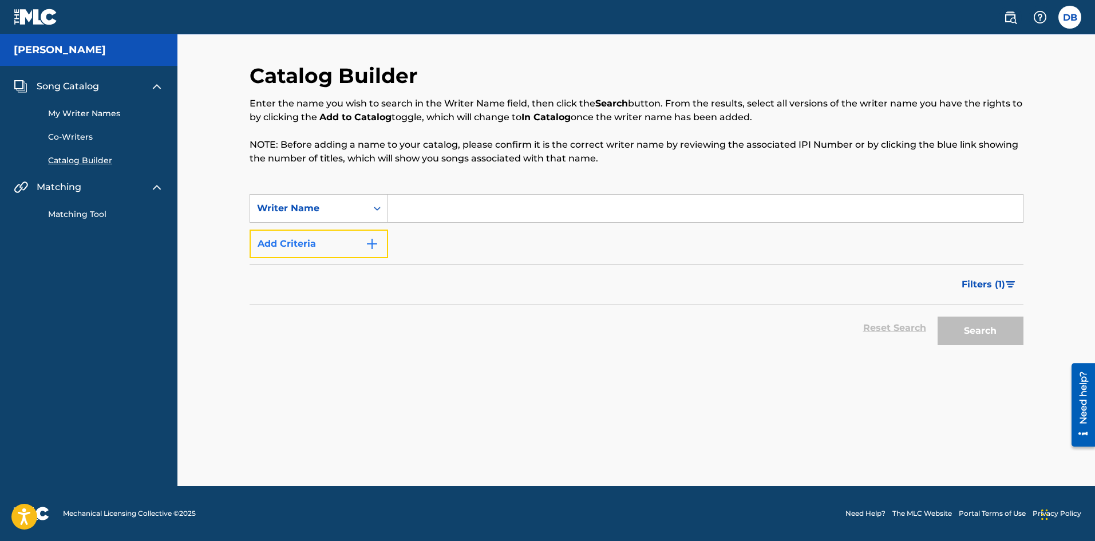
click at [379, 246] on button "Add Criteria" at bounding box center [319, 244] width 139 height 29
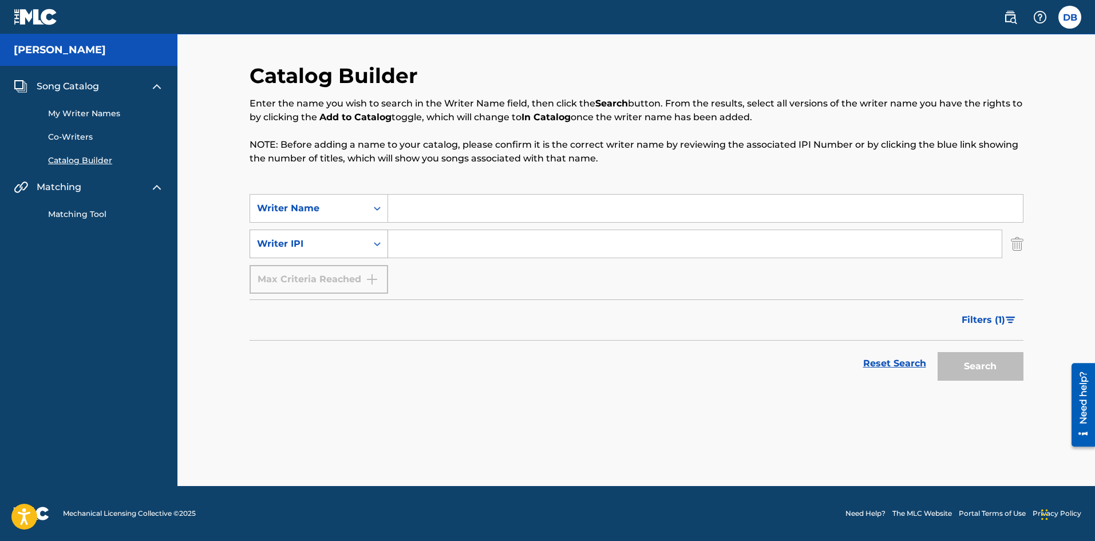
click at [377, 242] on icon "Search Form" at bounding box center [377, 243] width 11 height 11
click at [377, 240] on icon "Search Form" at bounding box center [377, 243] width 11 height 11
click at [380, 277] on div "Max Criteria Reached" at bounding box center [319, 279] width 139 height 29
click at [374, 212] on icon "Search Form" at bounding box center [377, 208] width 11 height 11
drag, startPoint x: 377, startPoint y: 206, endPoint x: 379, endPoint y: 199, distance: 6.7
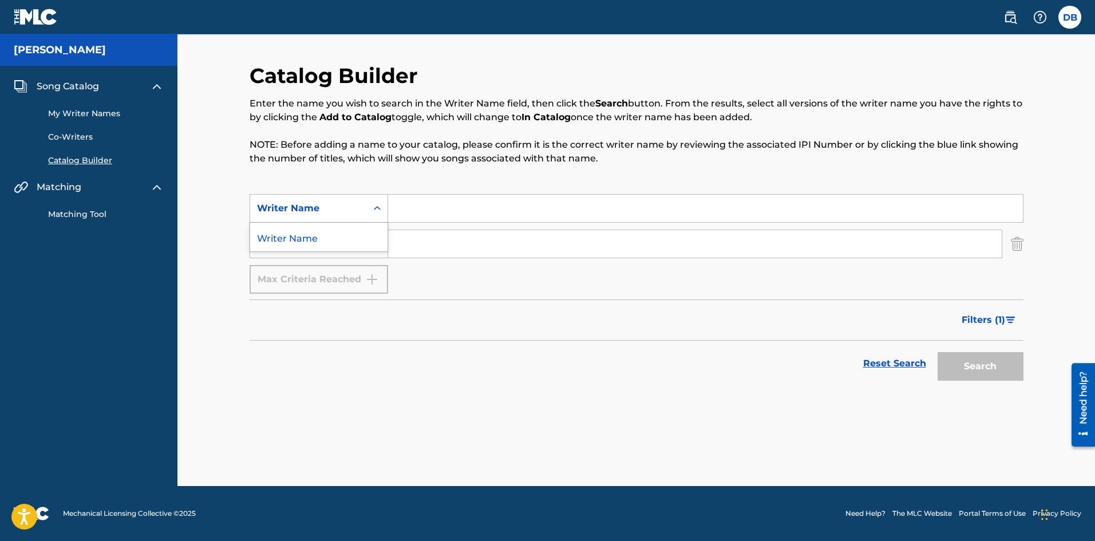
click at [377, 205] on icon "Search Form" at bounding box center [377, 208] width 11 height 11
click at [426, 245] on input "Search Form" at bounding box center [695, 243] width 614 height 27
paste input "01308627650"
type input "01308627650"
click at [1024, 373] on div "Catalog Builder Enter the name you wish to search in the Writer Name field, the…" at bounding box center [637, 274] width 802 height 423
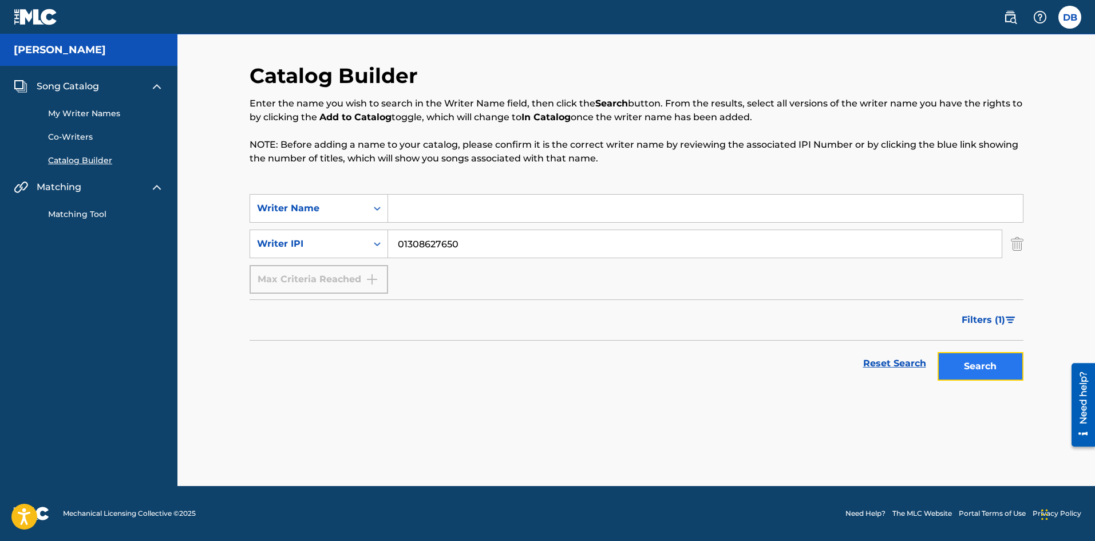
click at [999, 367] on button "Search" at bounding box center [981, 366] width 86 height 29
drag, startPoint x: 510, startPoint y: 247, endPoint x: 297, endPoint y: 218, distance: 214.9
click at [297, 218] on div "SearchWithCriteria40bd7602-ba94-4013-978a-bd52346758f7 Writer Name SearchWithCr…" at bounding box center [637, 244] width 774 height 100
click at [84, 107] on div "My Writer Names Co-Writers Catalog Builder" at bounding box center [89, 129] width 150 height 73
click at [1012, 15] on img at bounding box center [1011, 17] width 14 height 14
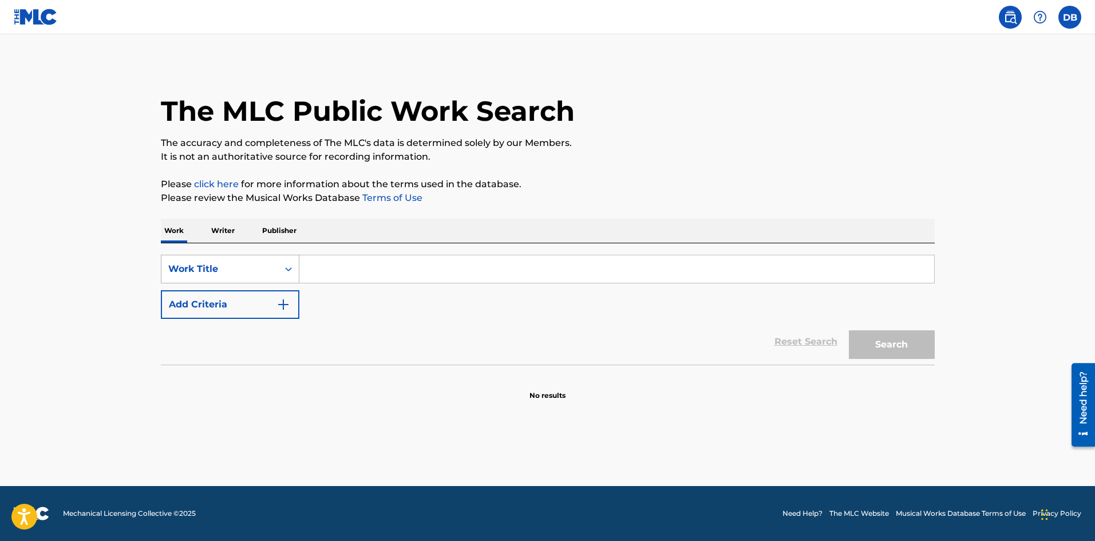
click at [279, 268] on div "Search Form" at bounding box center [288, 269] width 21 height 21
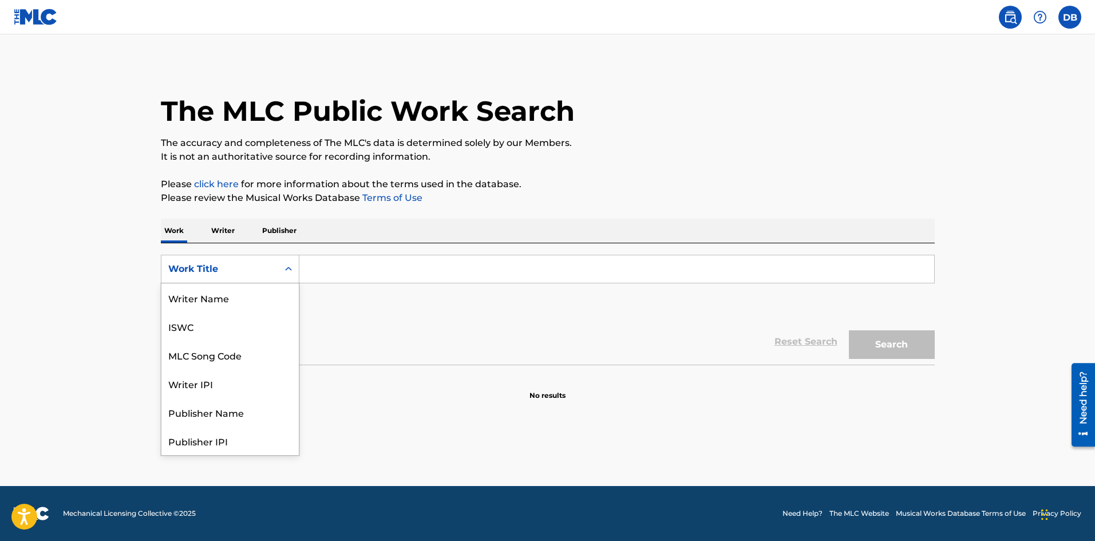
scroll to position [57, 0]
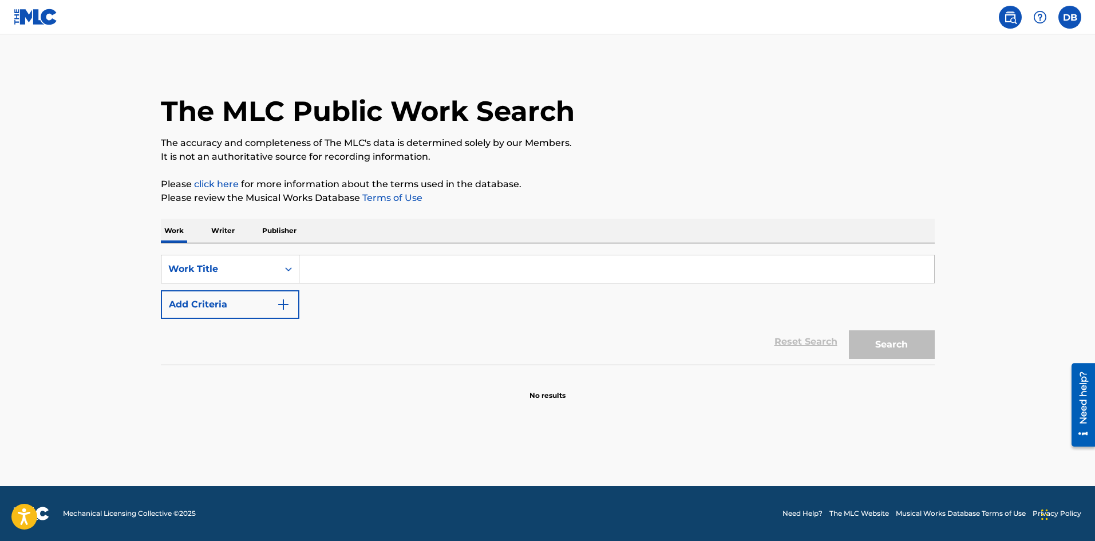
click at [279, 268] on div "Search Form" at bounding box center [288, 269] width 21 height 21
click at [507, 277] on input "Search Form" at bounding box center [616, 268] width 635 height 27
type input "Morpheus the dreamer"
click at [901, 338] on button "Search" at bounding box center [892, 344] width 86 height 29
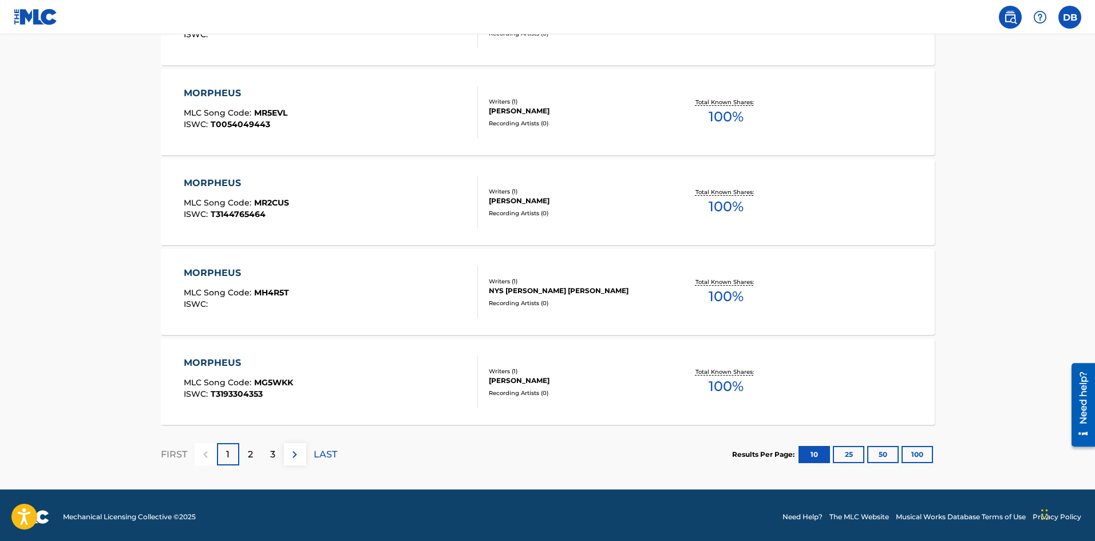
scroll to position [861, 0]
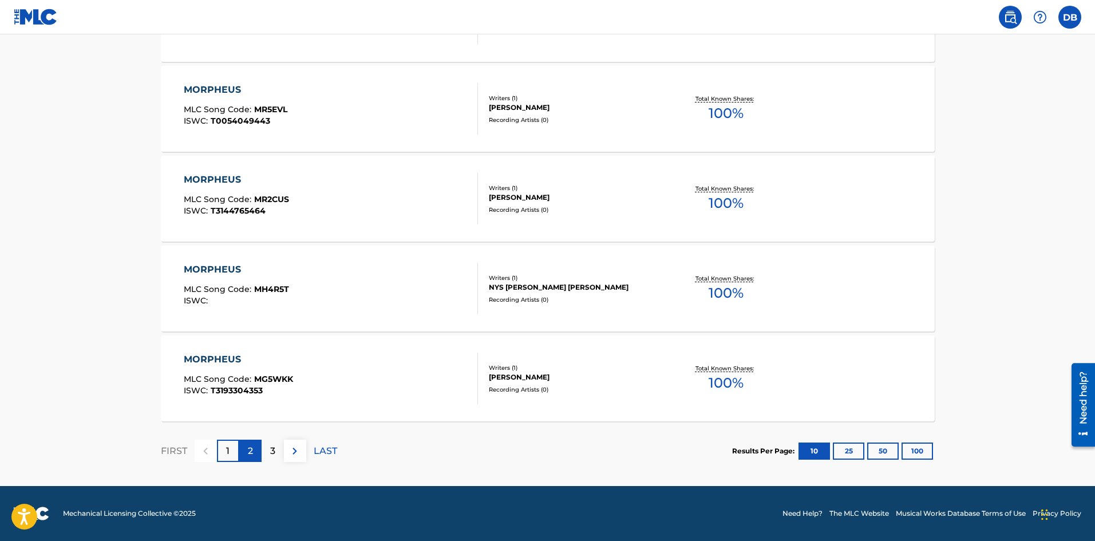
click at [251, 452] on p "2" at bounding box center [250, 451] width 5 height 14
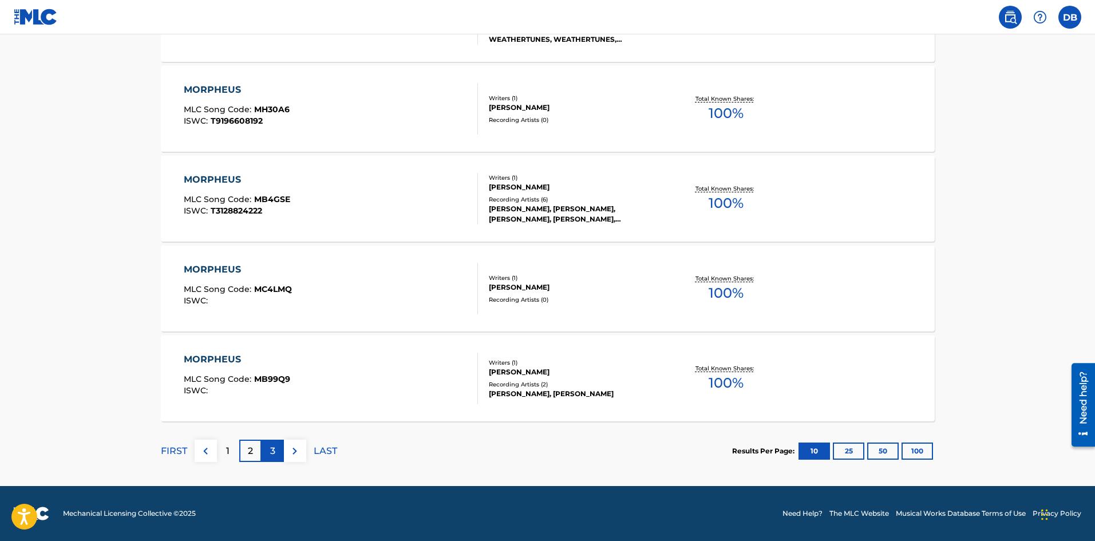
click at [275, 453] on div "3" at bounding box center [273, 451] width 22 height 22
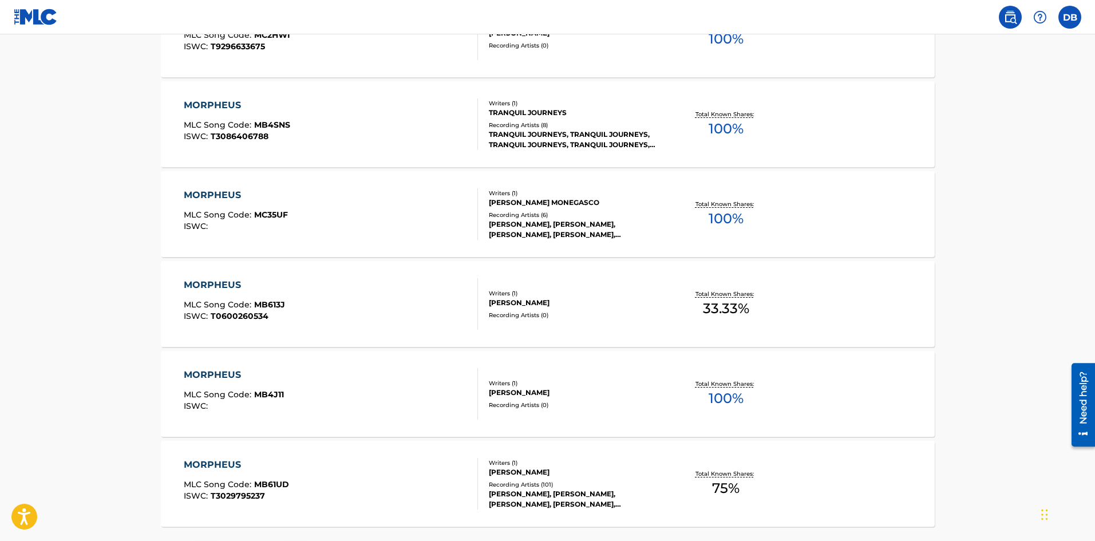
scroll to position [802, 0]
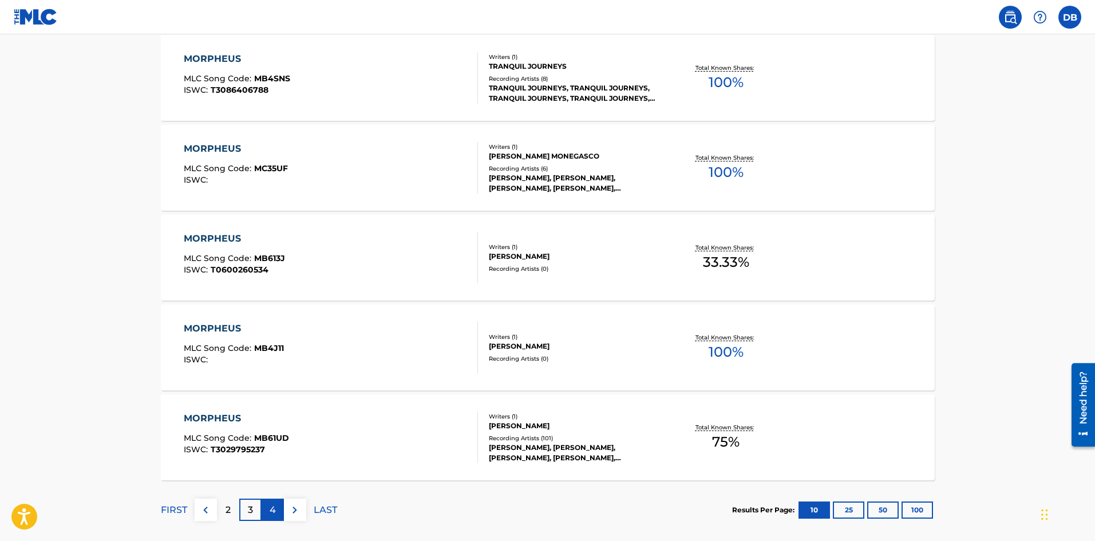
click at [270, 513] on p "4" at bounding box center [273, 510] width 6 height 14
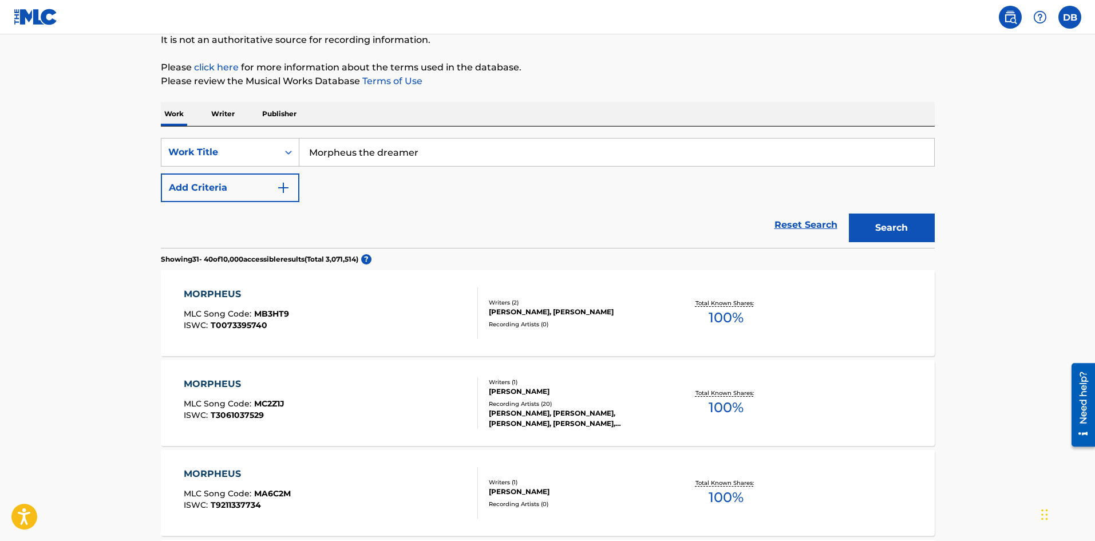
scroll to position [0, 0]
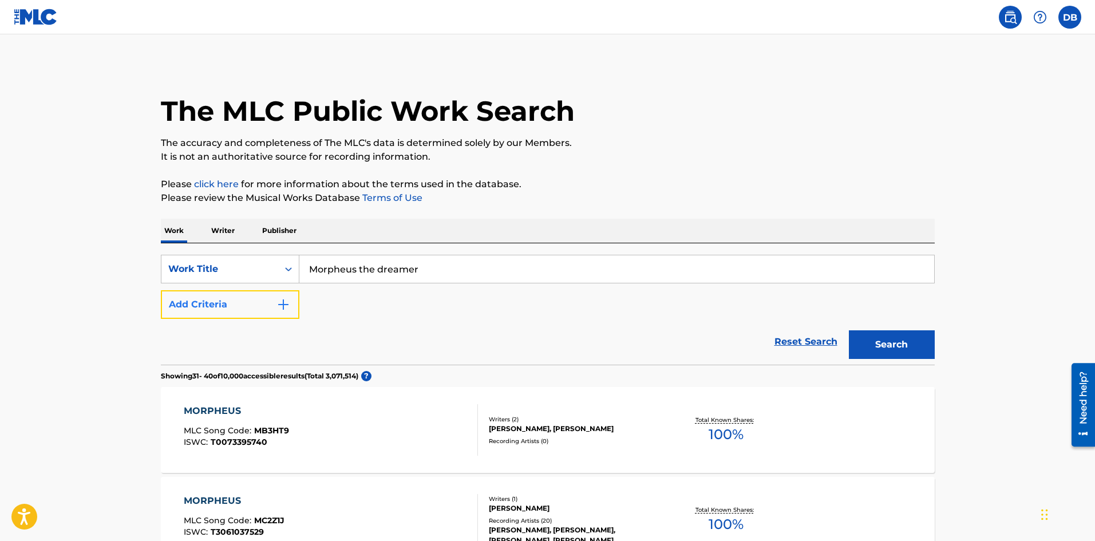
click at [280, 305] on img "Search Form" at bounding box center [284, 305] width 14 height 14
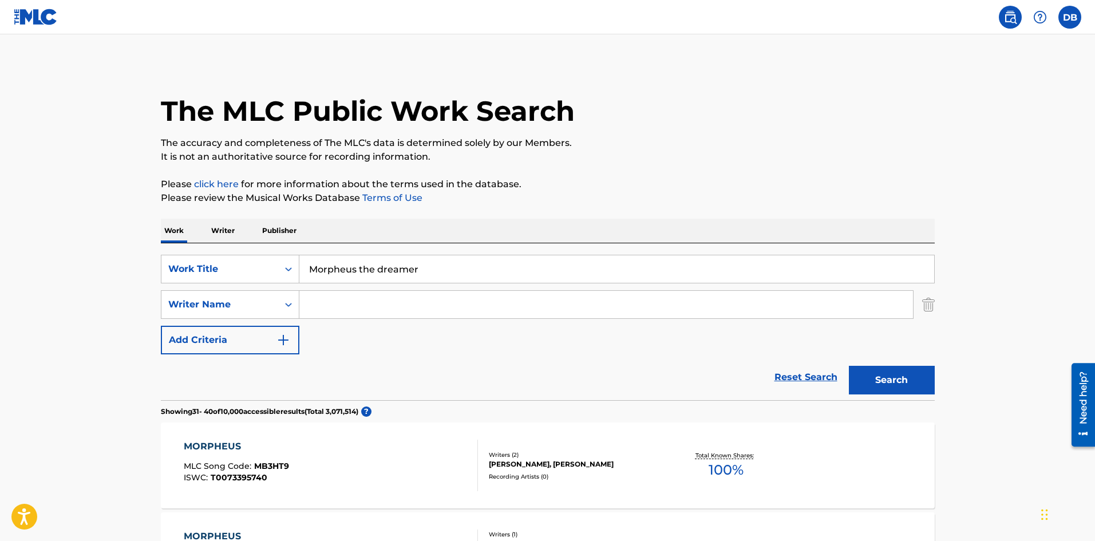
click at [355, 299] on input "Search Form" at bounding box center [606, 304] width 614 height 27
type input "[PERSON_NAME]"
click at [609, 348] on div "SearchWithCriteria2cce75cf-c4c9-463b-8869-c0a1fbca8fe4 Work Title Morpheus the …" at bounding box center [548, 305] width 774 height 100
click at [933, 374] on button "Search" at bounding box center [892, 380] width 86 height 29
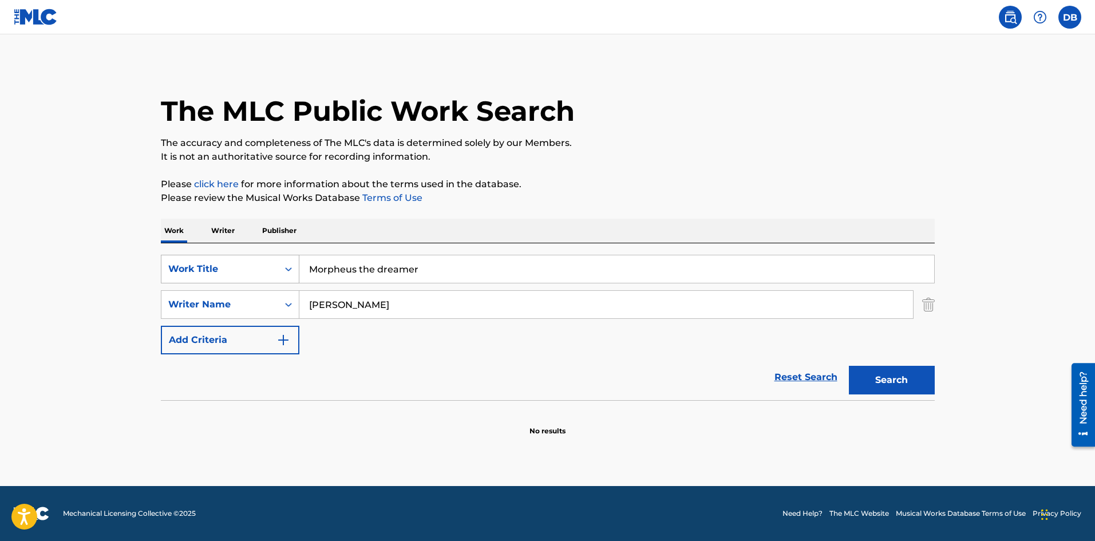
click at [278, 260] on div "SearchWithCriteria2cce75cf-c4c9-463b-8869-c0a1fbca8fe4 Work Title Morpheus the …" at bounding box center [548, 269] width 774 height 29
click at [906, 388] on div "Search" at bounding box center [889, 377] width 92 height 46
drag, startPoint x: 496, startPoint y: 303, endPoint x: 203, endPoint y: 275, distance: 294.5
click at [214, 276] on div "SearchWithCriteria2cce75cf-c4c9-463b-8869-c0a1fbca8fe4 Work Title SearchWithCri…" at bounding box center [548, 305] width 774 height 100
type input "Azuredreams"
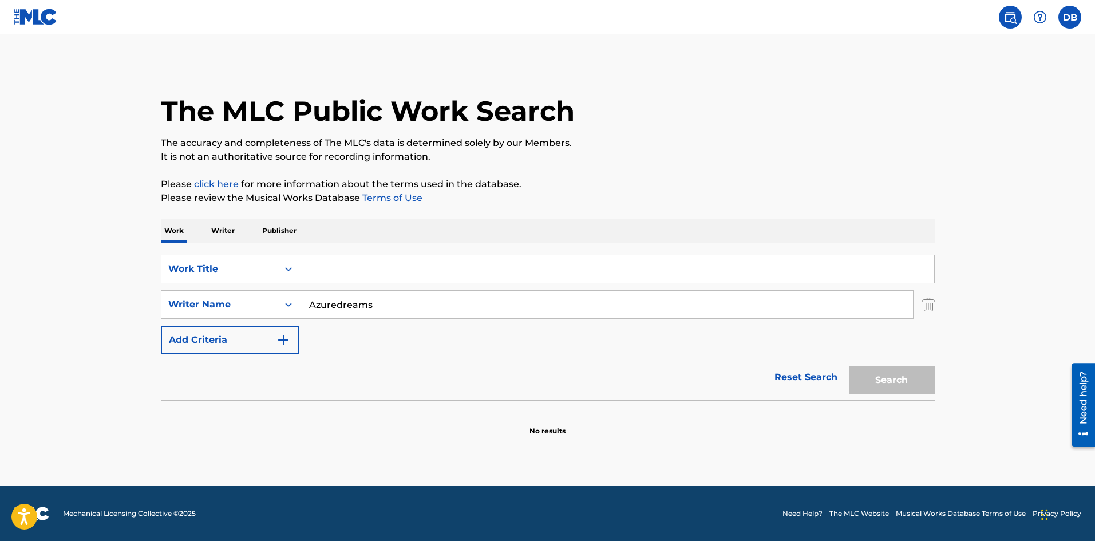
click at [262, 267] on div "Work Title" at bounding box center [219, 269] width 103 height 14
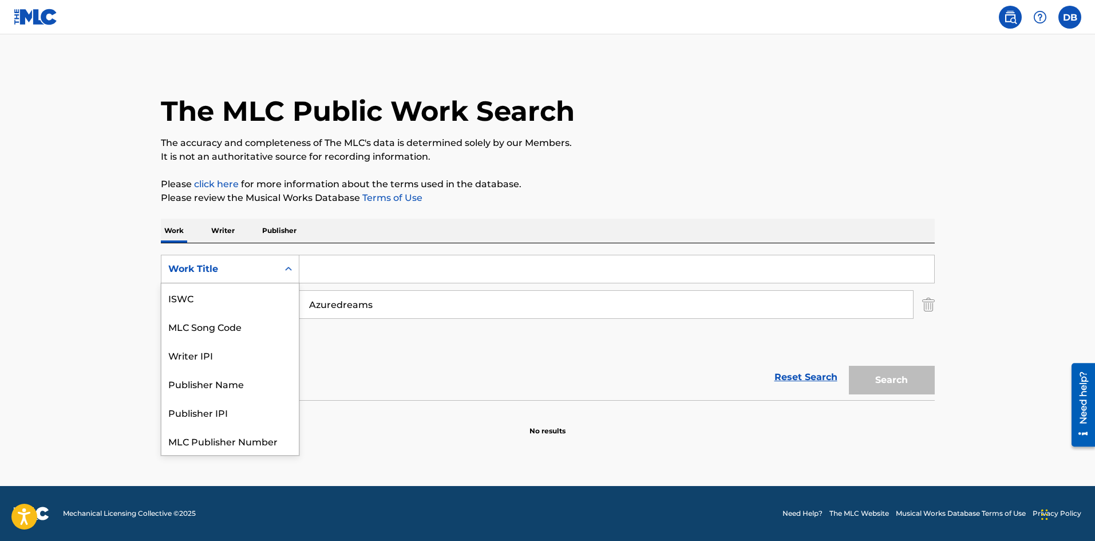
scroll to position [29, 0]
click at [259, 356] on div "Publisher Name" at bounding box center [229, 355] width 137 height 29
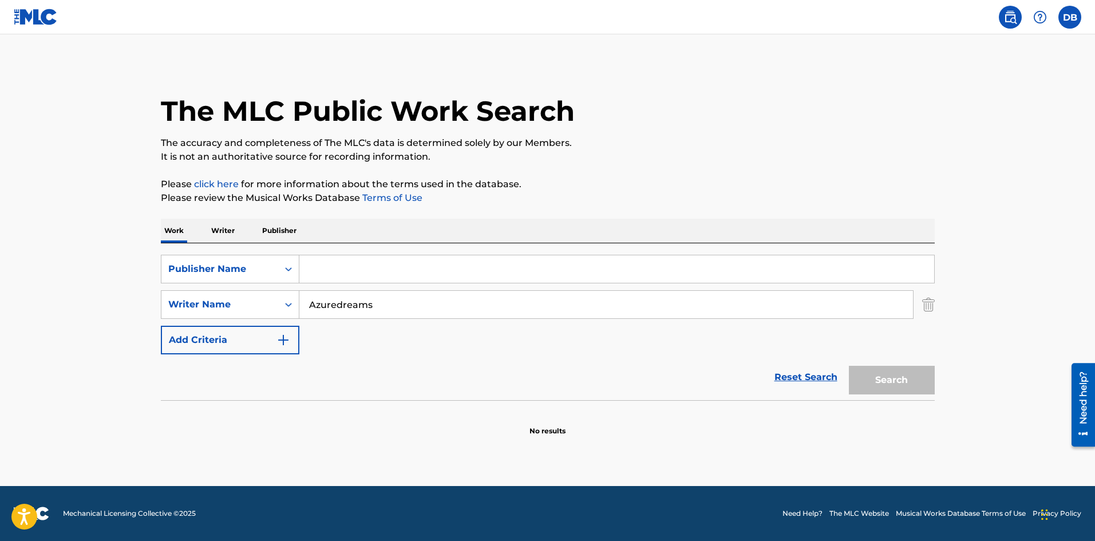
click at [380, 269] on input "Search Form" at bounding box center [616, 268] width 635 height 27
type input "Azuredreams"
drag, startPoint x: 293, startPoint y: 309, endPoint x: 181, endPoint y: 297, distance: 112.9
click at [192, 304] on div "SearchWithCriteria7a5446e0-8ff8-4247-bf67-bce484678a26 Writer Name Azuredreams" at bounding box center [548, 304] width 774 height 29
click at [906, 373] on button "Search" at bounding box center [892, 380] width 86 height 29
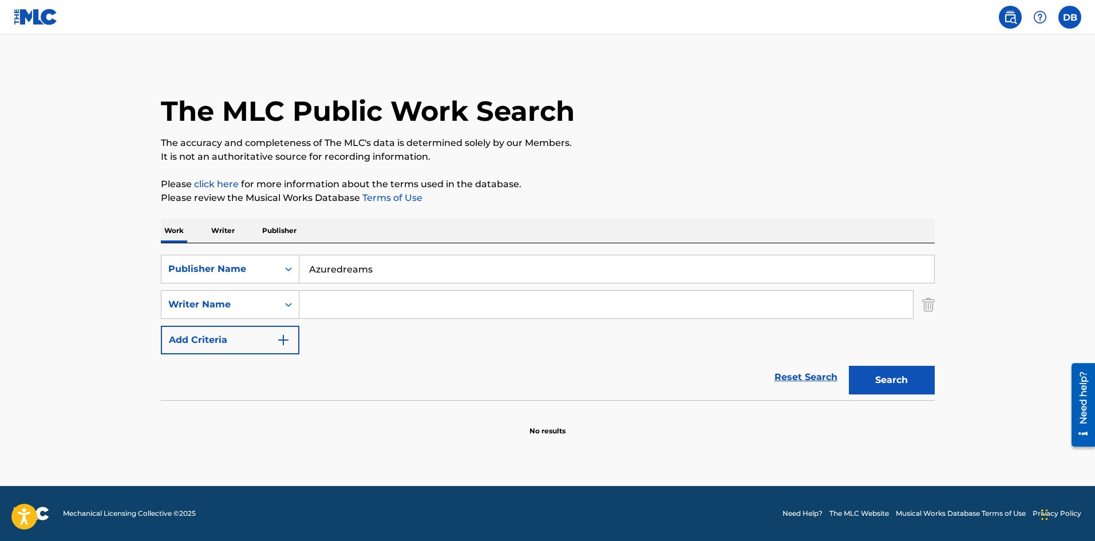
drag, startPoint x: 435, startPoint y: 268, endPoint x: 329, endPoint y: 267, distance: 106.5
click at [333, 267] on input "Azuredreams" at bounding box center [616, 268] width 635 height 27
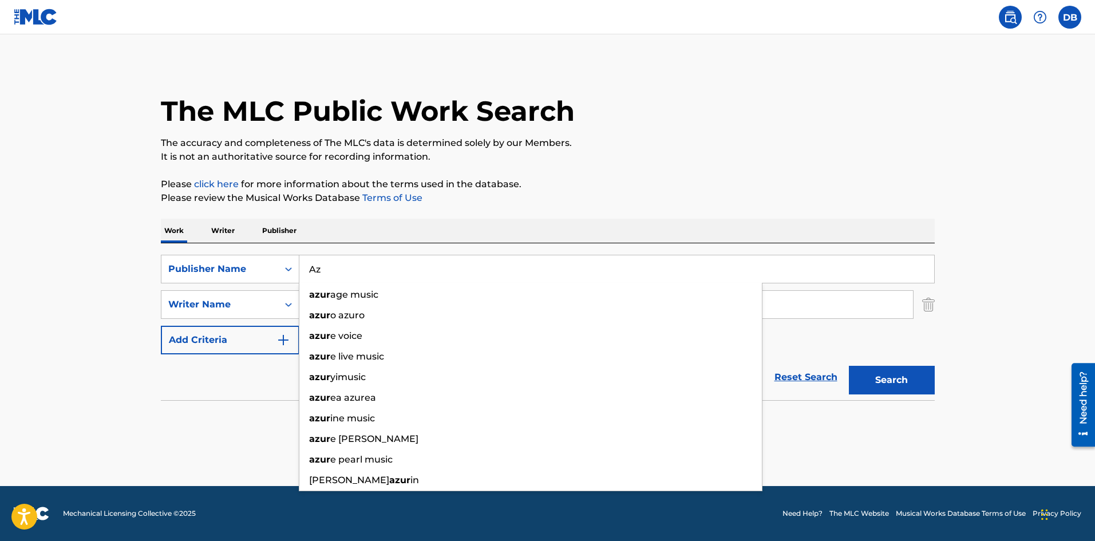
type input "A"
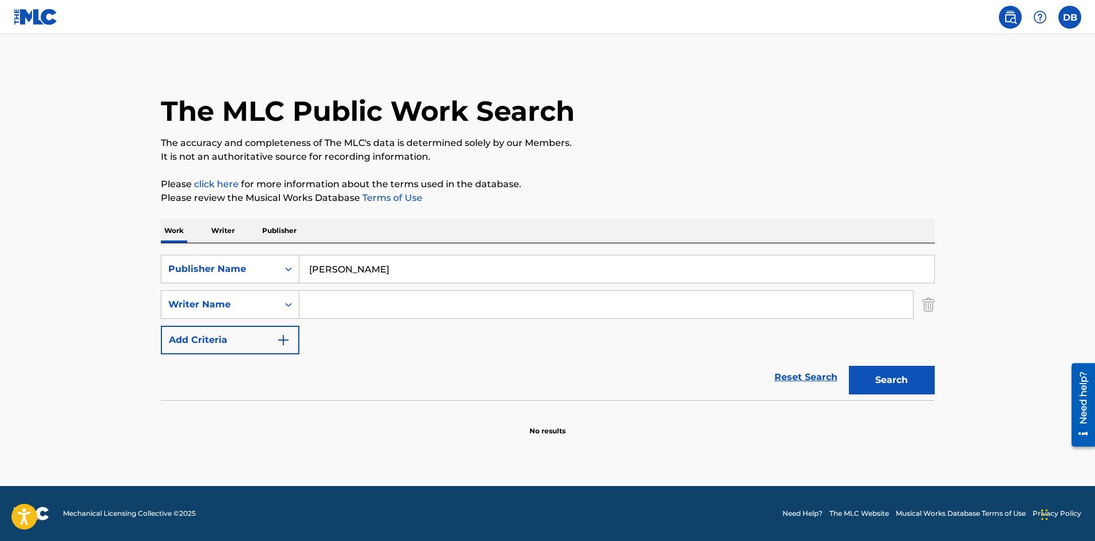
type input "[PERSON_NAME]"
click at [912, 378] on button "Search" at bounding box center [892, 380] width 86 height 29
click at [260, 272] on div "Publisher Name" at bounding box center [219, 269] width 103 height 14
click at [95, 183] on main "The MLC Public Work Search The accuracy and completeness of The MLC's data is d…" at bounding box center [547, 260] width 1095 height 452
click at [1071, 14] on label at bounding box center [1070, 17] width 23 height 23
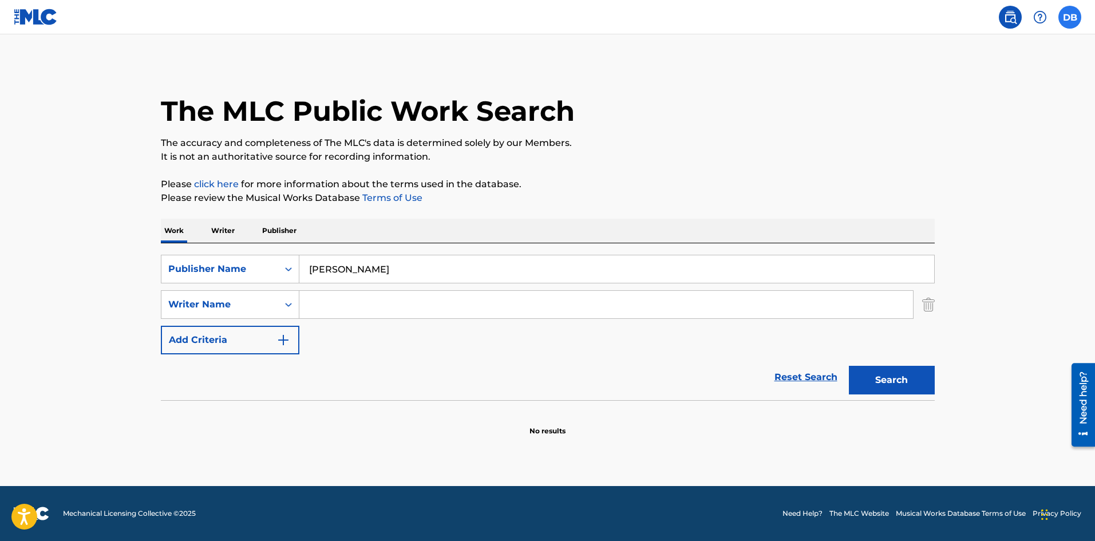
click at [1070, 17] on input "DB [PERSON_NAME] [EMAIL_ADDRESS][DOMAIN_NAME] Notification Preferences Profile …" at bounding box center [1070, 17] width 0 height 0
click at [964, 72] on h3 "DB" at bounding box center [963, 73] width 25 height 20
click at [1070, 17] on input "DB [PERSON_NAME] [EMAIL_ADDRESS][DOMAIN_NAME] Notification Preferences Profile …" at bounding box center [1070, 17] width 0 height 0
click at [993, 121] on link "Notification Preferences" at bounding box center [988, 123] width 84 height 10
